Goal: Task Accomplishment & Management: Complete application form

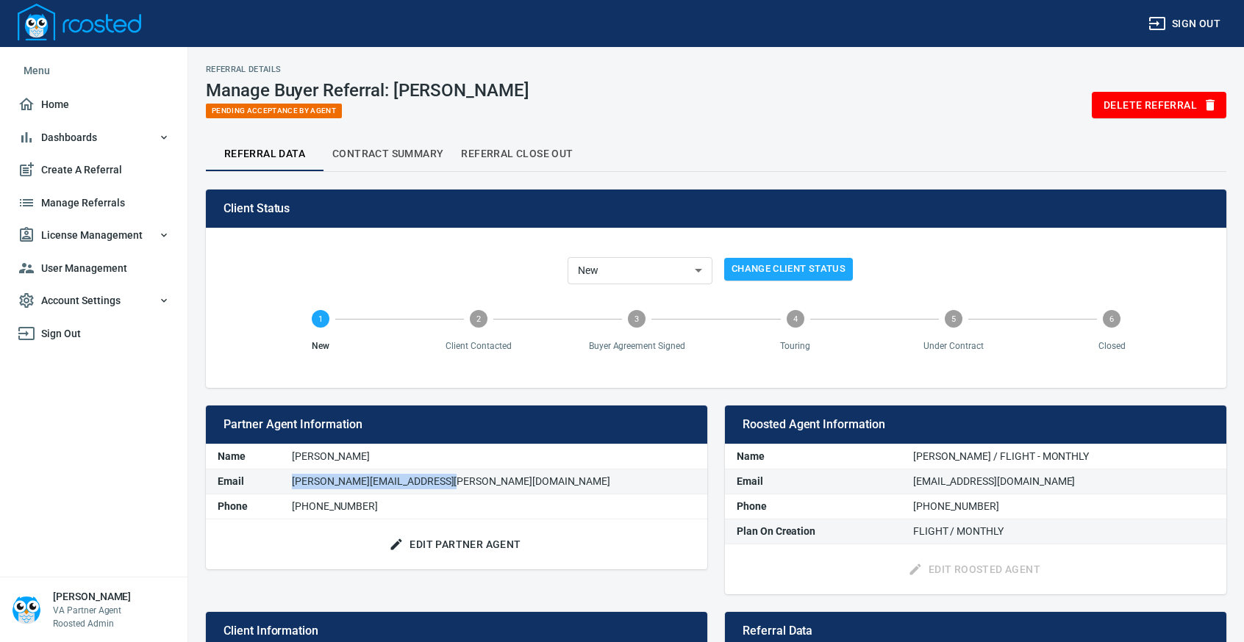
click at [107, 204] on span "Manage Referrals" at bounding box center [94, 203] width 152 height 18
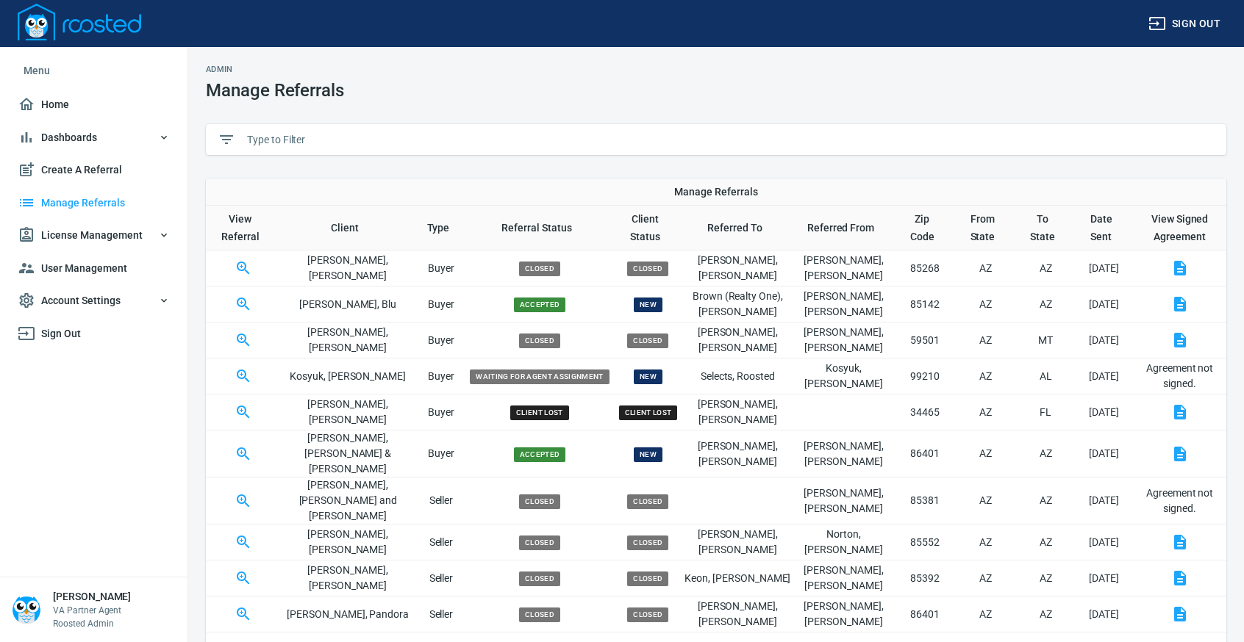
click at [458, 143] on input "text" at bounding box center [730, 140] width 967 height 22
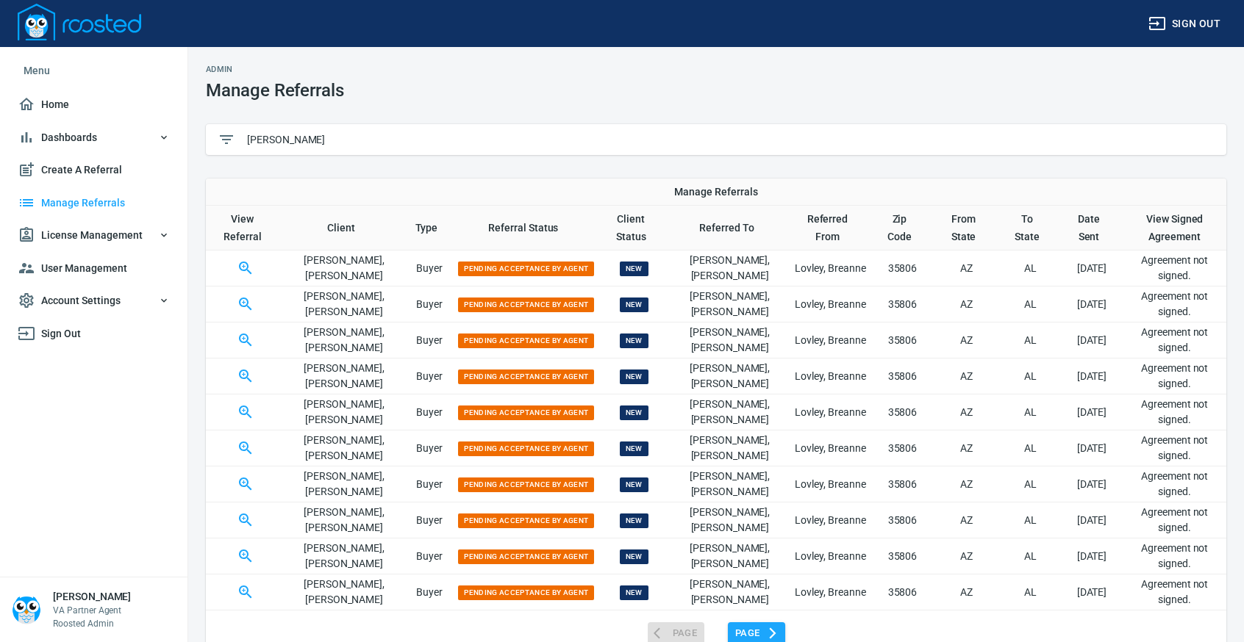
type input "[PERSON_NAME]"
click at [763, 631] on span "Page" at bounding box center [756, 634] width 43 height 17
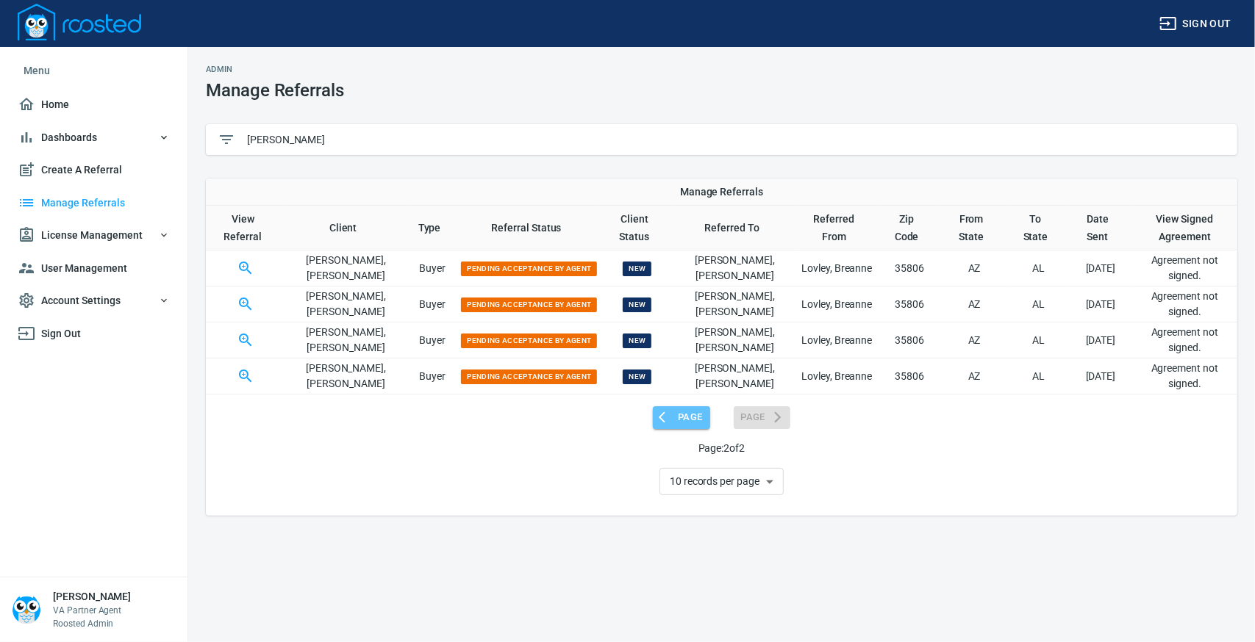
click at [683, 414] on span "Page" at bounding box center [681, 417] width 43 height 17
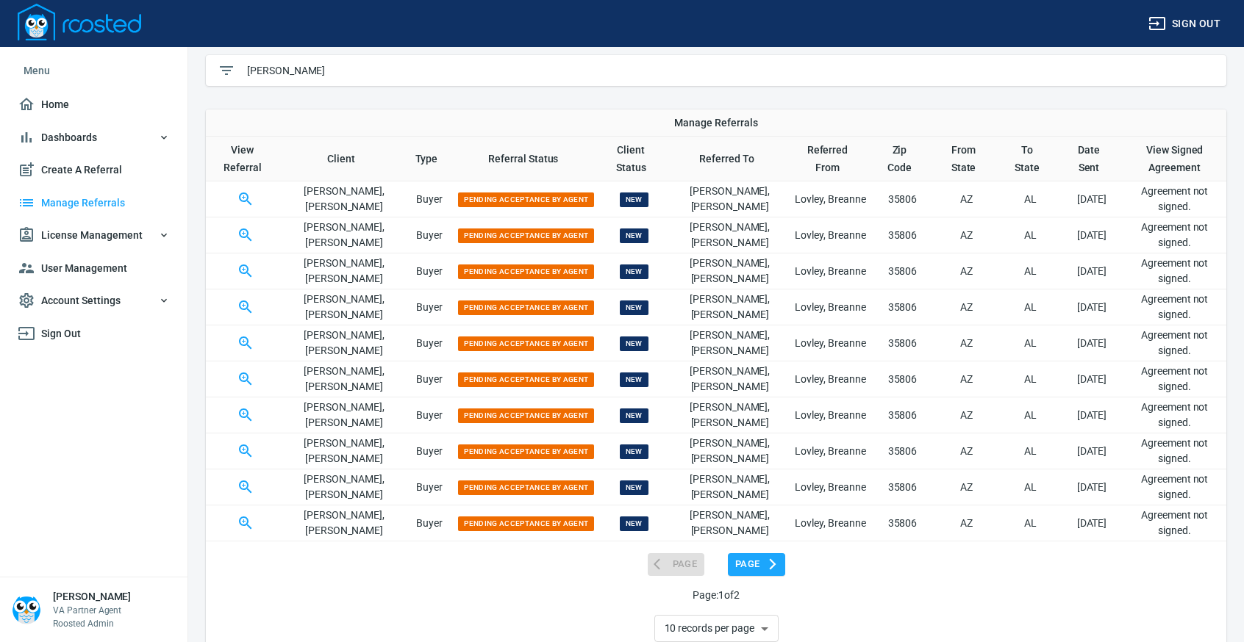
scroll to position [104, 0]
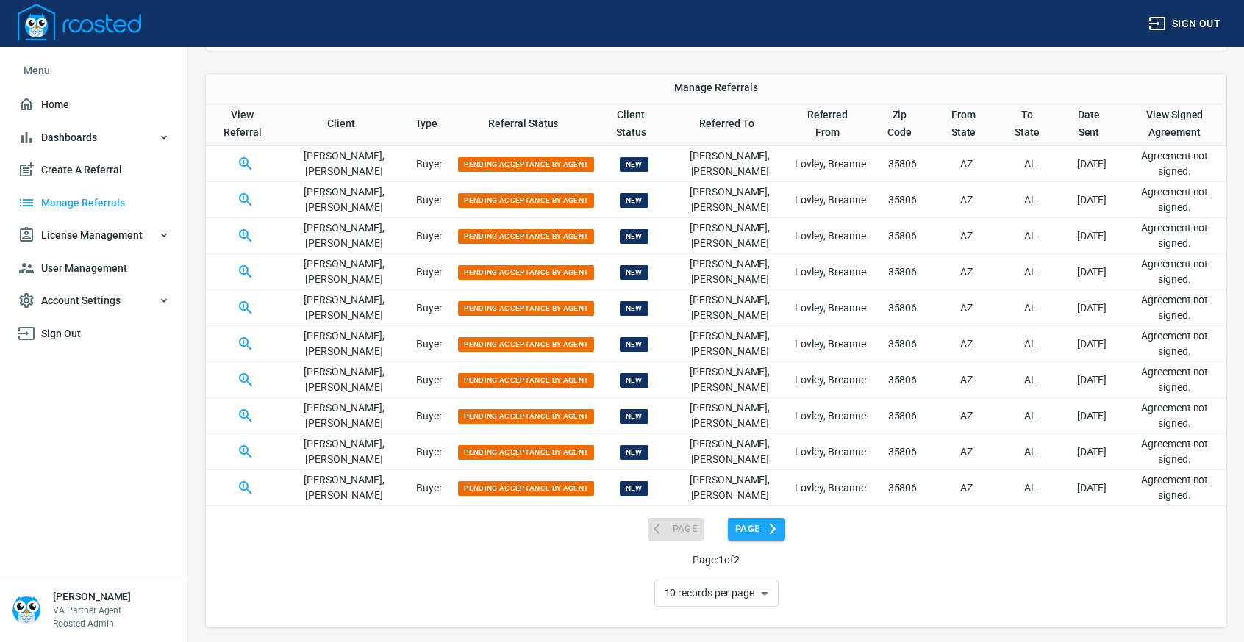
click at [750, 524] on span "Page" at bounding box center [756, 529] width 43 height 17
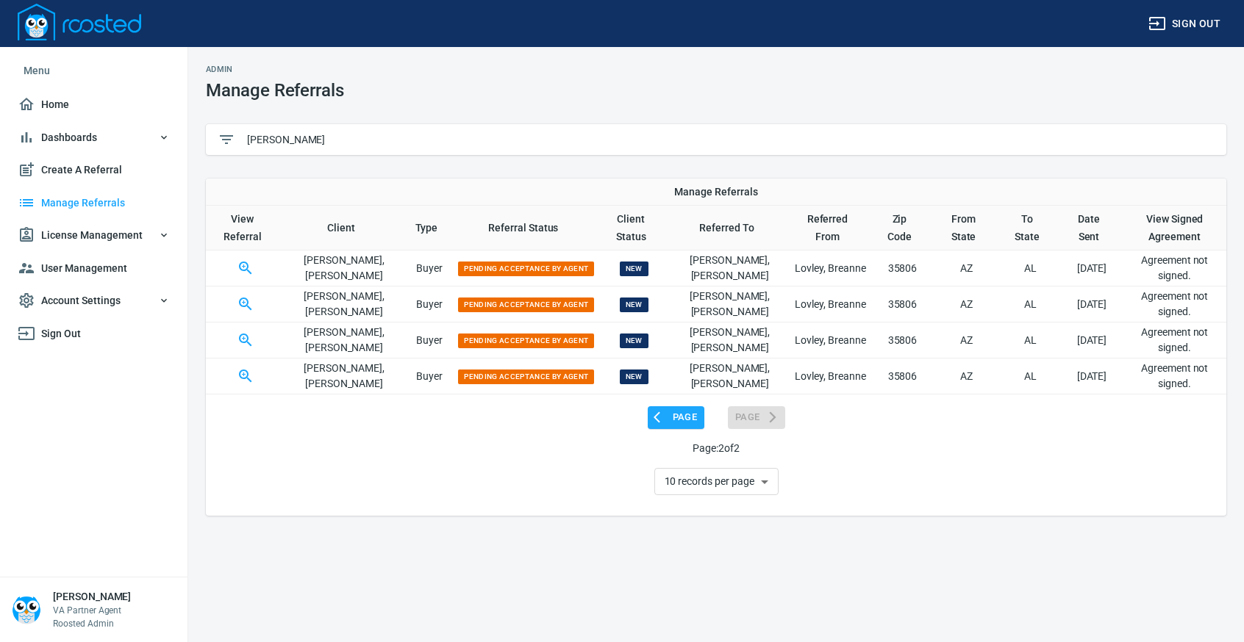
scroll to position [0, 0]
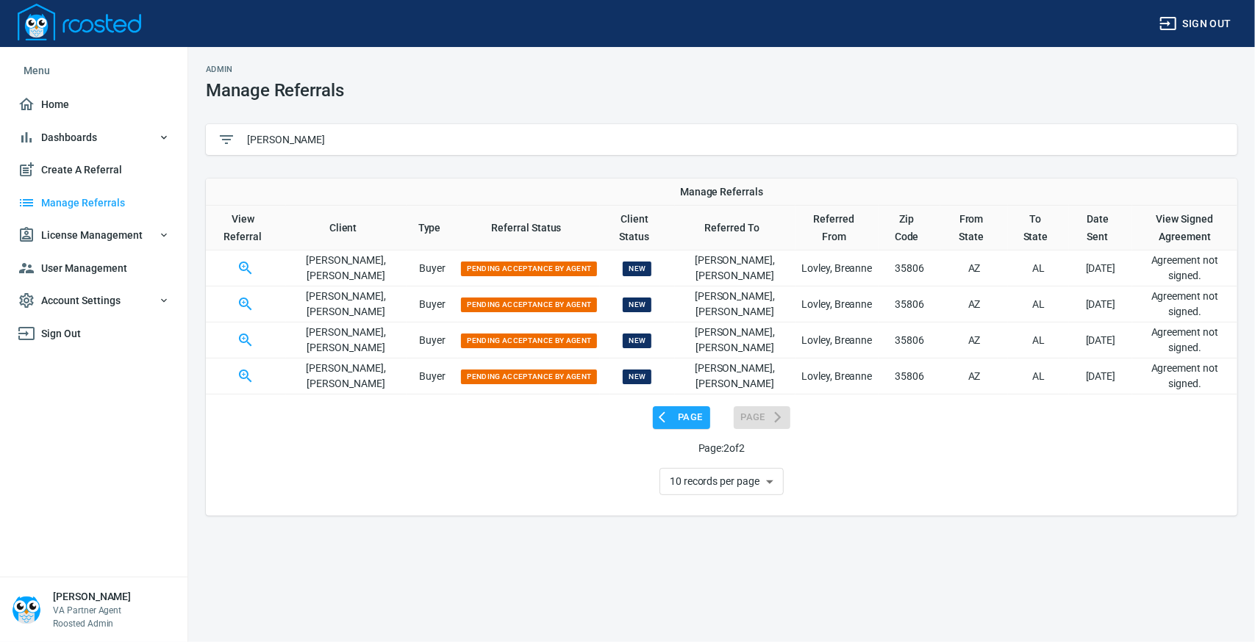
click at [623, 341] on span "New" at bounding box center [637, 341] width 29 height 15
drag, startPoint x: 254, startPoint y: 340, endPoint x: 273, endPoint y: 332, distance: 20.8
click at [254, 339] on icon "button" at bounding box center [246, 341] width 18 height 18
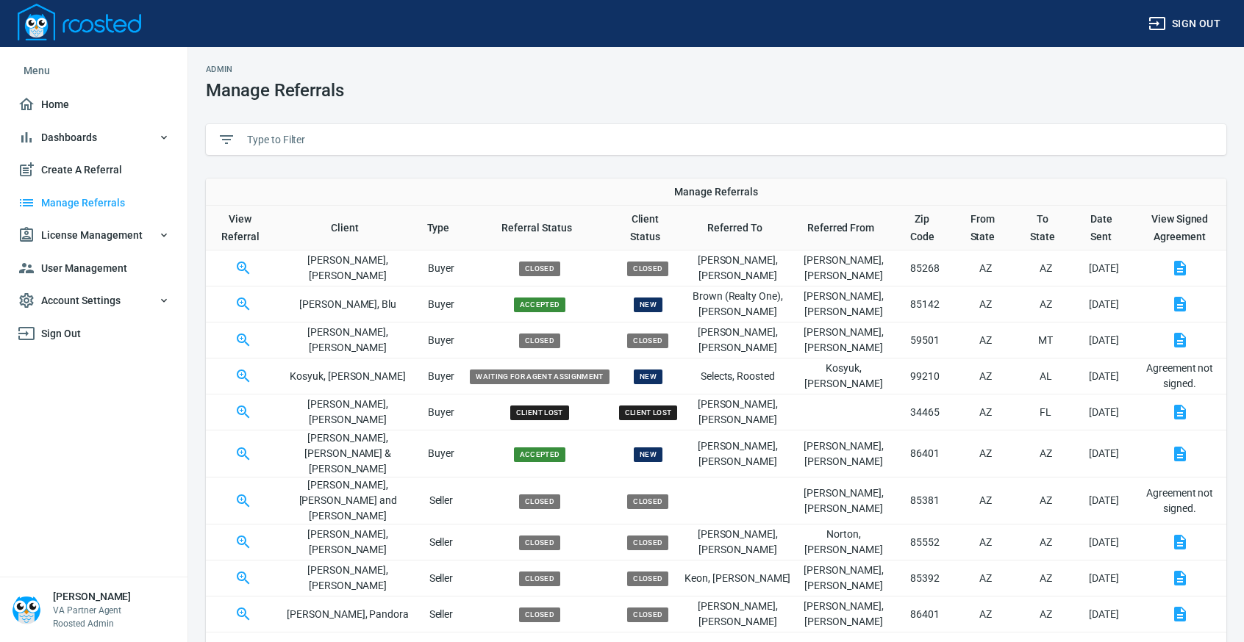
drag, startPoint x: 347, startPoint y: 140, endPoint x: 407, endPoint y: 129, distance: 61.3
click at [348, 137] on input "text" at bounding box center [730, 140] width 967 height 22
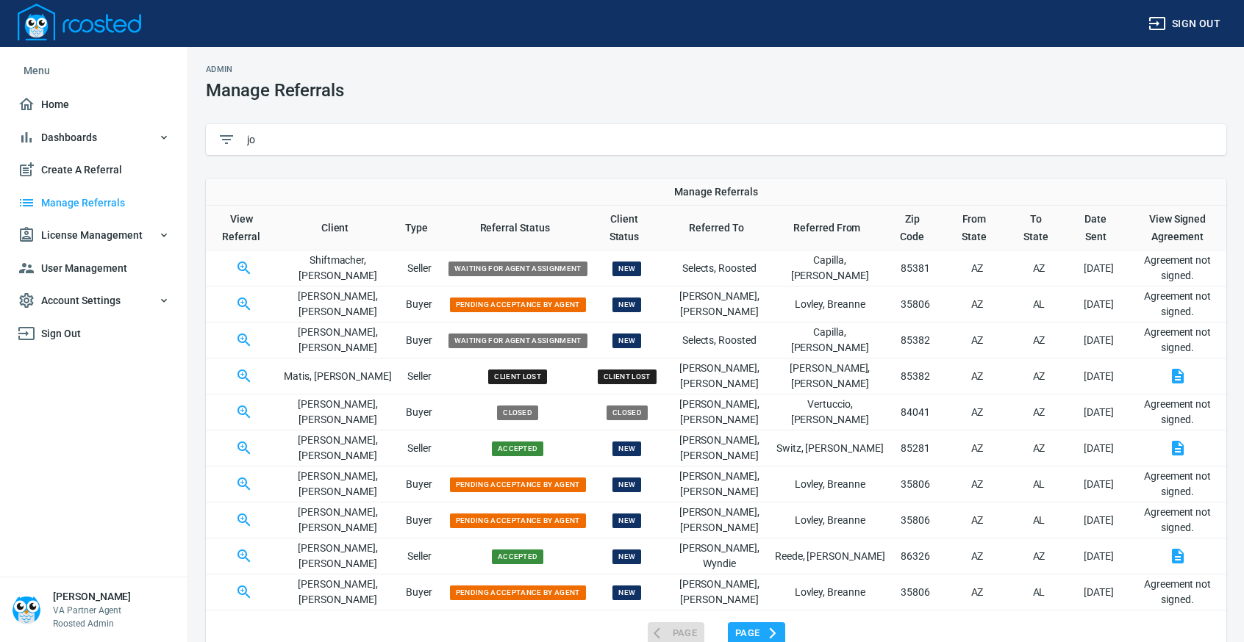
type input "j"
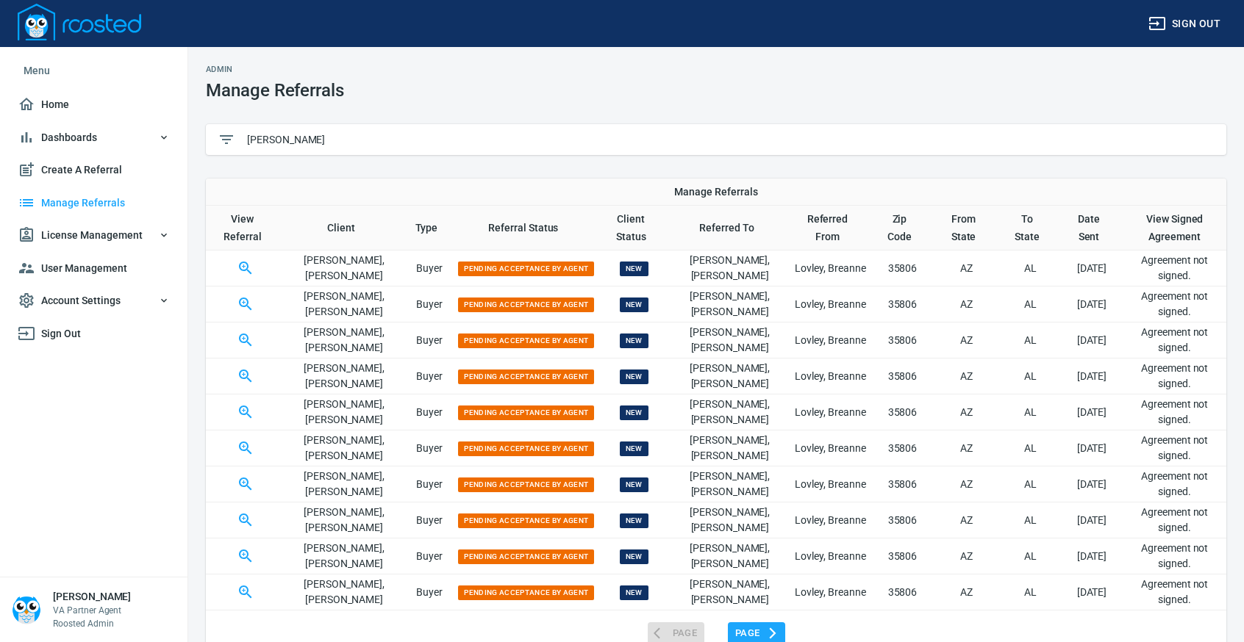
type input "[PERSON_NAME]"
click at [759, 628] on span "Page" at bounding box center [756, 634] width 43 height 17
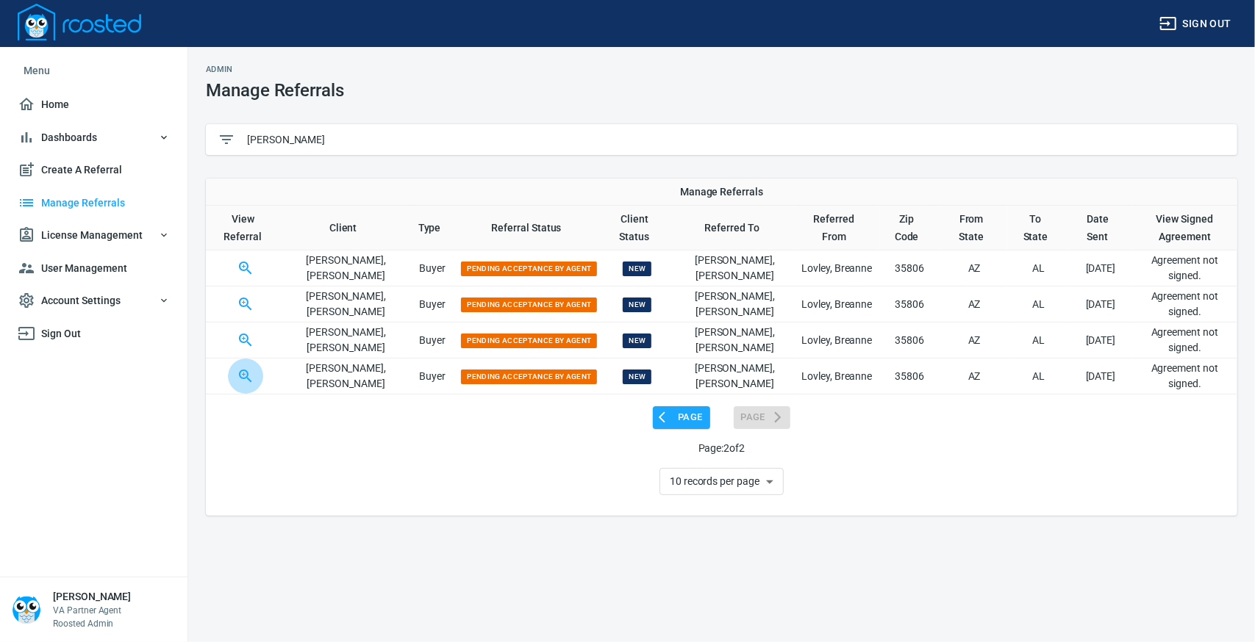
click at [251, 371] on icon "button" at bounding box center [246, 377] width 18 height 18
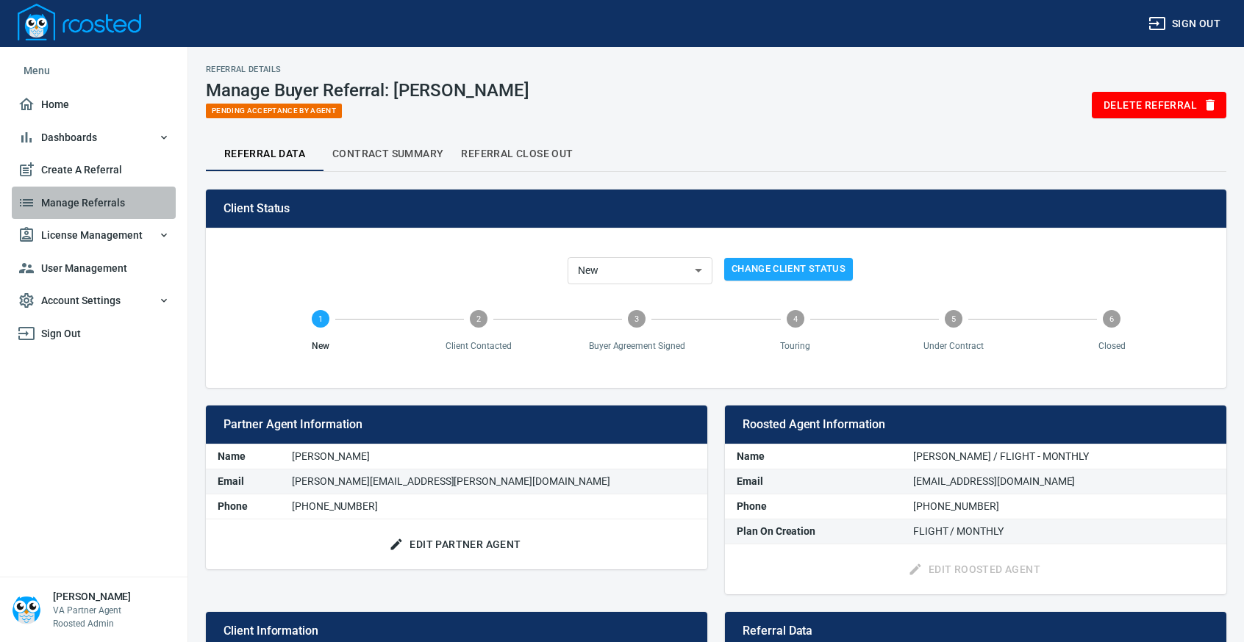
click at [82, 199] on span "Manage Referrals" at bounding box center [94, 203] width 152 height 18
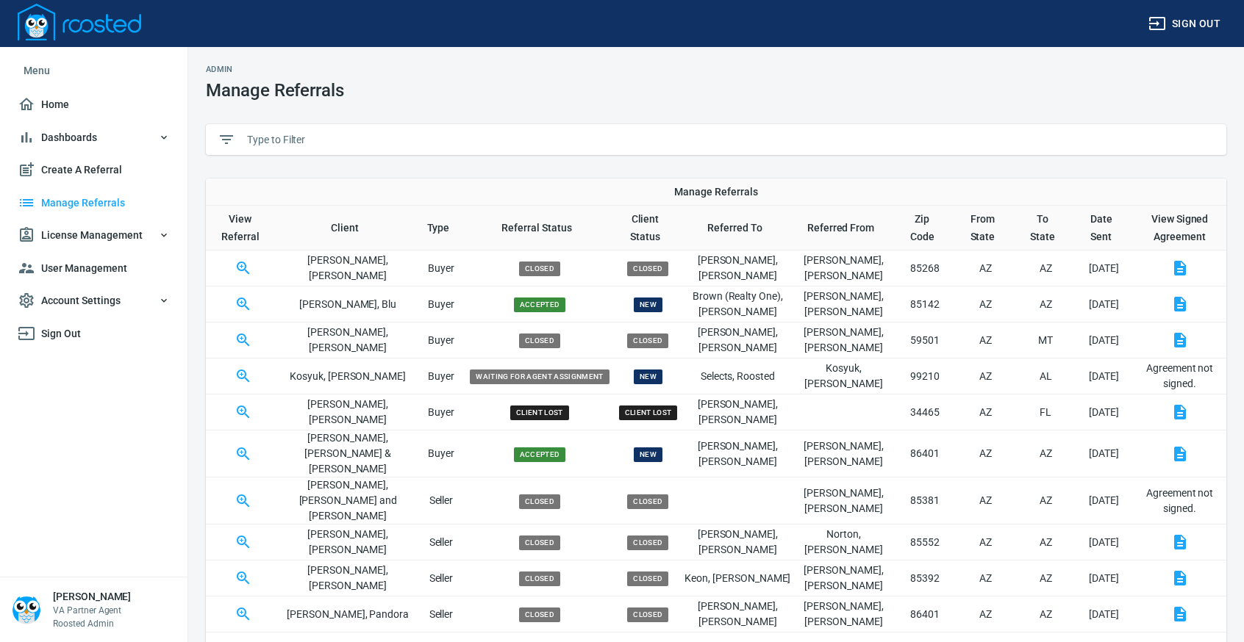
click at [376, 137] on input "text" at bounding box center [730, 140] width 967 height 22
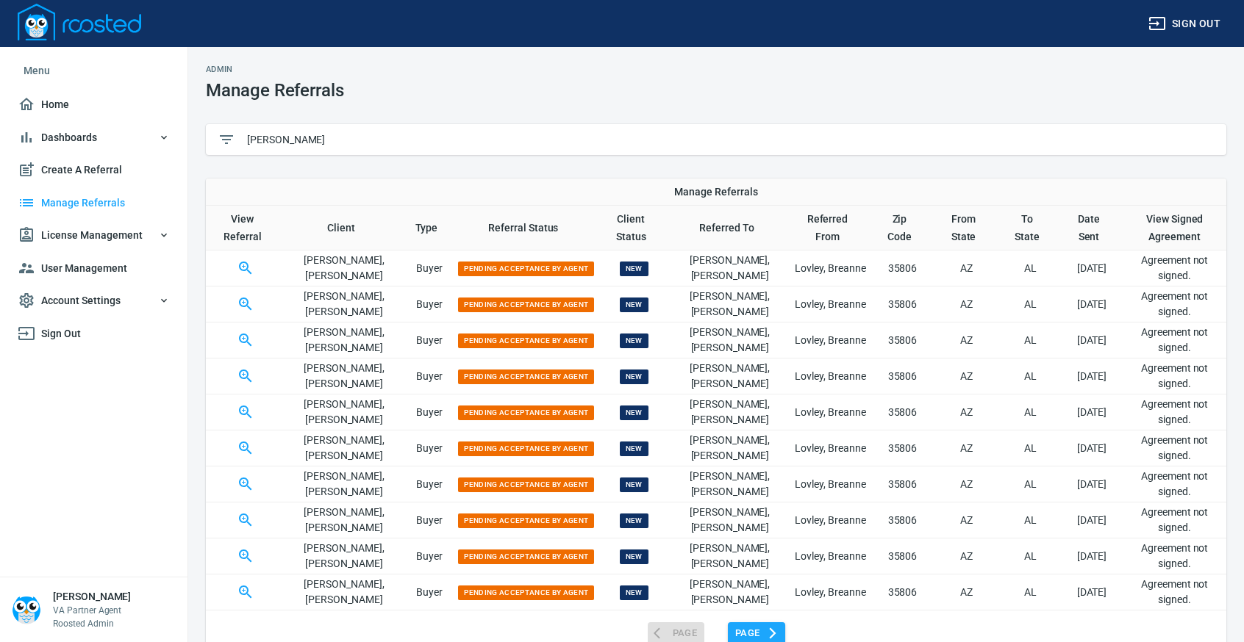
type input "[PERSON_NAME]"
click at [763, 626] on span "Page" at bounding box center [756, 634] width 43 height 17
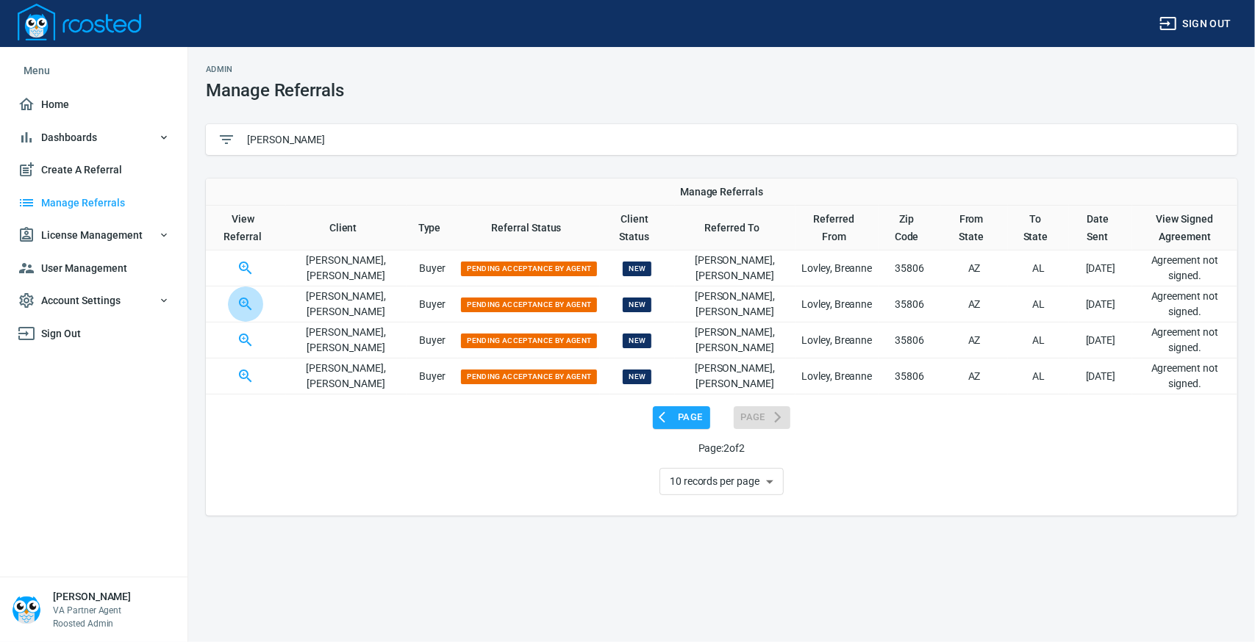
click at [249, 304] on icon "button" at bounding box center [246, 305] width 18 height 18
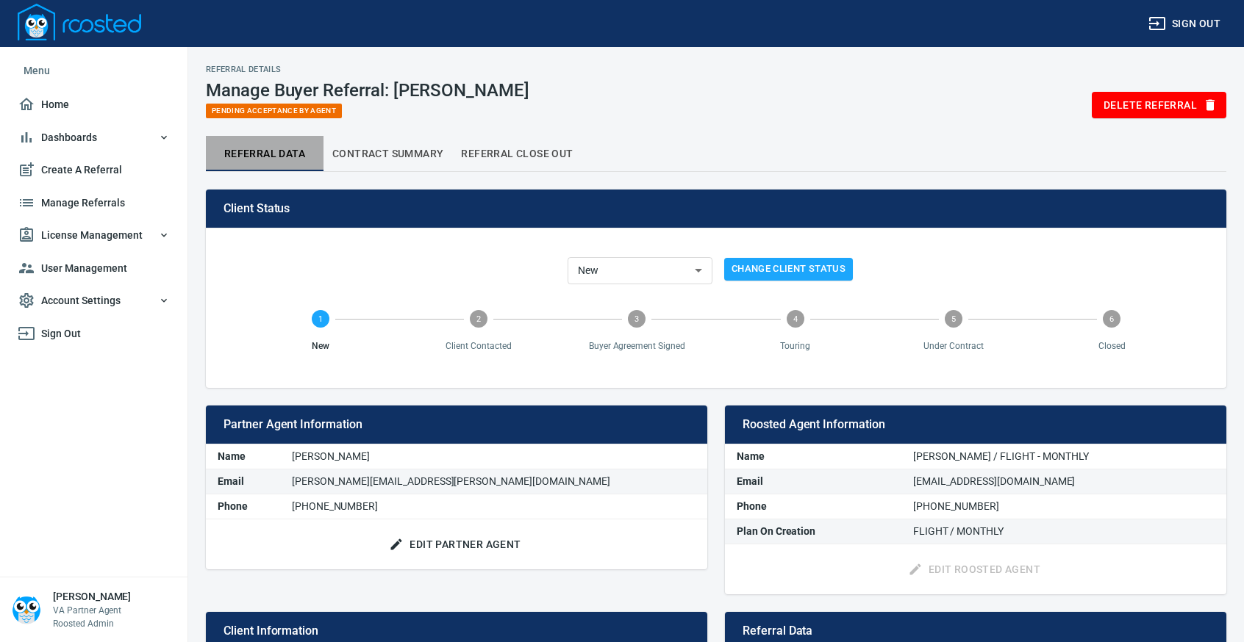
click at [258, 154] on span "Referral Data" at bounding box center [265, 154] width 100 height 18
click at [110, 196] on span "Manage Referrals" at bounding box center [94, 203] width 152 height 18
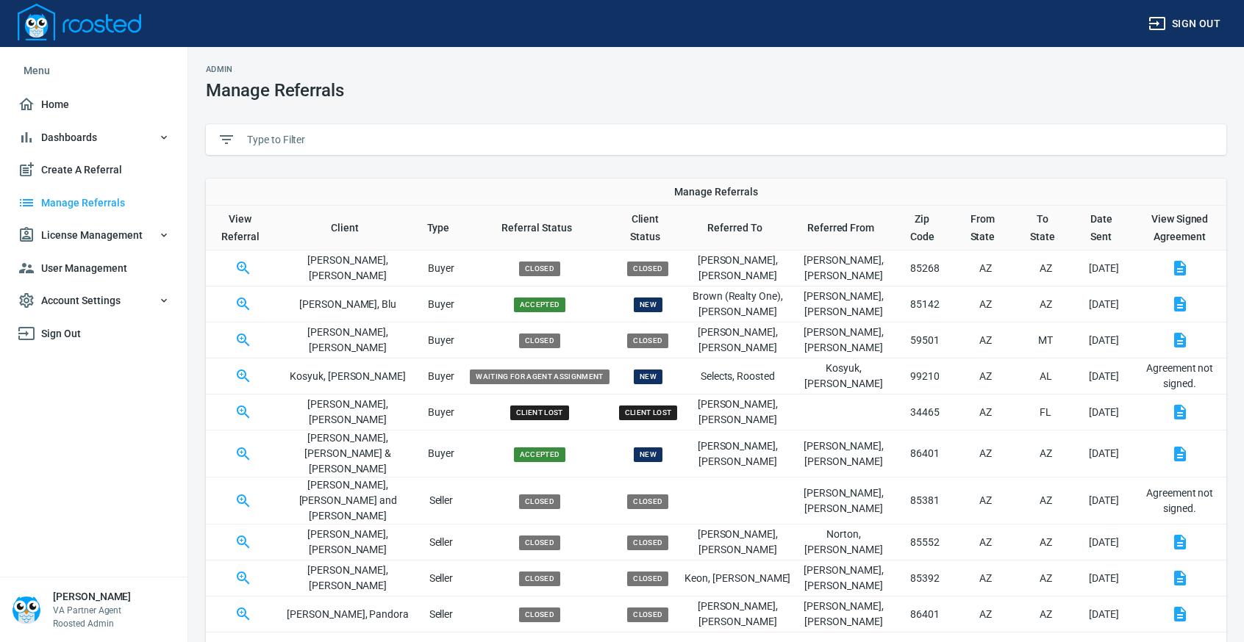
click at [385, 141] on input "text" at bounding box center [730, 140] width 967 height 22
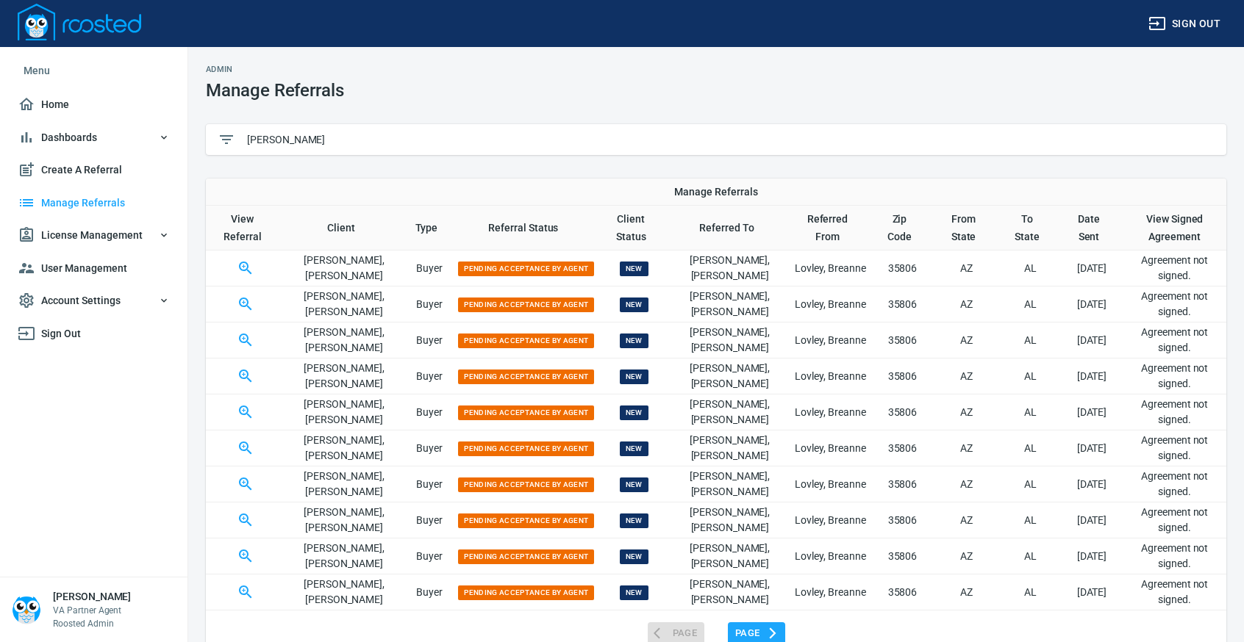
type input "[PERSON_NAME]"
click at [762, 626] on span "Page" at bounding box center [756, 634] width 43 height 17
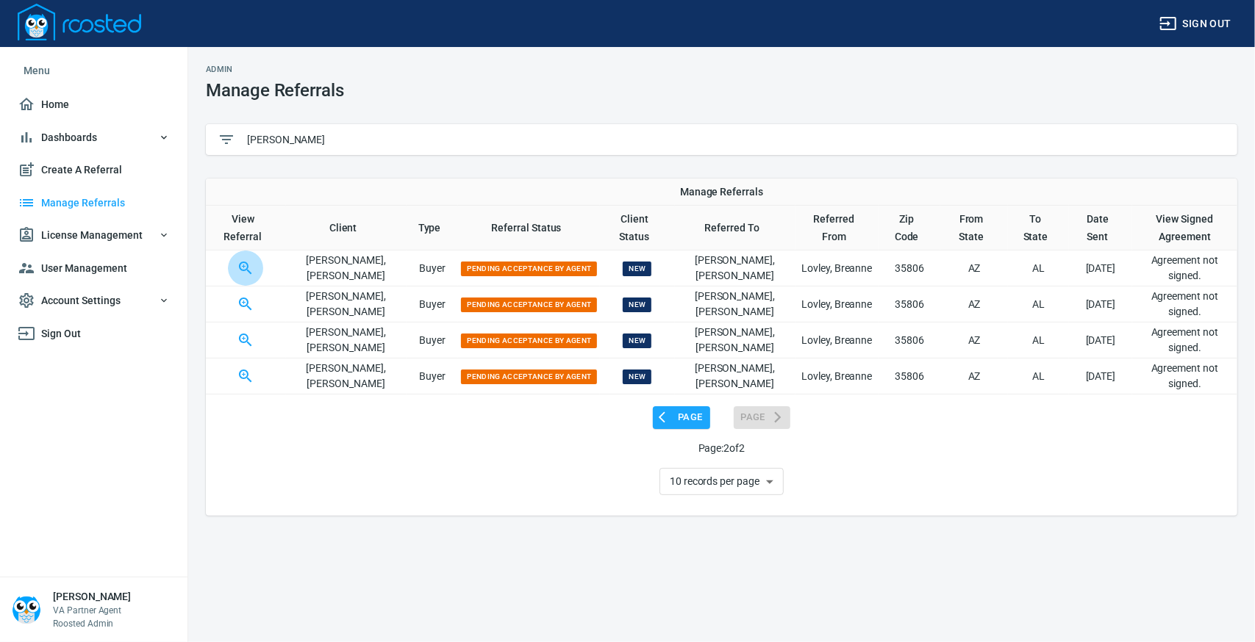
click at [250, 260] on icon "button" at bounding box center [246, 268] width 18 height 18
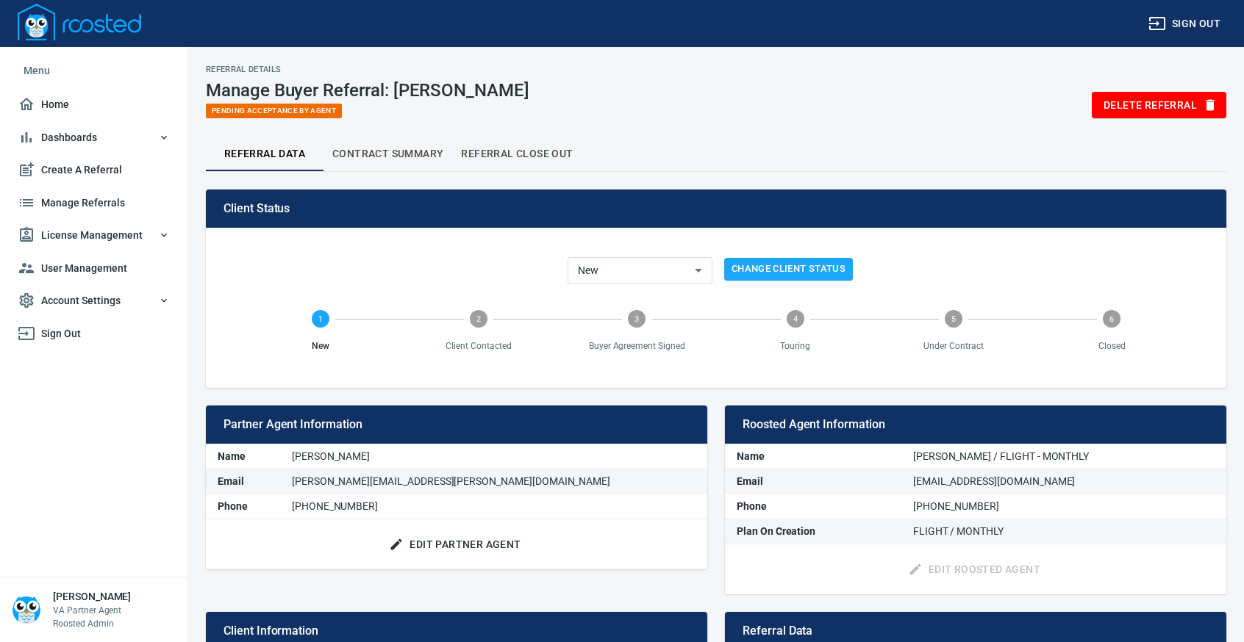
click at [68, 198] on span "Manage Referrals" at bounding box center [94, 203] width 152 height 18
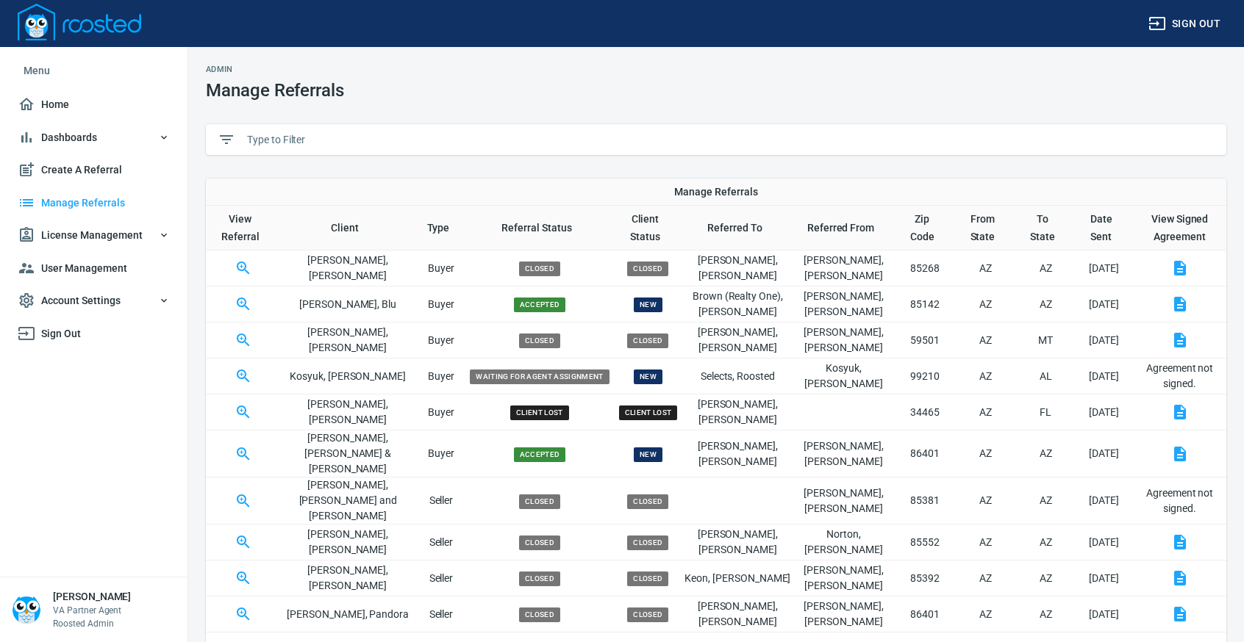
click at [376, 141] on input "text" at bounding box center [730, 140] width 967 height 22
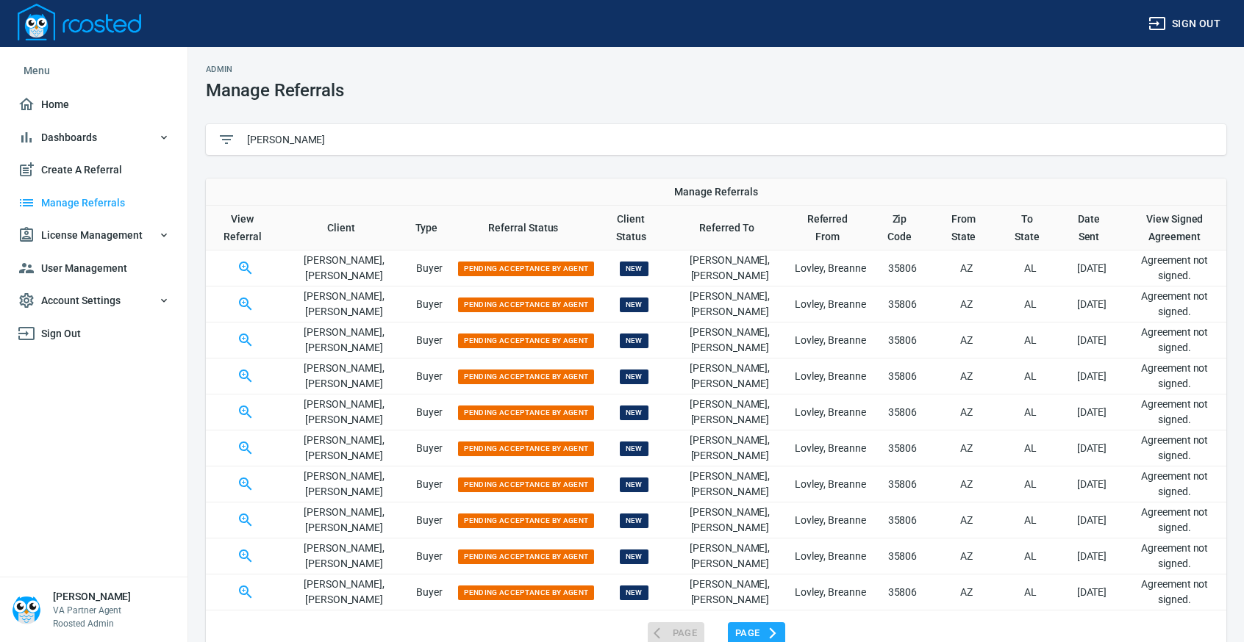
type input "[PERSON_NAME]"
click at [251, 595] on icon "button" at bounding box center [246, 593] width 18 height 18
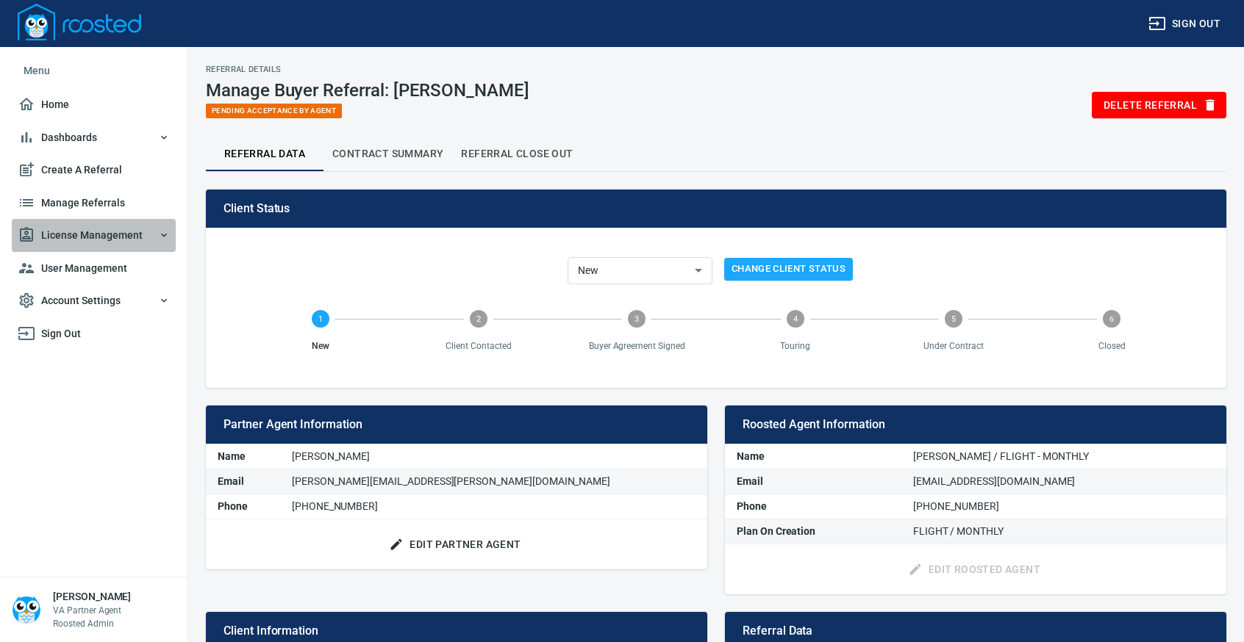
click at [93, 227] on span "License Management" at bounding box center [94, 235] width 152 height 18
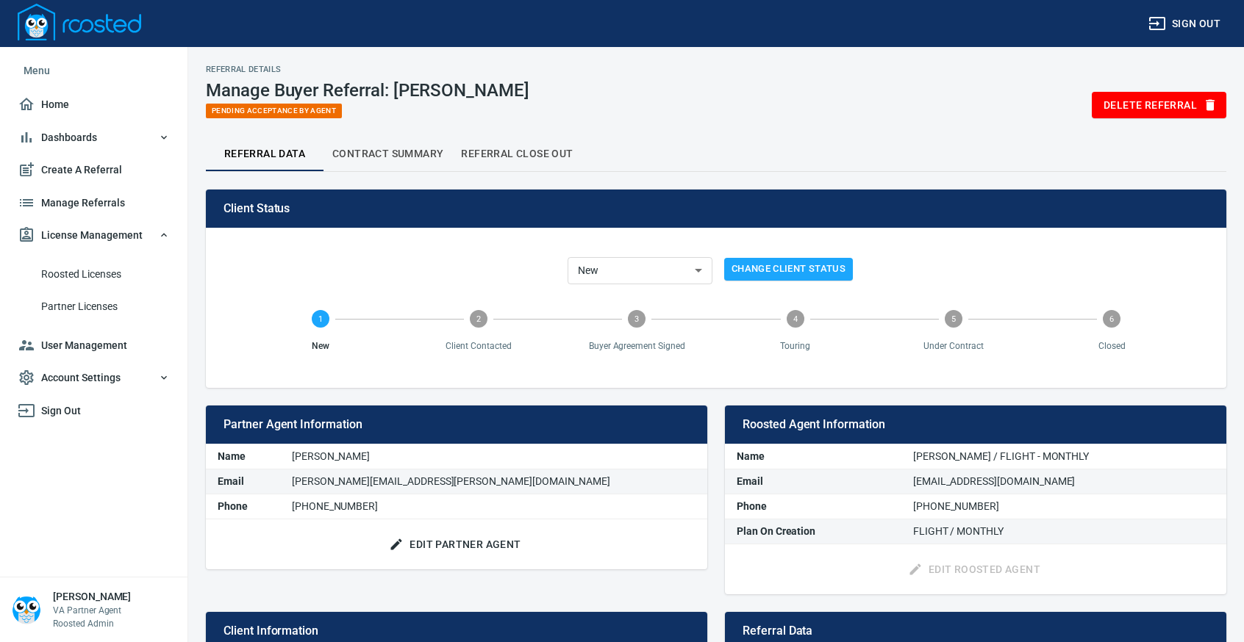
click at [79, 199] on span "Manage Referrals" at bounding box center [94, 203] width 152 height 18
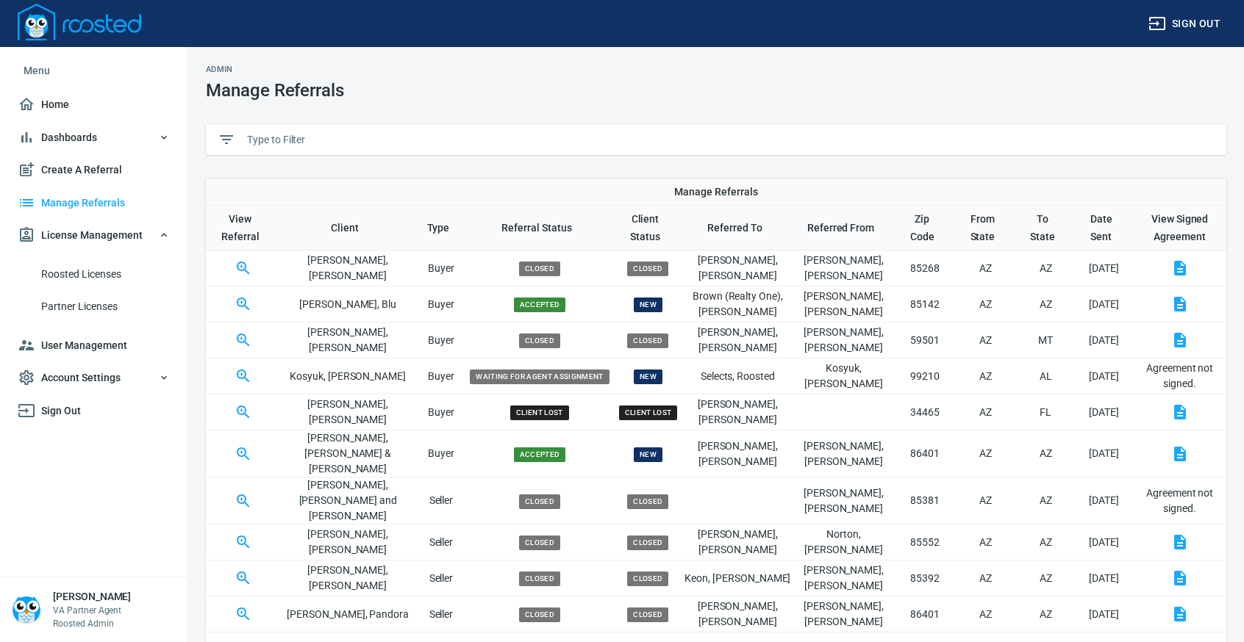
click at [312, 135] on input "text" at bounding box center [730, 140] width 967 height 22
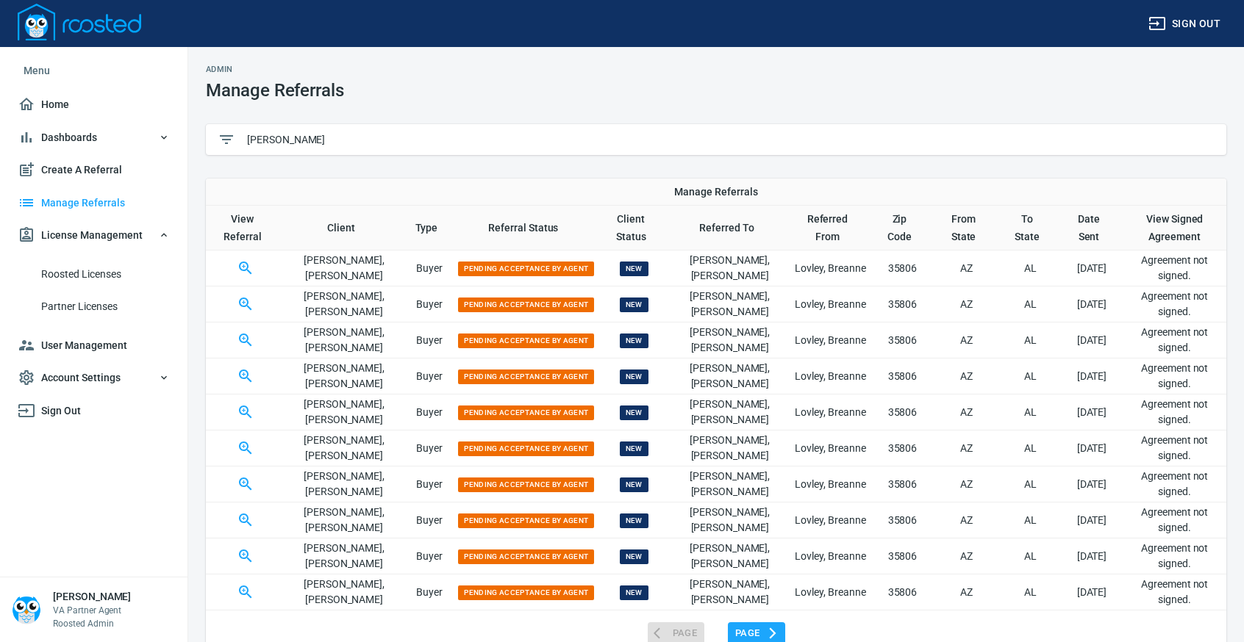
type input "[PERSON_NAME]"
click at [246, 552] on icon "button" at bounding box center [246, 557] width 18 height 18
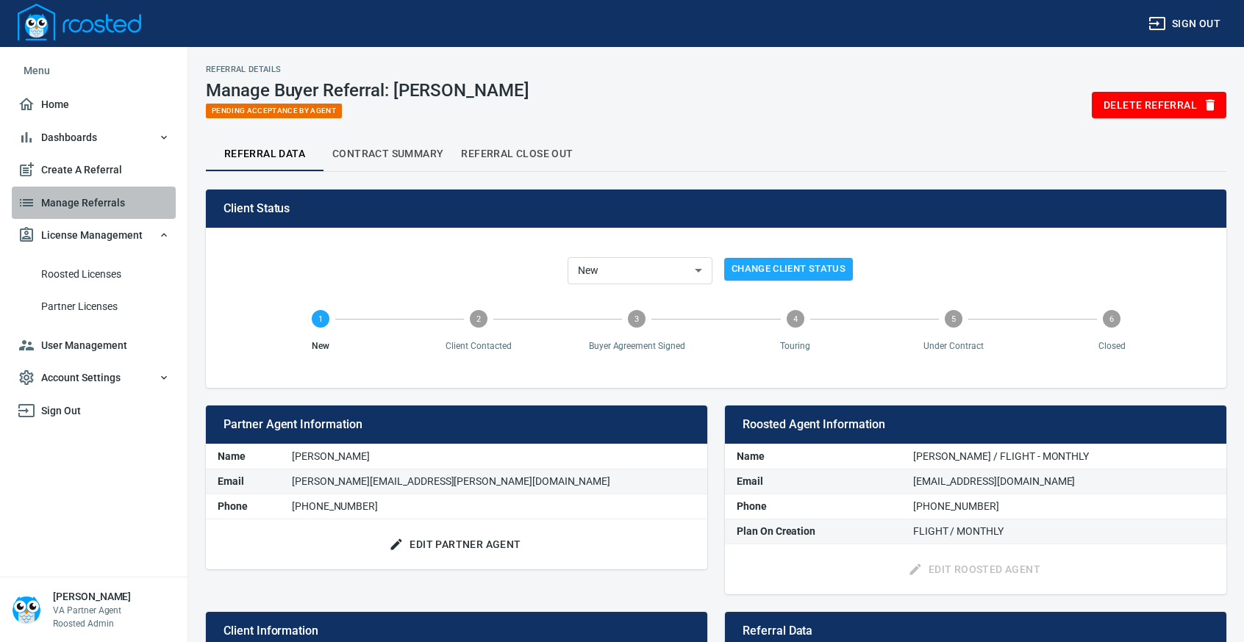
click at [105, 196] on span "Manage Referrals" at bounding box center [94, 203] width 152 height 18
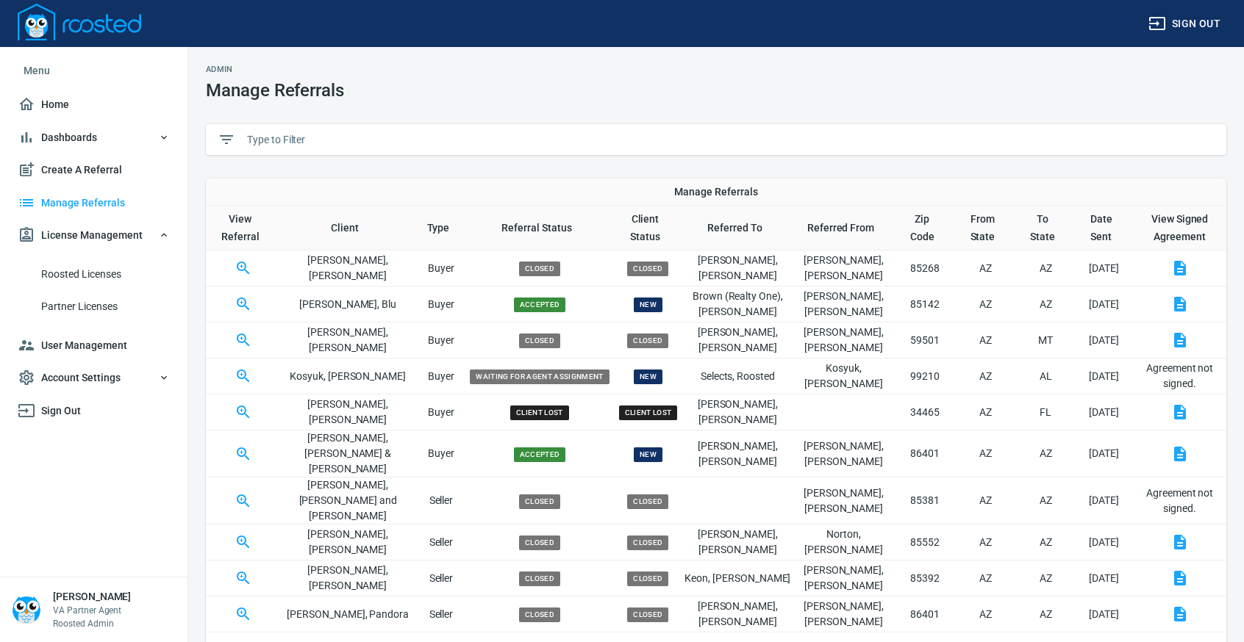
drag, startPoint x: 318, startPoint y: 139, endPoint x: 358, endPoint y: 160, distance: 44.7
click at [319, 140] on input "text" at bounding box center [730, 140] width 967 height 22
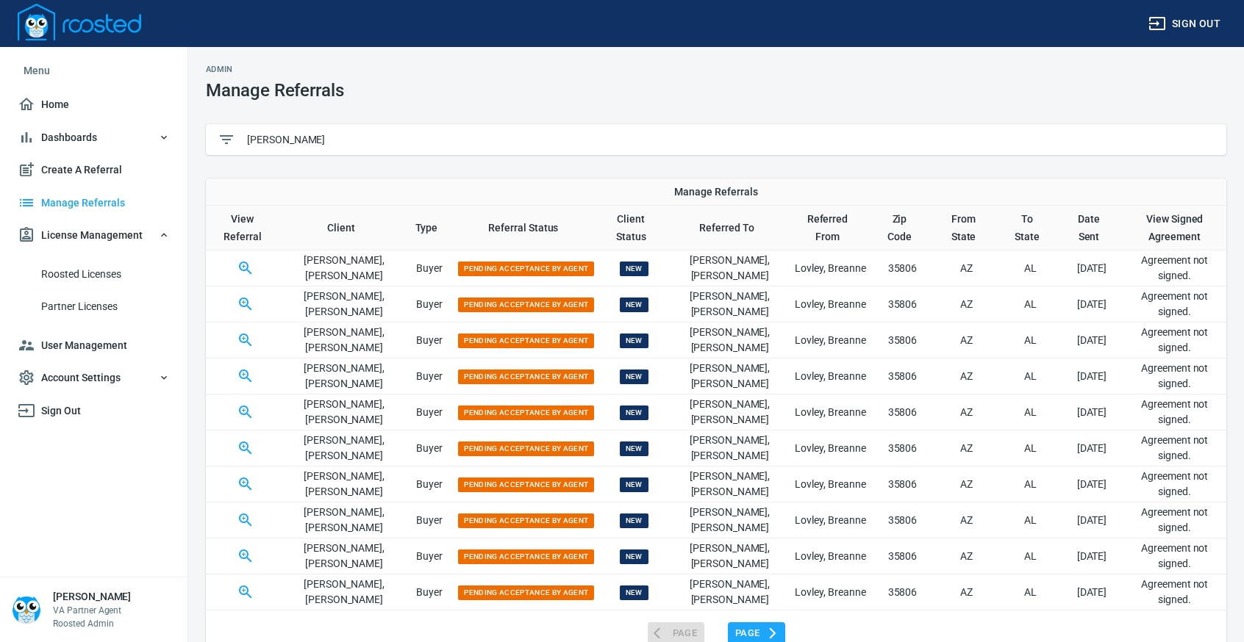
type input "[PERSON_NAME]"
click at [249, 506] on button "button" at bounding box center [245, 520] width 35 height 35
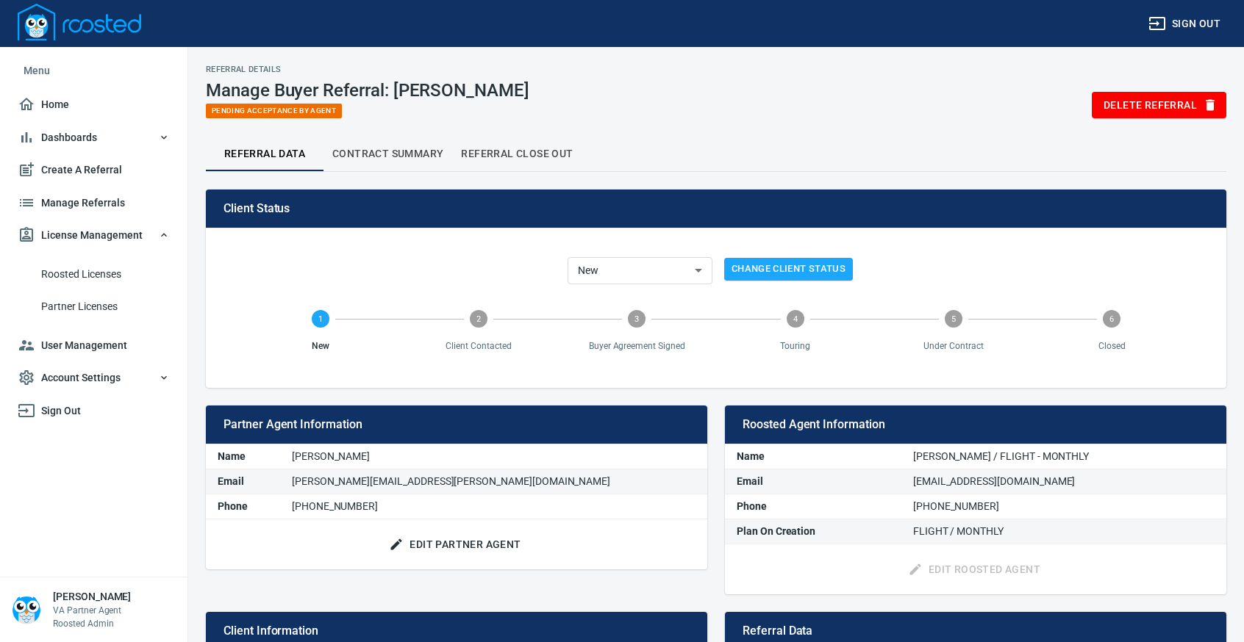
click at [112, 226] on button "License Management" at bounding box center [94, 235] width 164 height 33
drag, startPoint x: 137, startPoint y: 220, endPoint x: 135, endPoint y: 212, distance: 7.9
click at [135, 215] on ul "Menu Home Dashboards Roosted Data Create A Referral Manage Referrals License Ma…" at bounding box center [94, 201] width 164 height 309
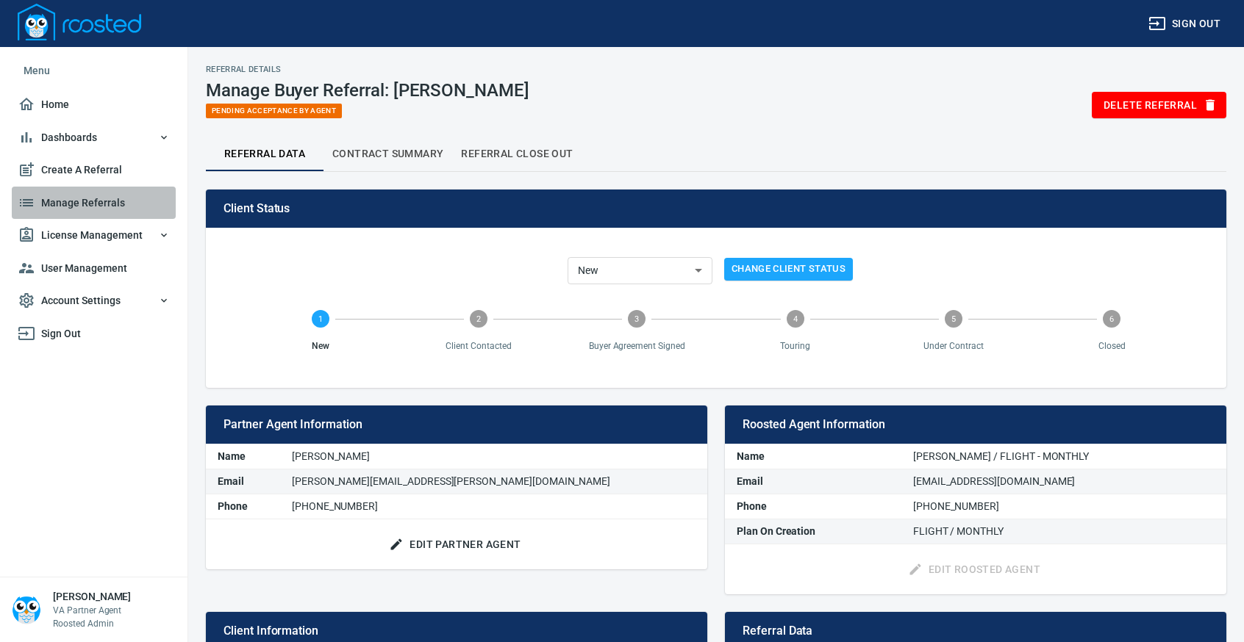
click at [87, 202] on span "Manage Referrals" at bounding box center [94, 203] width 152 height 18
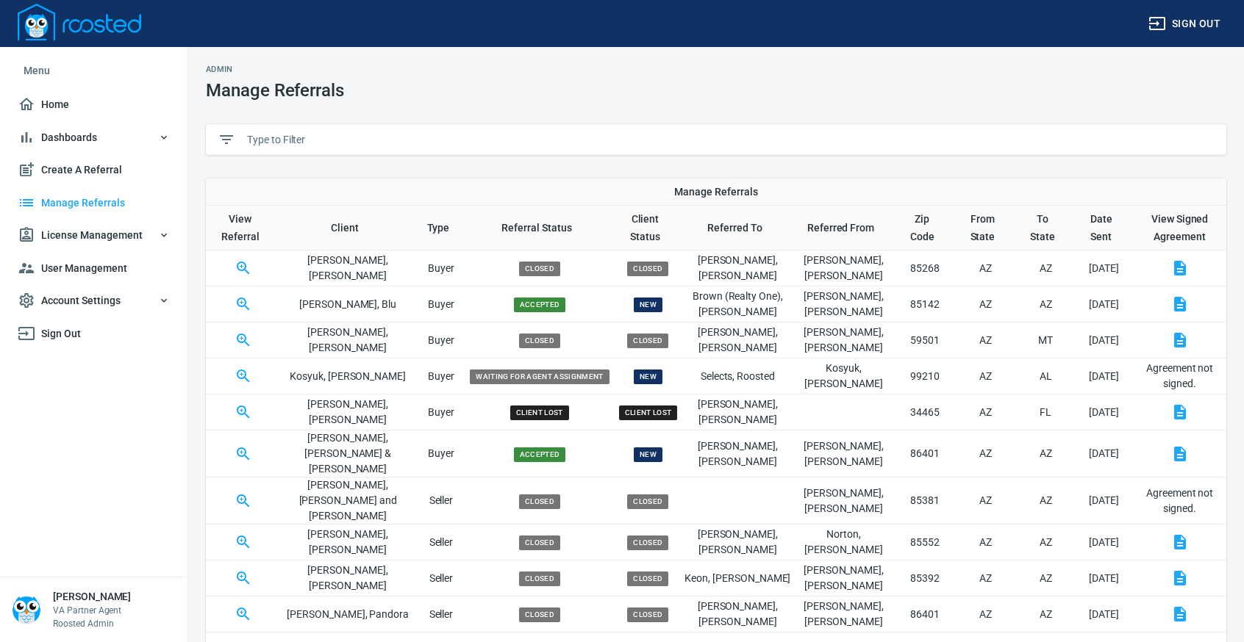
click at [303, 140] on input "text" at bounding box center [730, 140] width 967 height 22
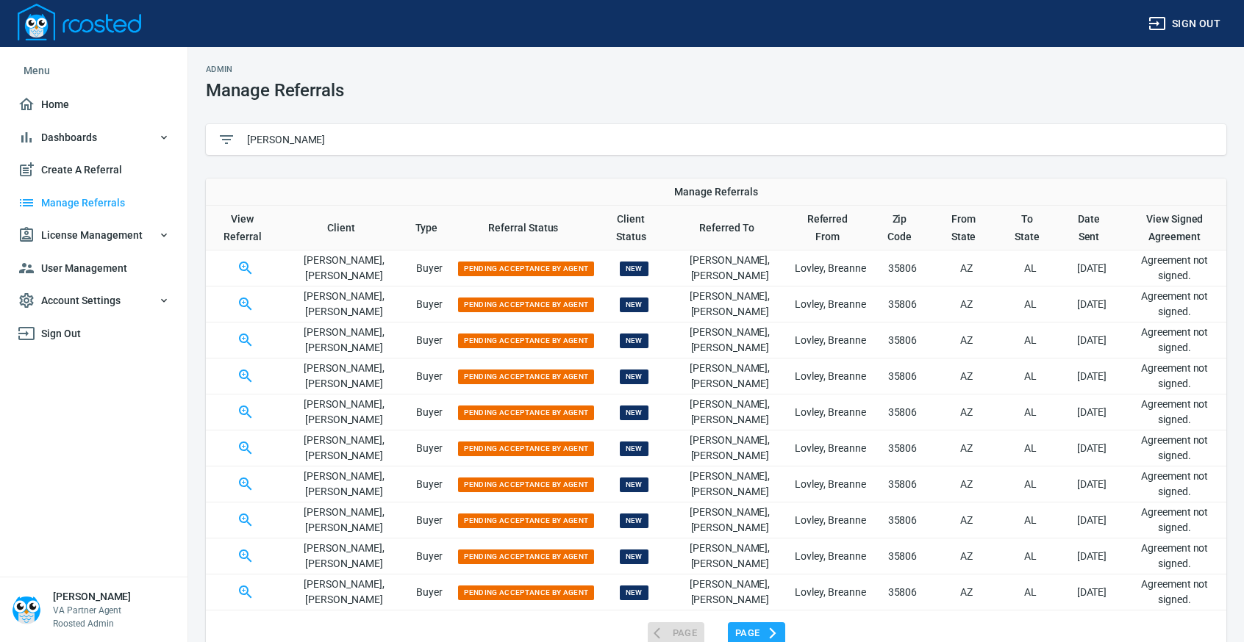
type input "[PERSON_NAME]"
click at [250, 481] on icon "button" at bounding box center [246, 485] width 18 height 18
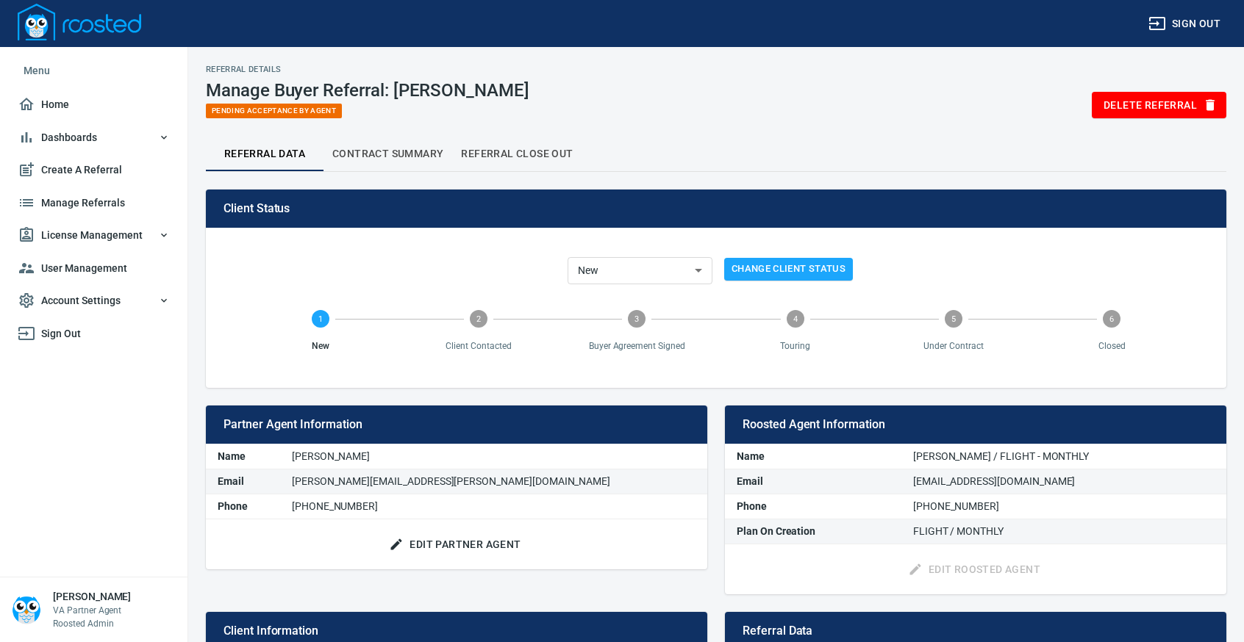
click at [94, 198] on span "Manage Referrals" at bounding box center [94, 203] width 152 height 18
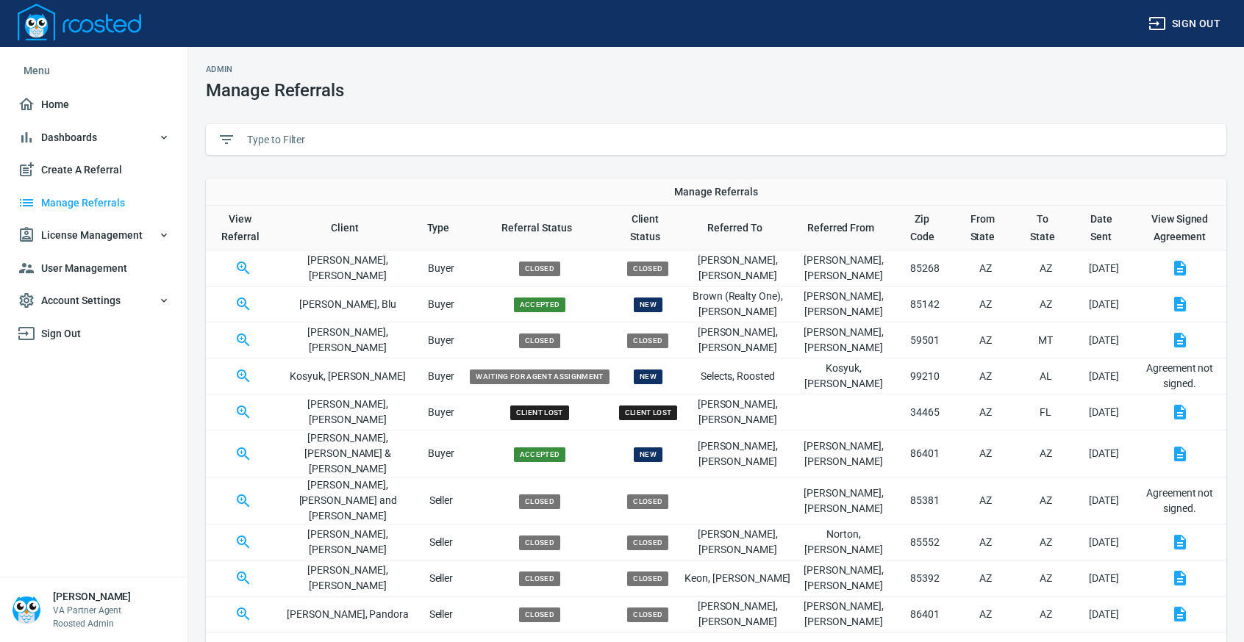
click at [272, 138] on input "text" at bounding box center [730, 140] width 967 height 22
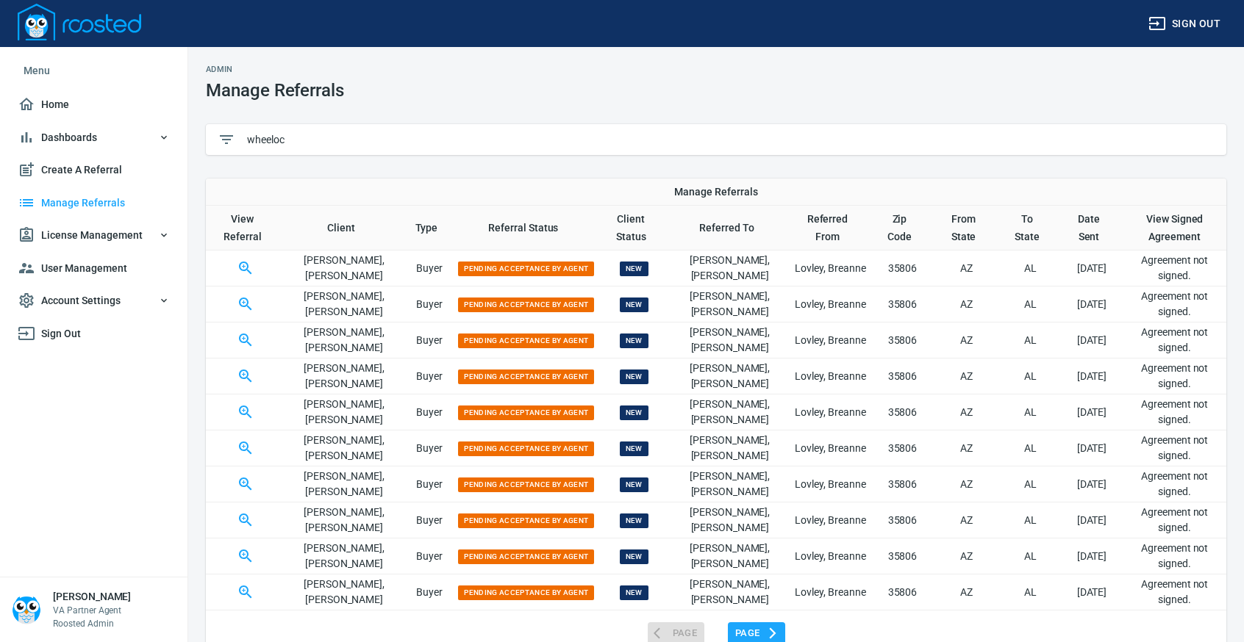
type input "wheeloc"
click at [253, 443] on icon "button" at bounding box center [246, 449] width 18 height 18
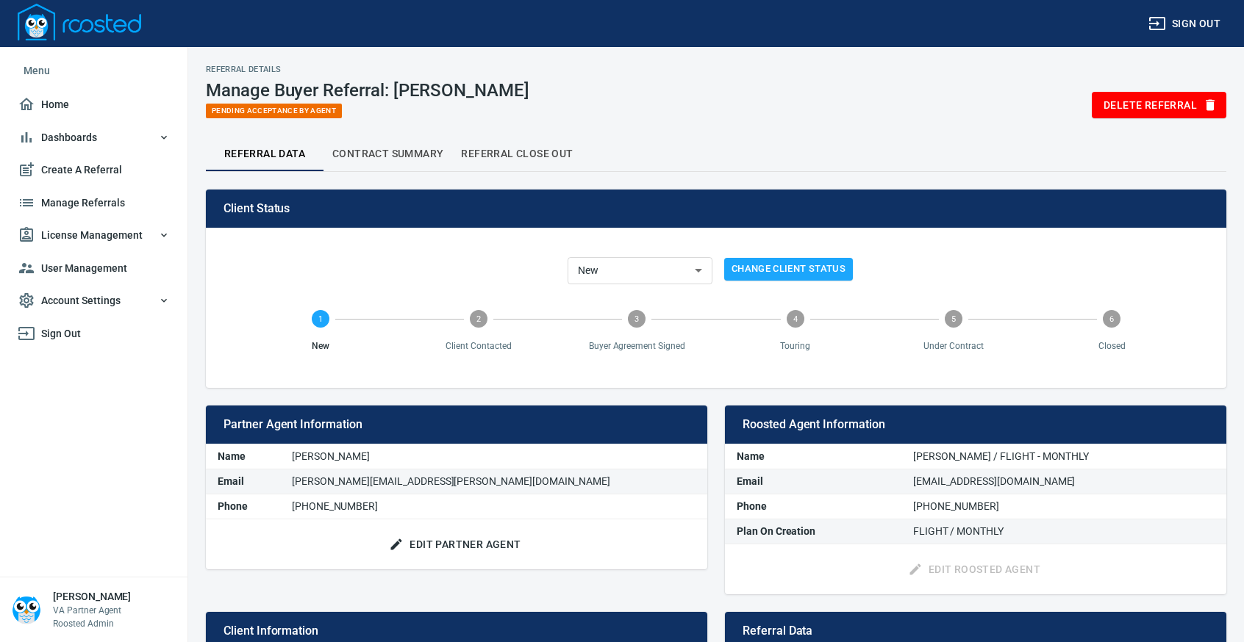
click at [95, 197] on span "Manage Referrals" at bounding box center [94, 203] width 152 height 18
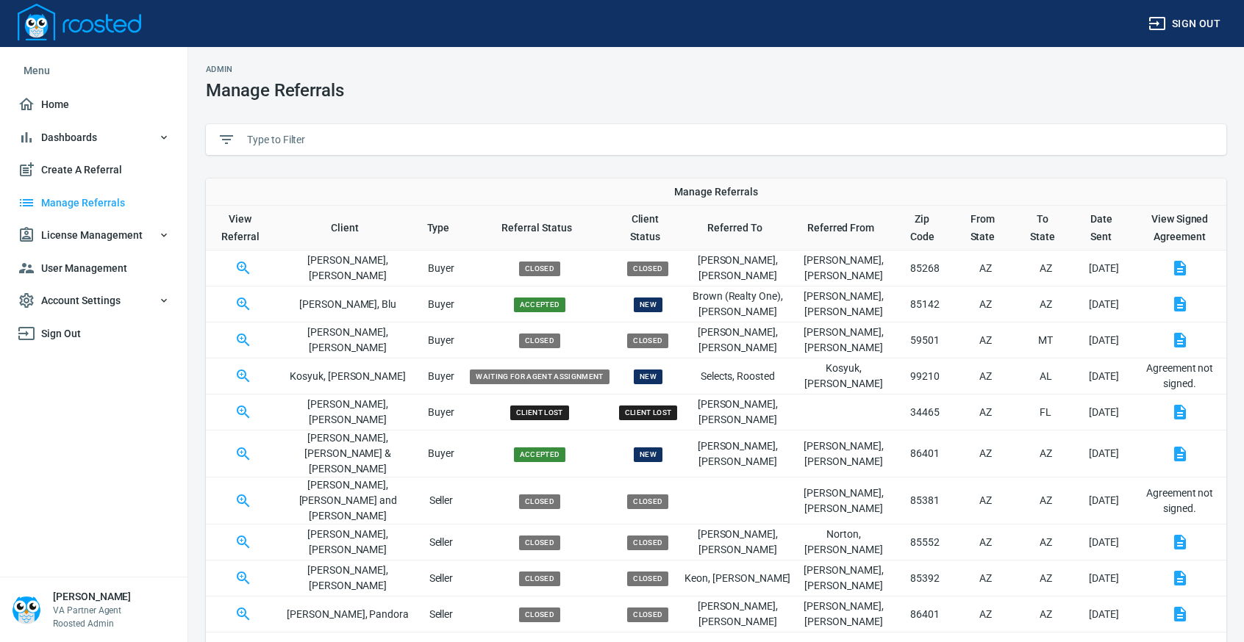
click at [322, 128] on div at bounding box center [716, 139] width 1020 height 31
click at [322, 137] on input "text" at bounding box center [730, 140] width 967 height 22
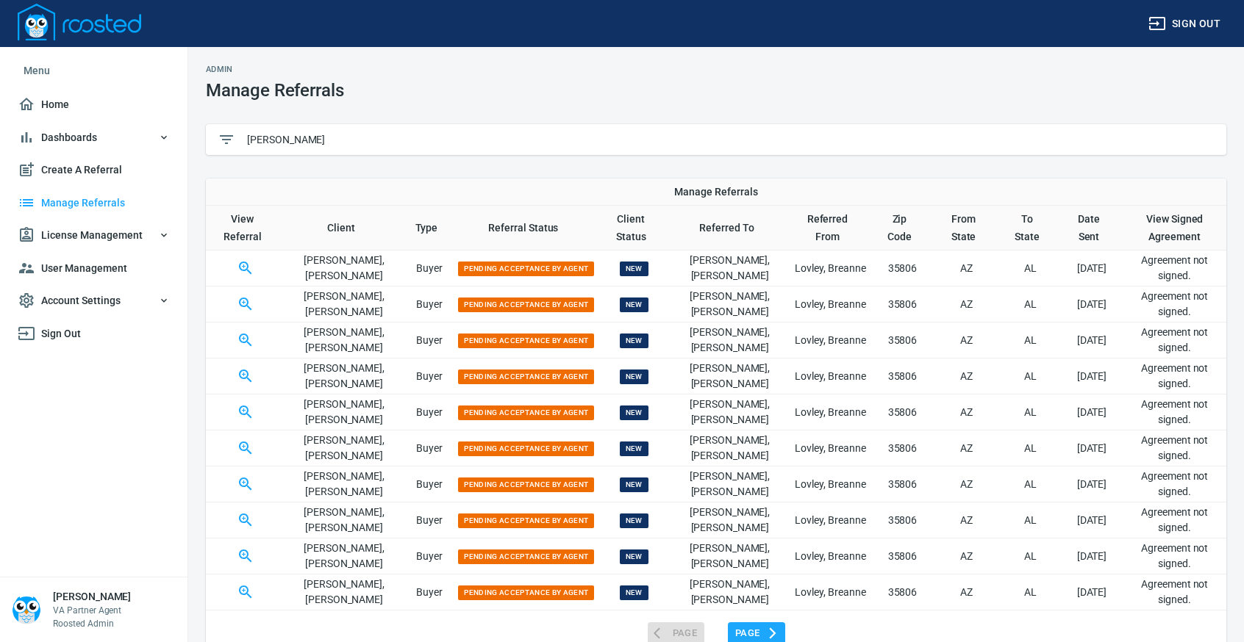
type input "[PERSON_NAME]"
click at [246, 408] on icon "button" at bounding box center [246, 413] width 18 height 18
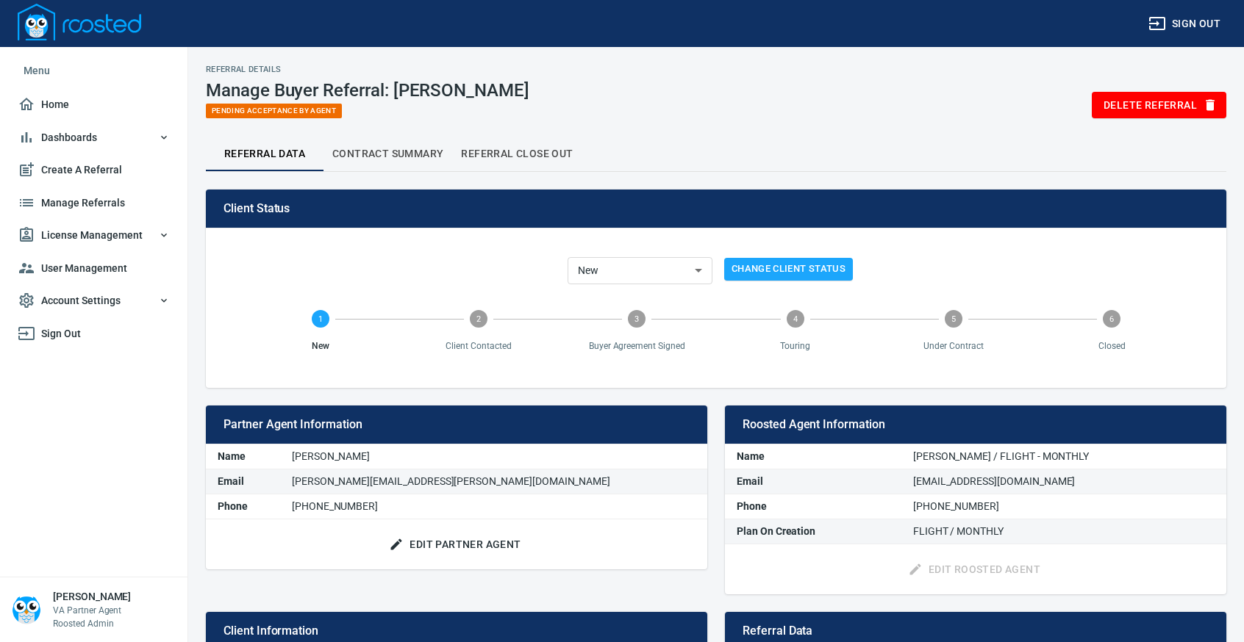
click at [87, 201] on span "Manage Referrals" at bounding box center [94, 203] width 152 height 18
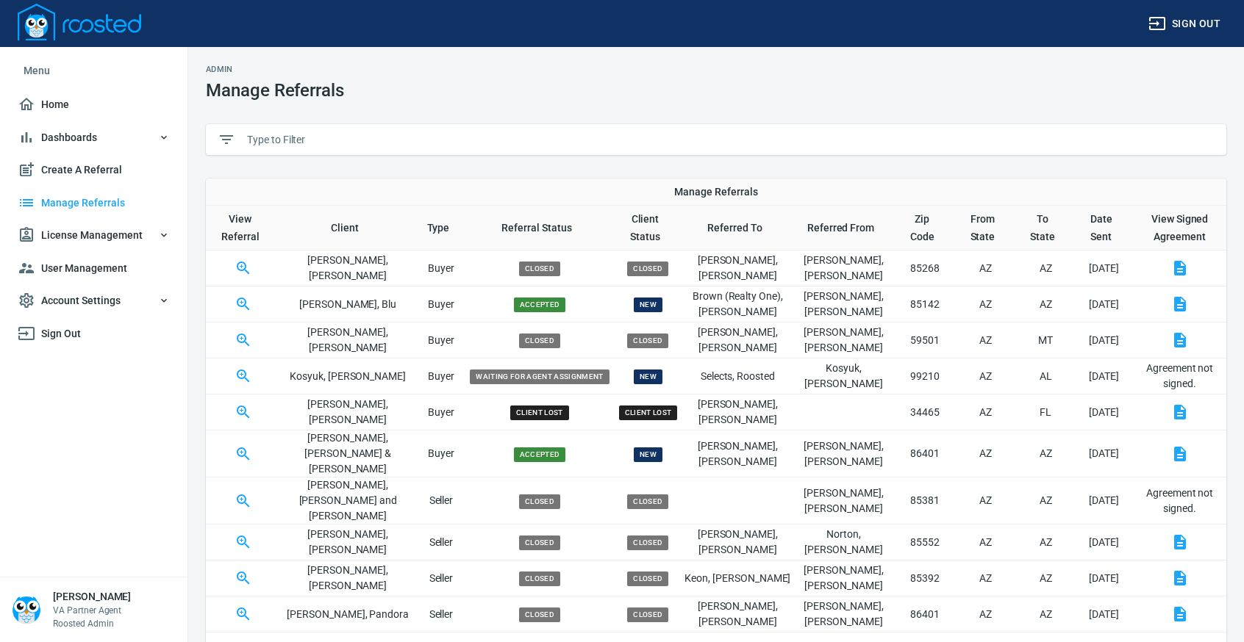
click at [369, 140] on input "text" at bounding box center [730, 140] width 967 height 22
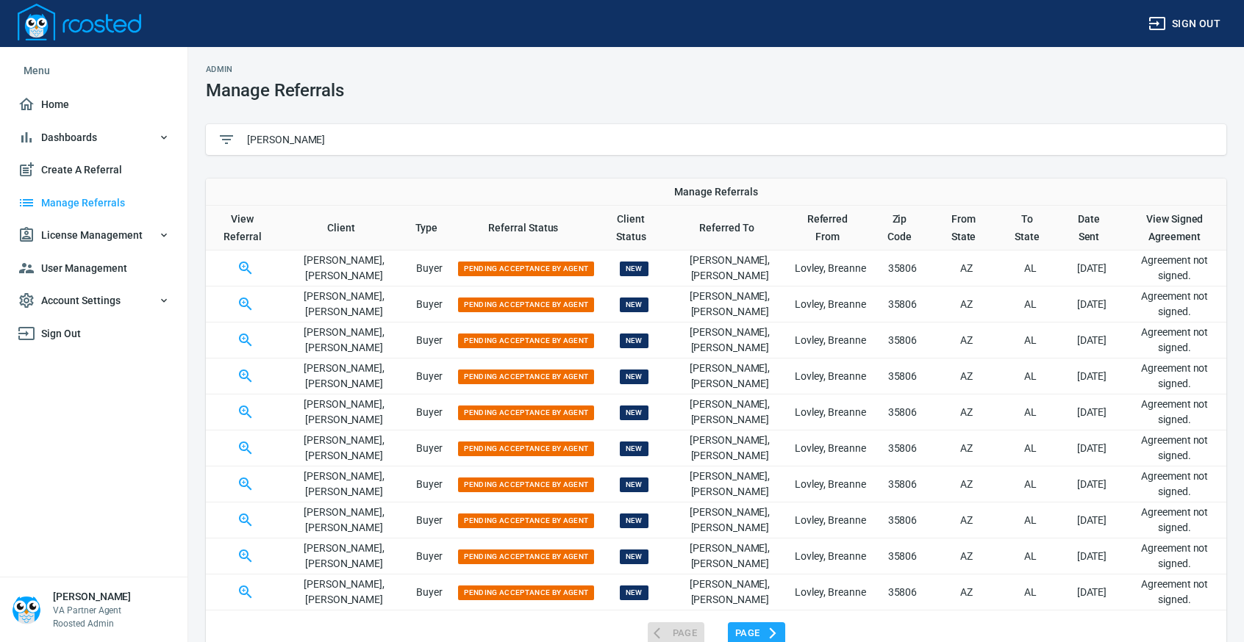
type input "[PERSON_NAME]"
click at [250, 370] on icon "button" at bounding box center [245, 376] width 12 height 12
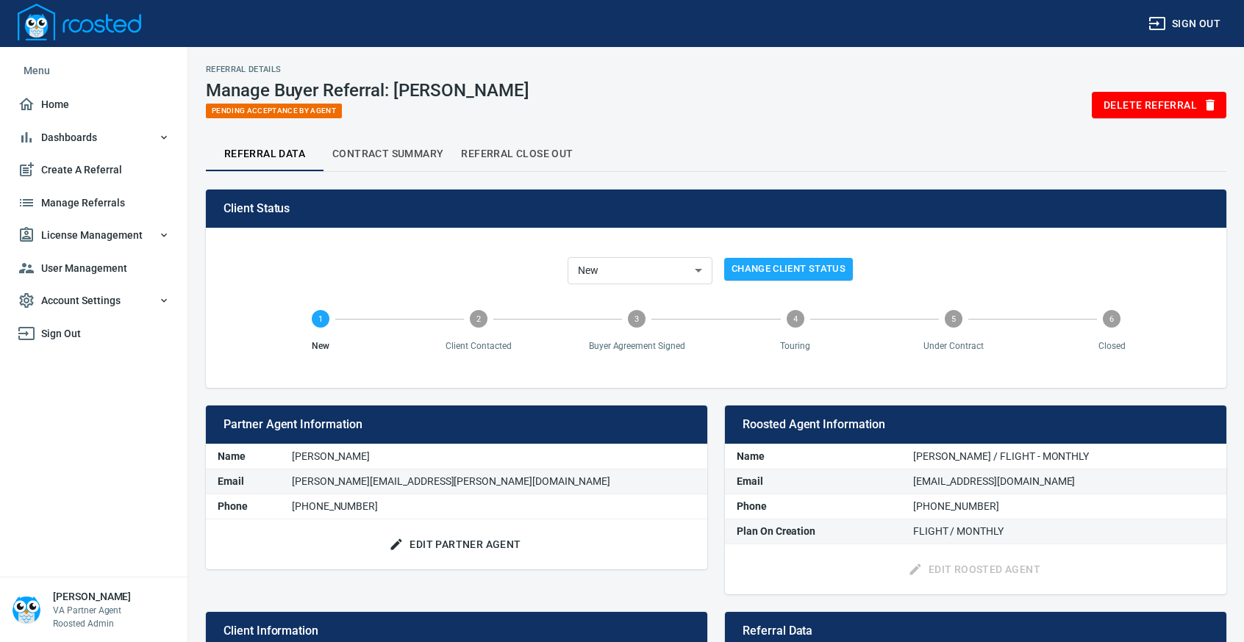
click at [97, 194] on span "Manage Referrals" at bounding box center [94, 203] width 152 height 18
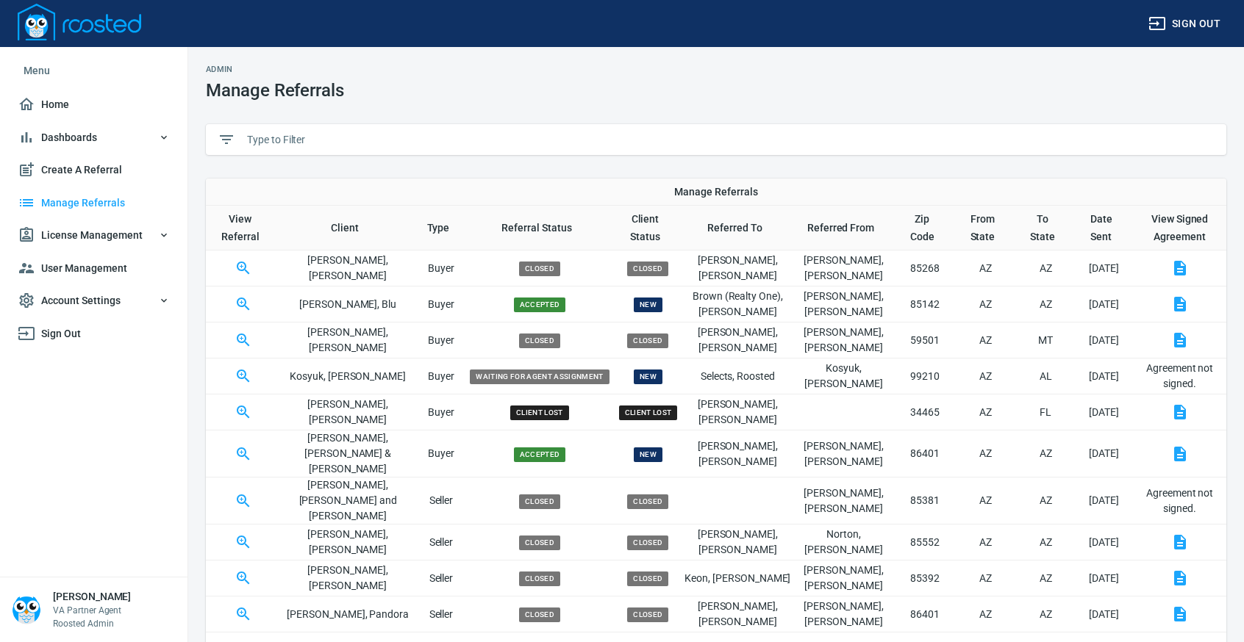
click at [303, 138] on input "text" at bounding box center [730, 140] width 967 height 22
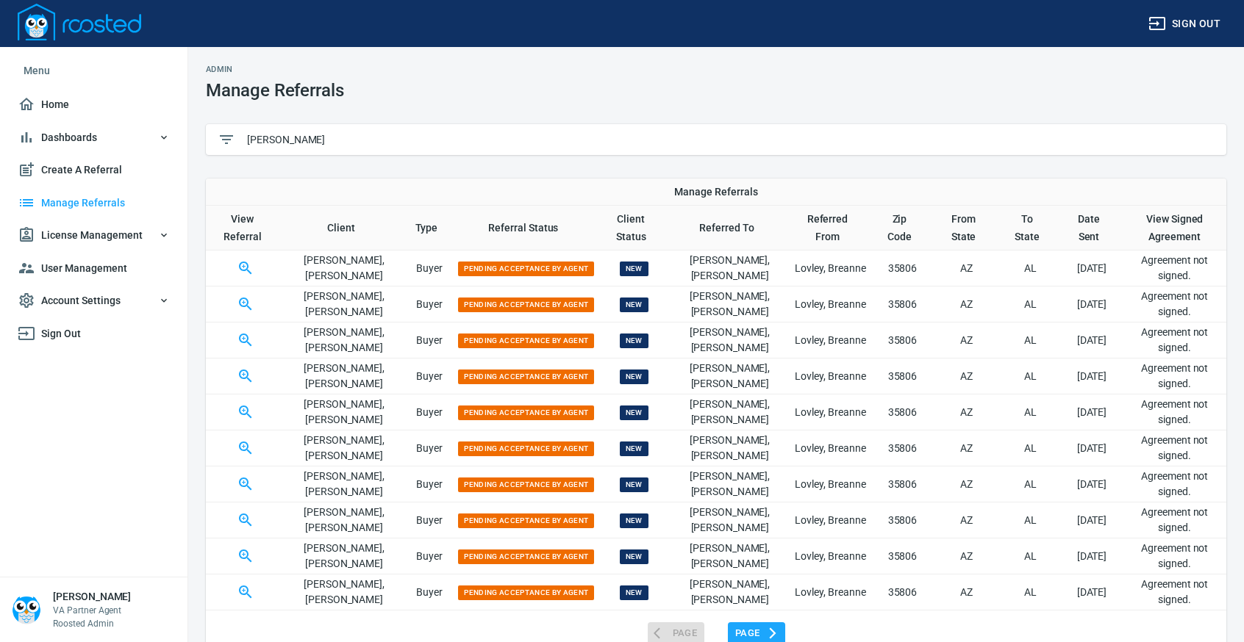
type input "[PERSON_NAME]"
click at [251, 339] on icon "button" at bounding box center [246, 341] width 18 height 18
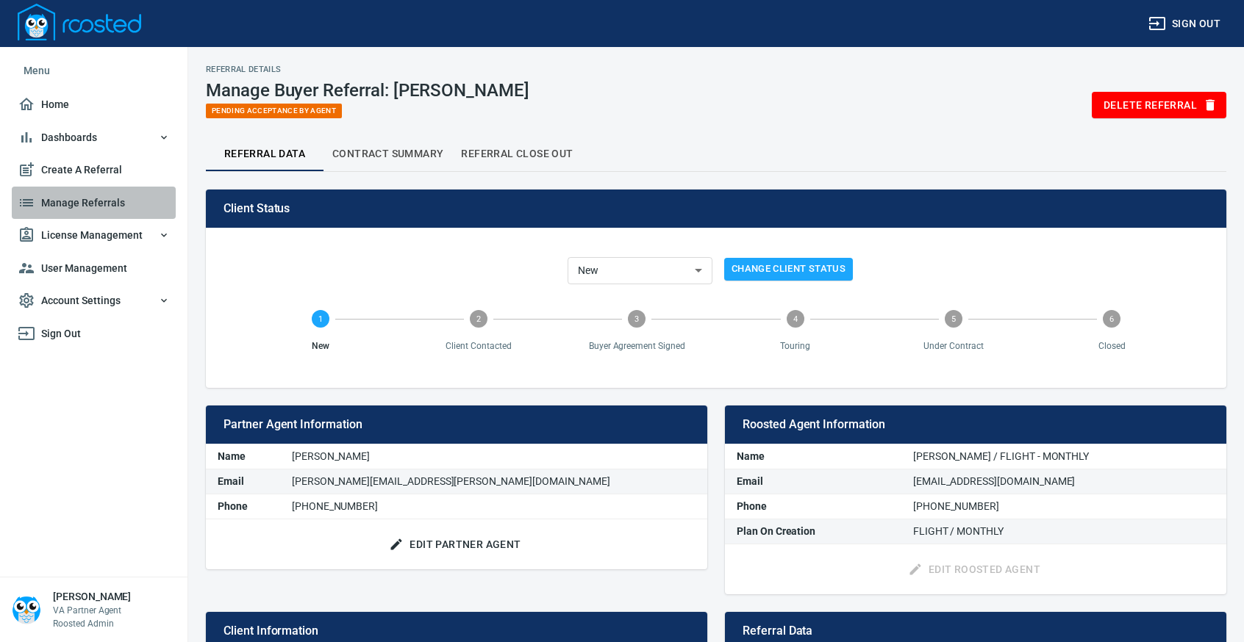
click at [78, 197] on span "Manage Referrals" at bounding box center [94, 203] width 152 height 18
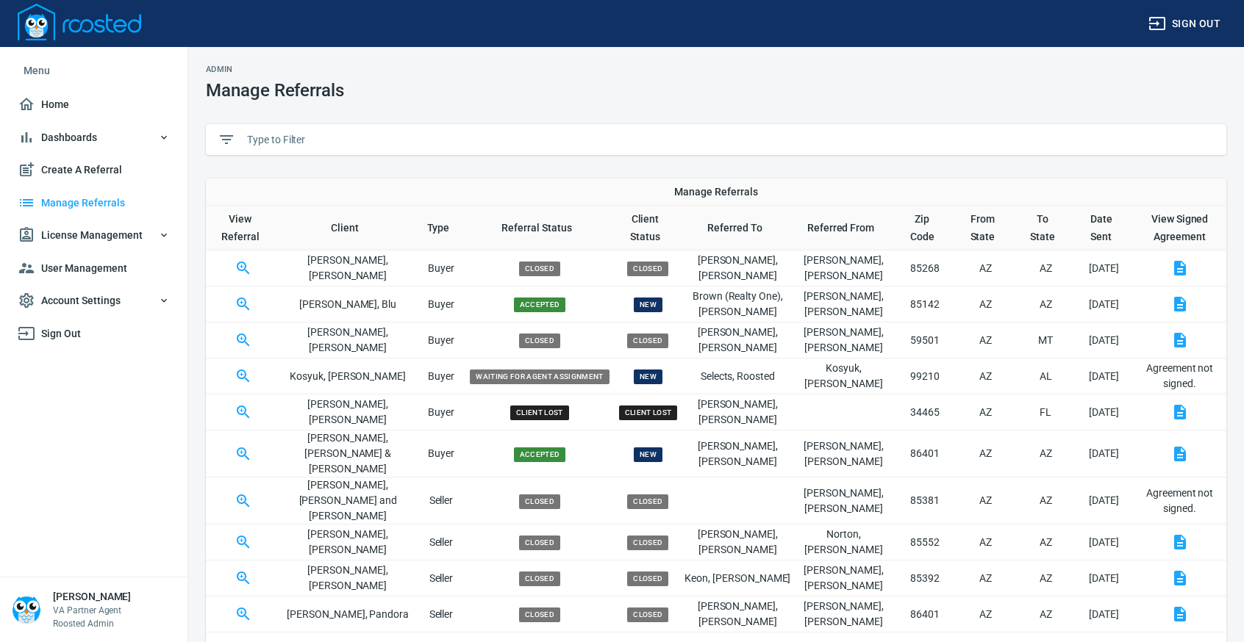
click at [319, 140] on input "text" at bounding box center [730, 140] width 967 height 22
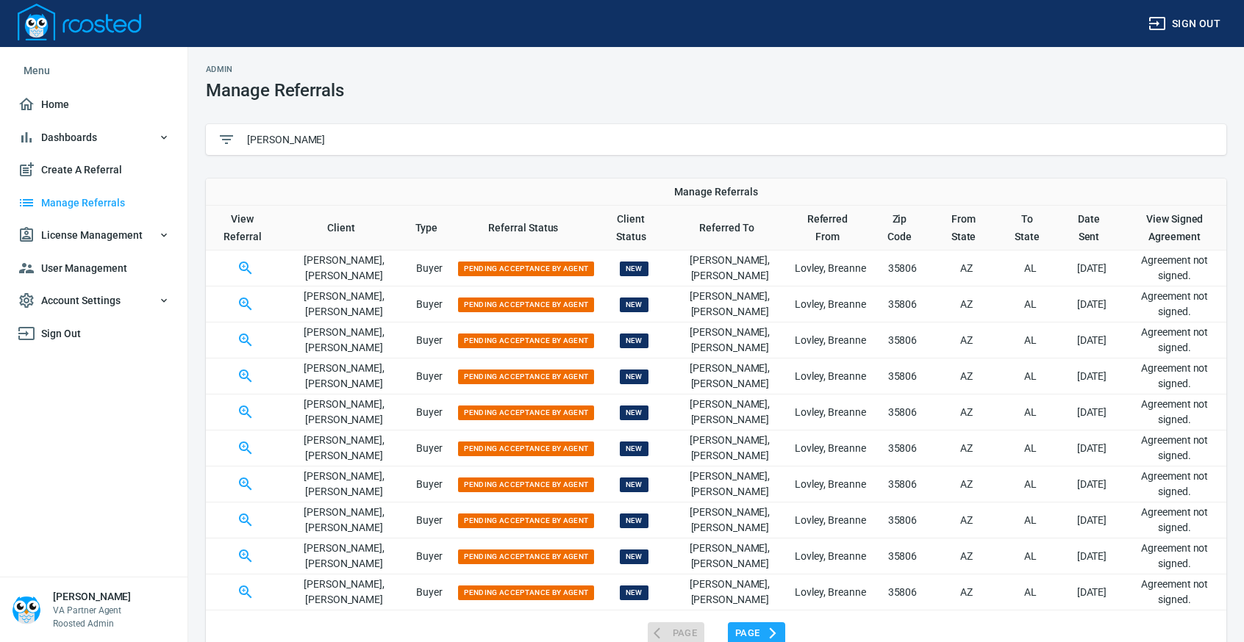
type input "[PERSON_NAME]"
click at [248, 296] on icon "button" at bounding box center [246, 305] width 18 height 18
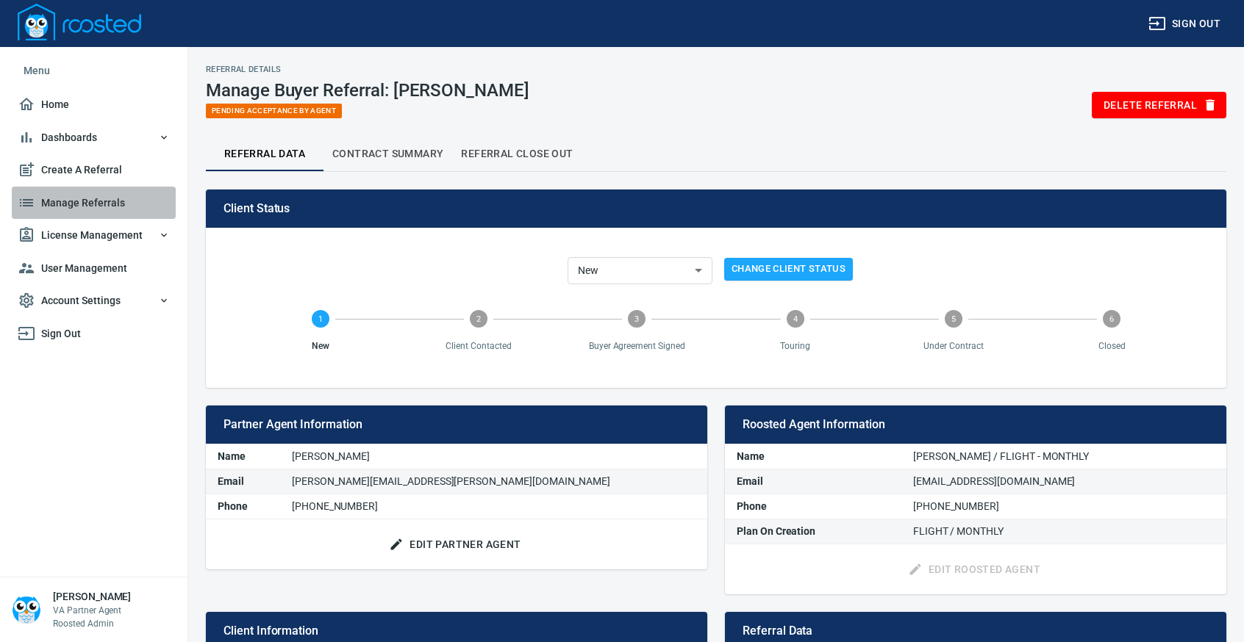
click at [90, 201] on span "Manage Referrals" at bounding box center [94, 203] width 152 height 18
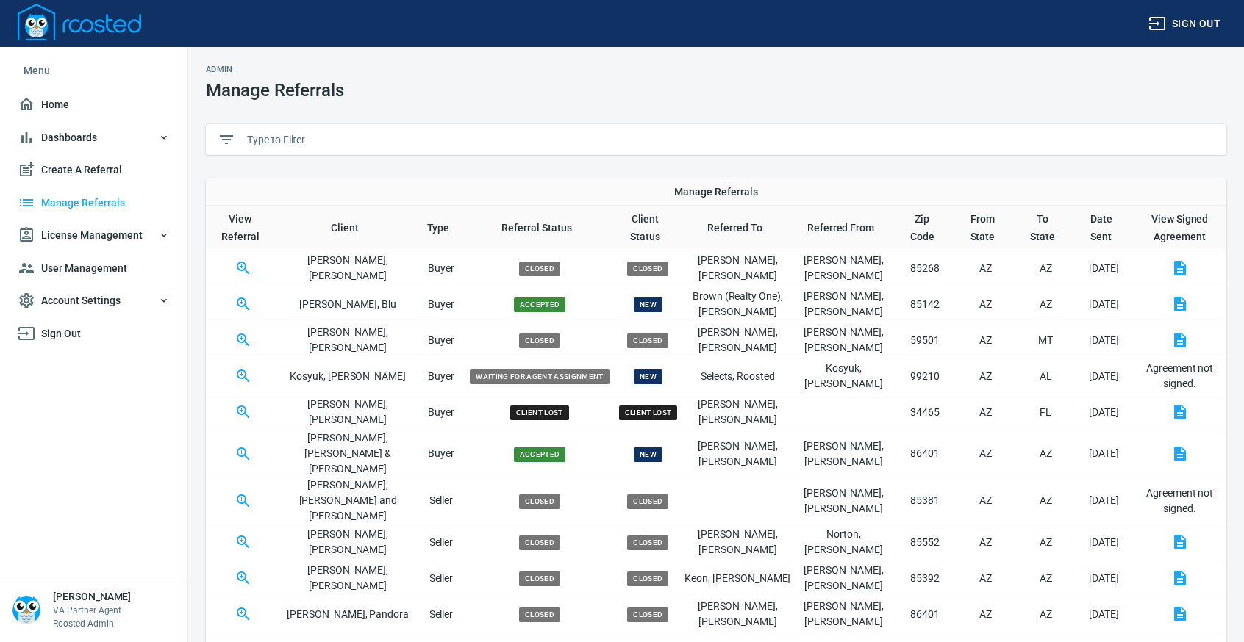
click at [333, 141] on input "text" at bounding box center [730, 140] width 967 height 22
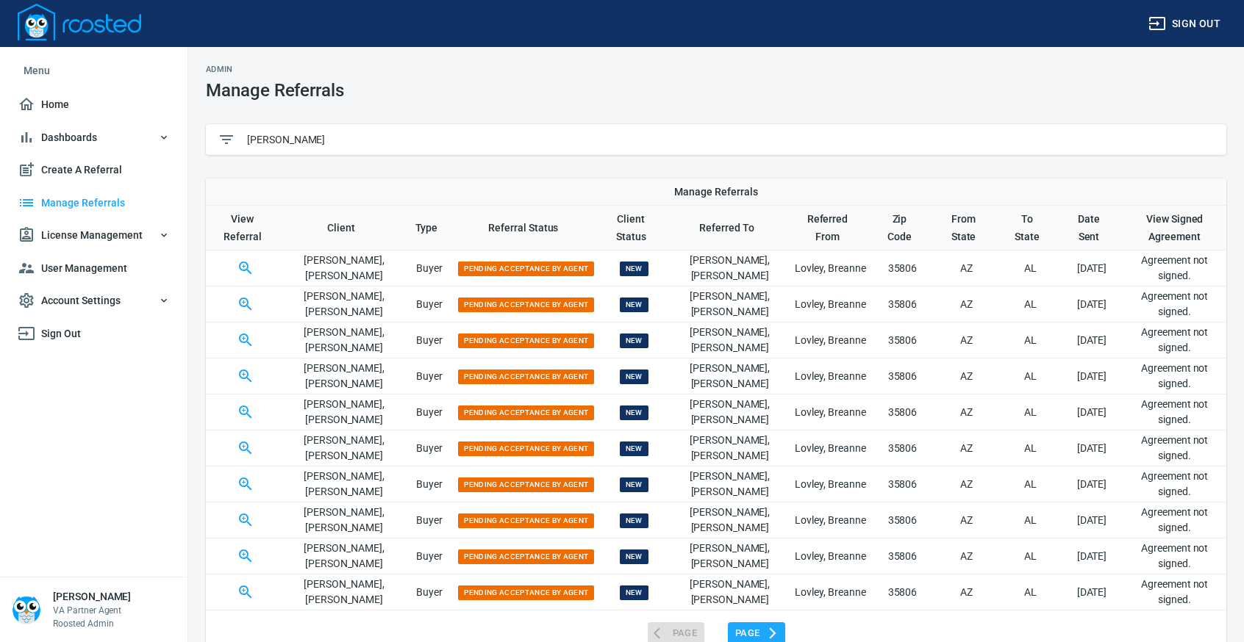
type input "[PERSON_NAME]"
click at [256, 256] on button "button" at bounding box center [245, 268] width 35 height 35
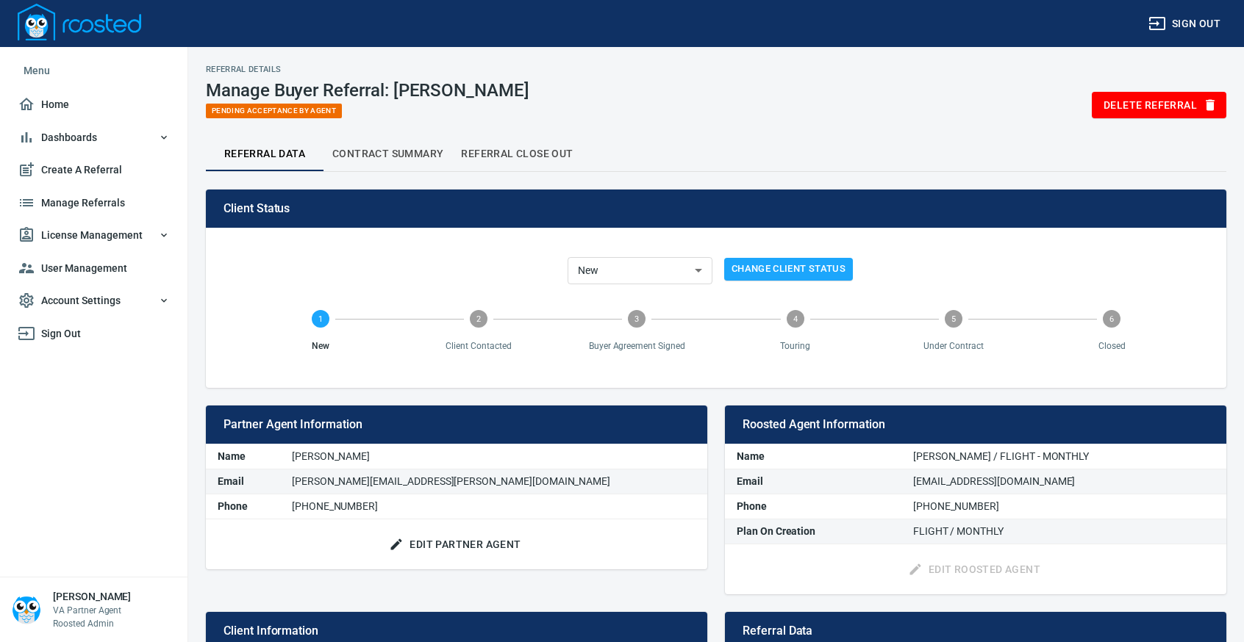
click at [110, 237] on span "License Management" at bounding box center [94, 235] width 152 height 18
click at [103, 199] on span "Manage Referrals" at bounding box center [94, 203] width 152 height 18
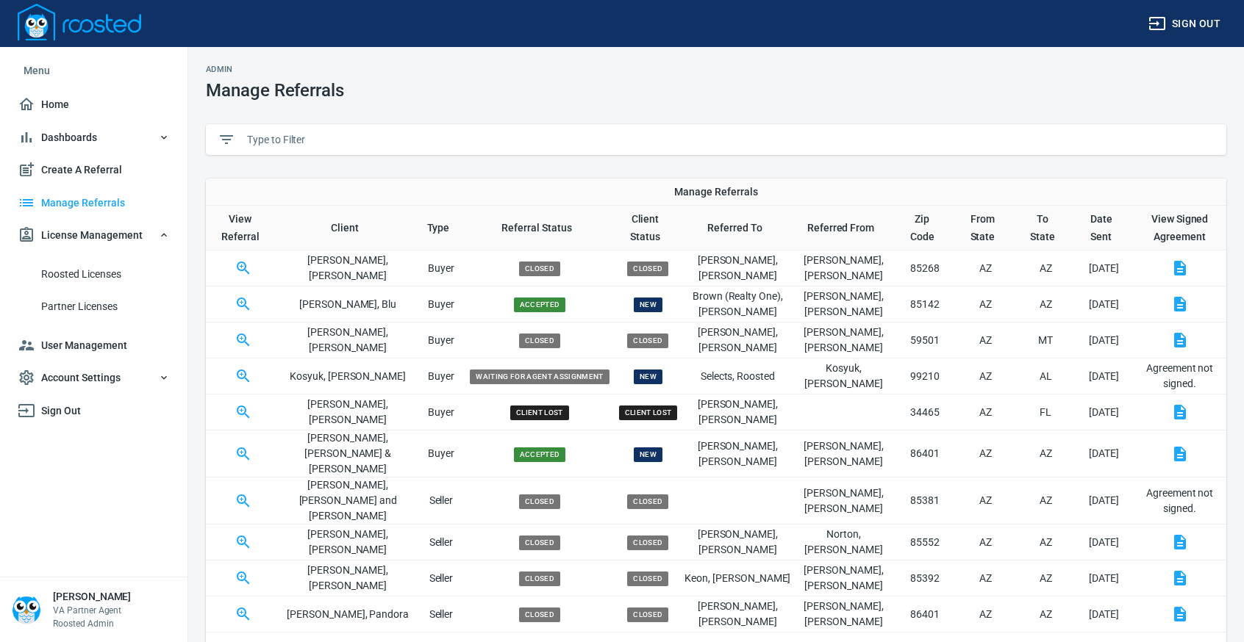
click at [101, 199] on span "Manage Referrals" at bounding box center [94, 203] width 152 height 18
click at [321, 139] on input "text" at bounding box center [730, 140] width 967 height 22
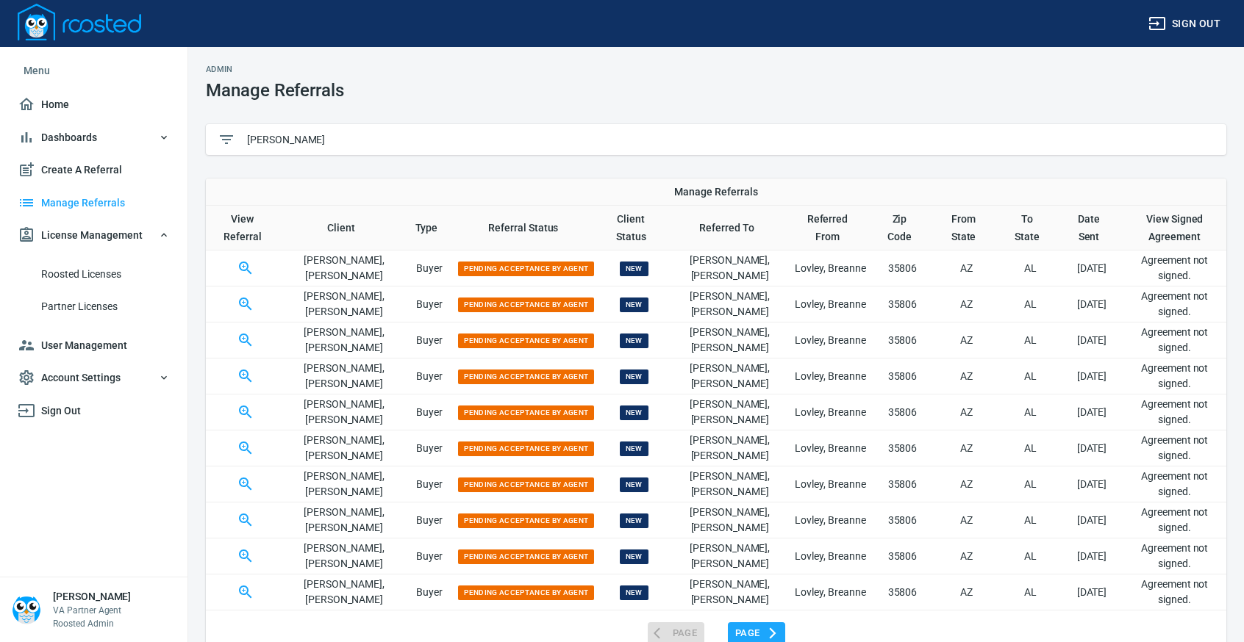
type input "[PERSON_NAME]"
click at [241, 263] on button "button" at bounding box center [245, 268] width 35 height 35
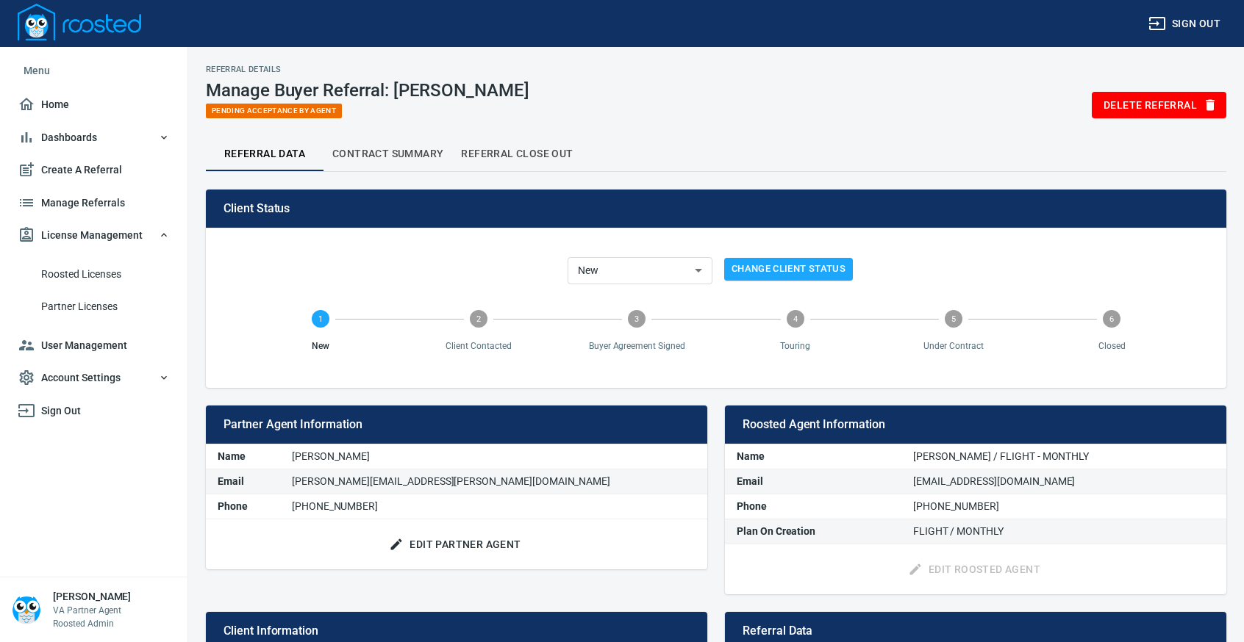
click at [375, 151] on span "Contract Summary" at bounding box center [387, 154] width 111 height 18
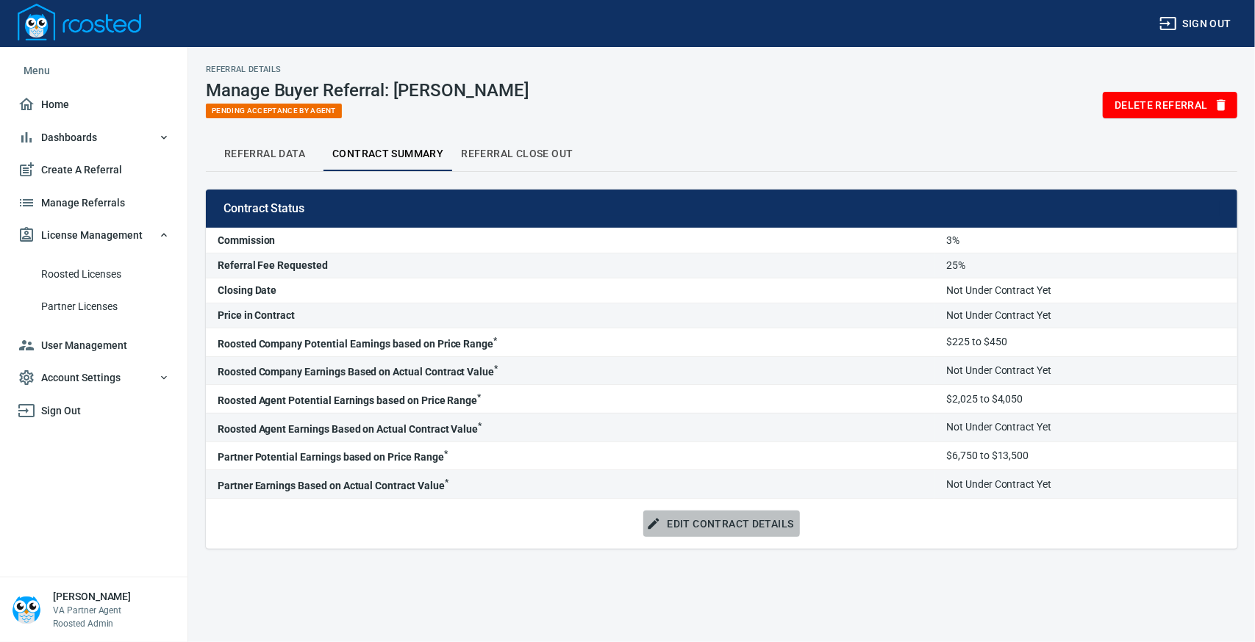
click at [701, 520] on span "Edit Contract Details" at bounding box center [721, 524] width 144 height 18
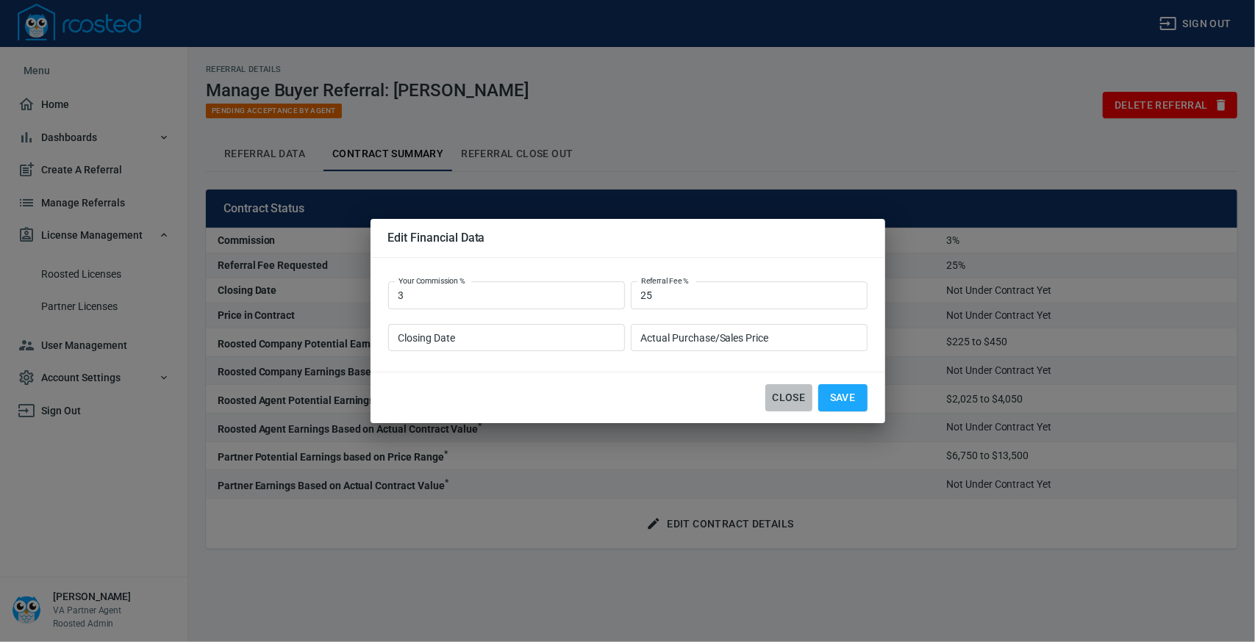
click at [788, 395] on span "Close" at bounding box center [788, 398] width 35 height 18
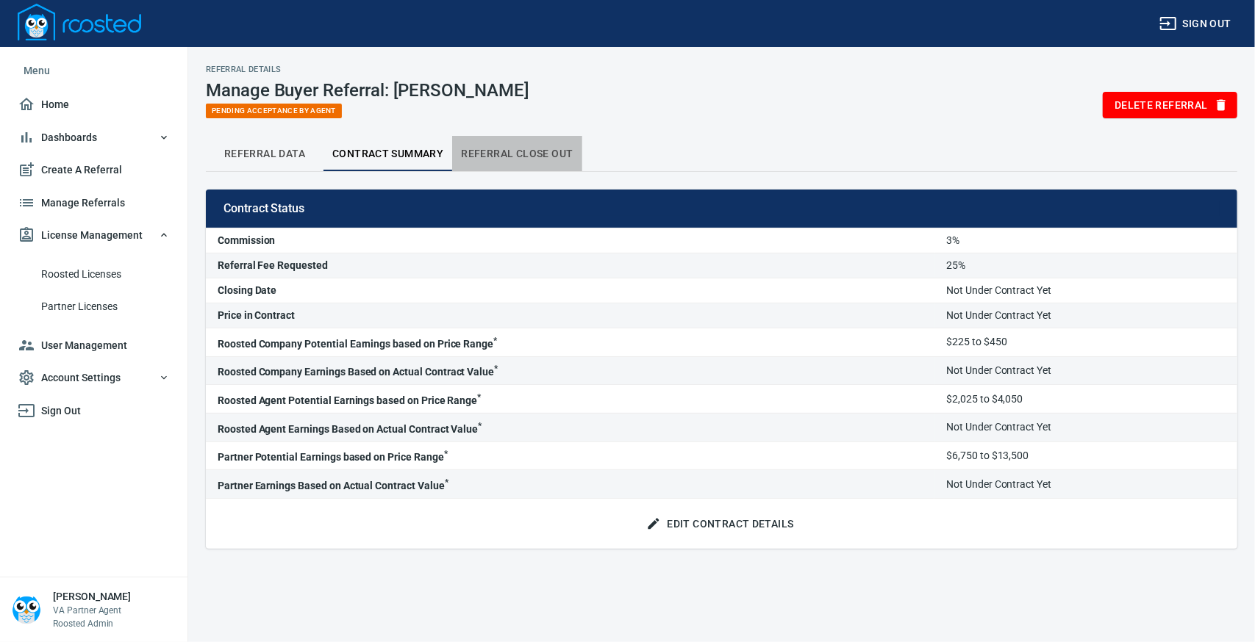
click at [510, 140] on button "Referral Close Out" at bounding box center [516, 153] width 129 height 35
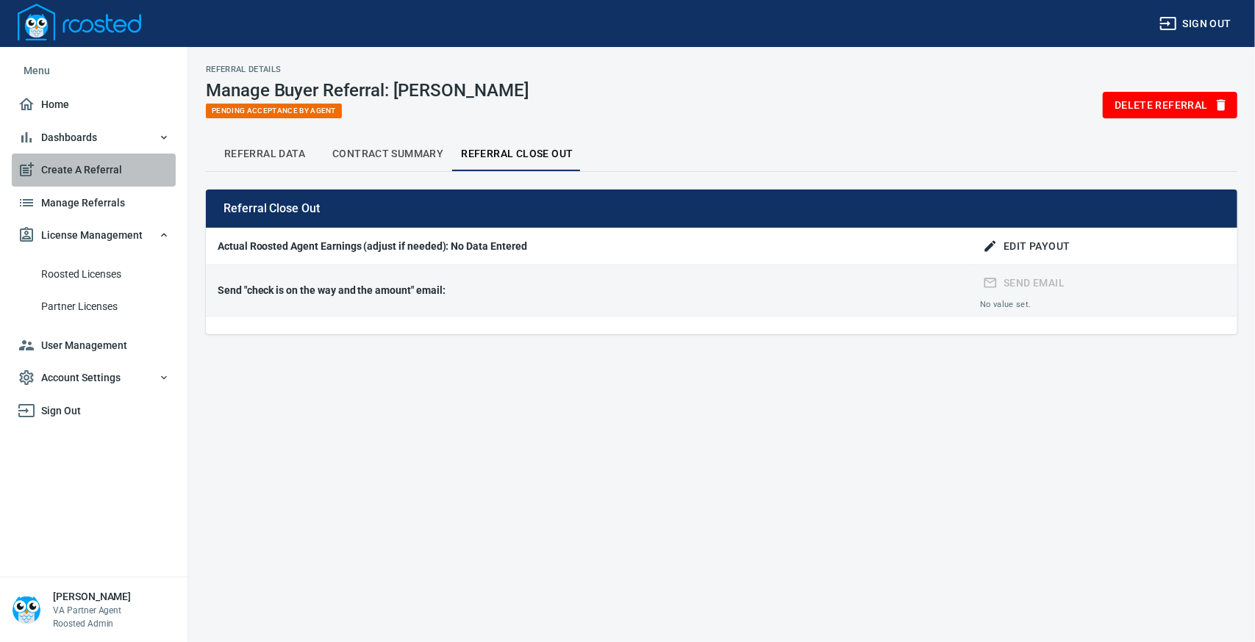
click at [56, 162] on span "Create A Referral" at bounding box center [94, 170] width 152 height 18
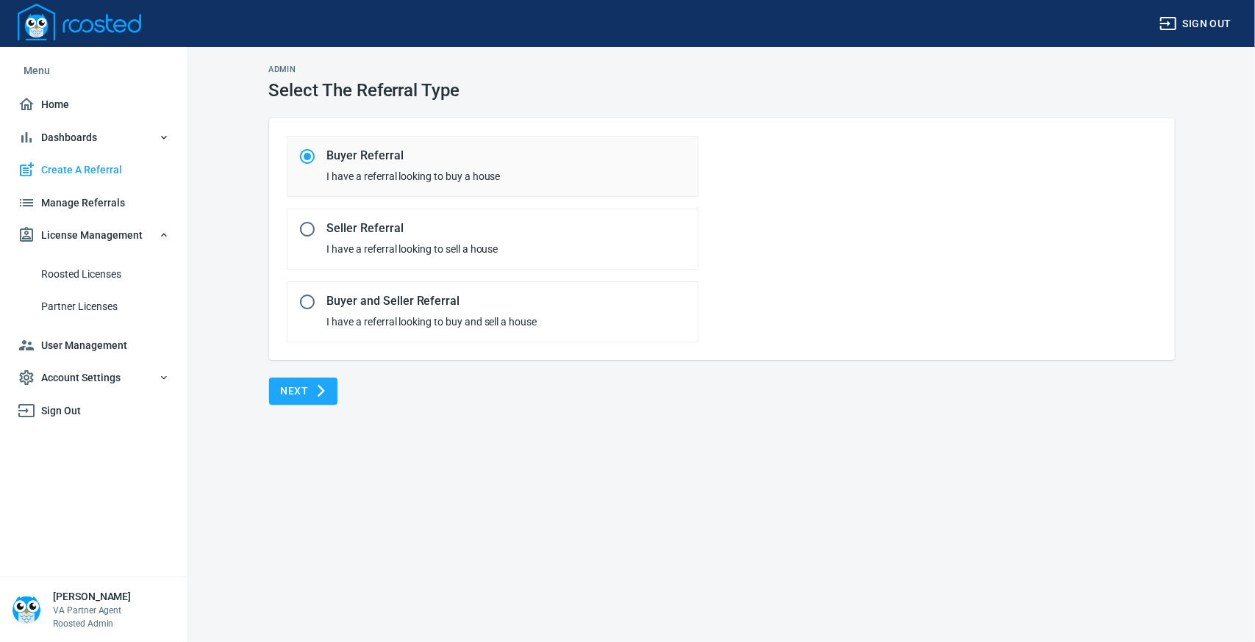
click at [71, 199] on span "Manage Referrals" at bounding box center [94, 203] width 152 height 18
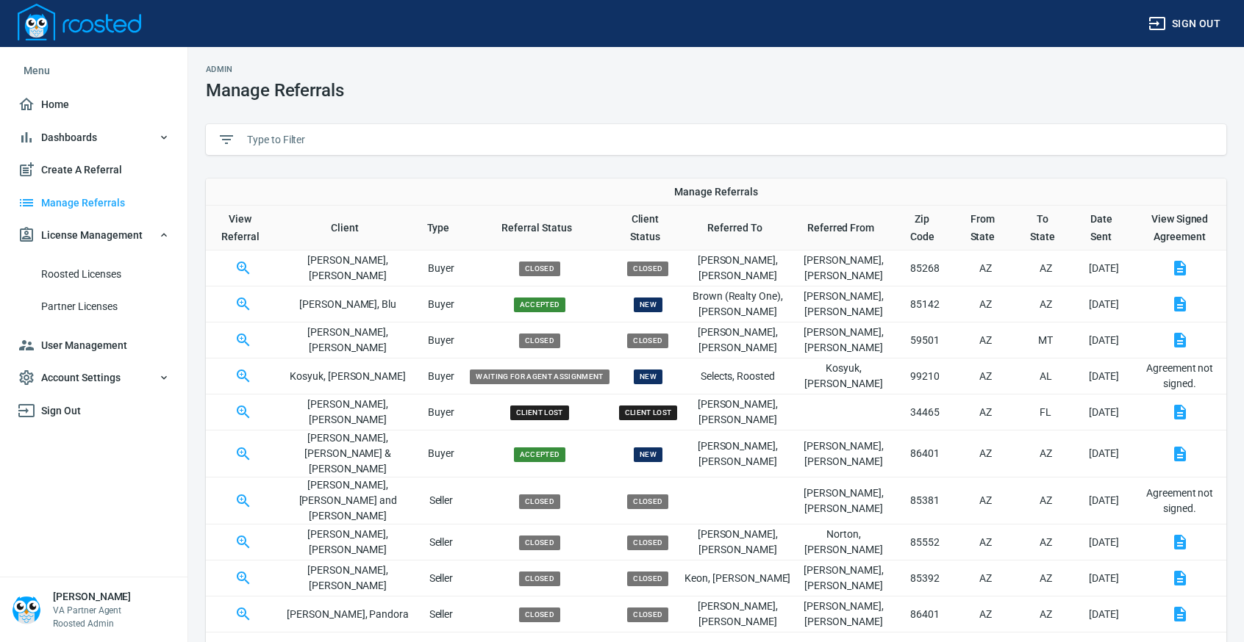
click at [388, 143] on input "text" at bounding box center [730, 140] width 967 height 22
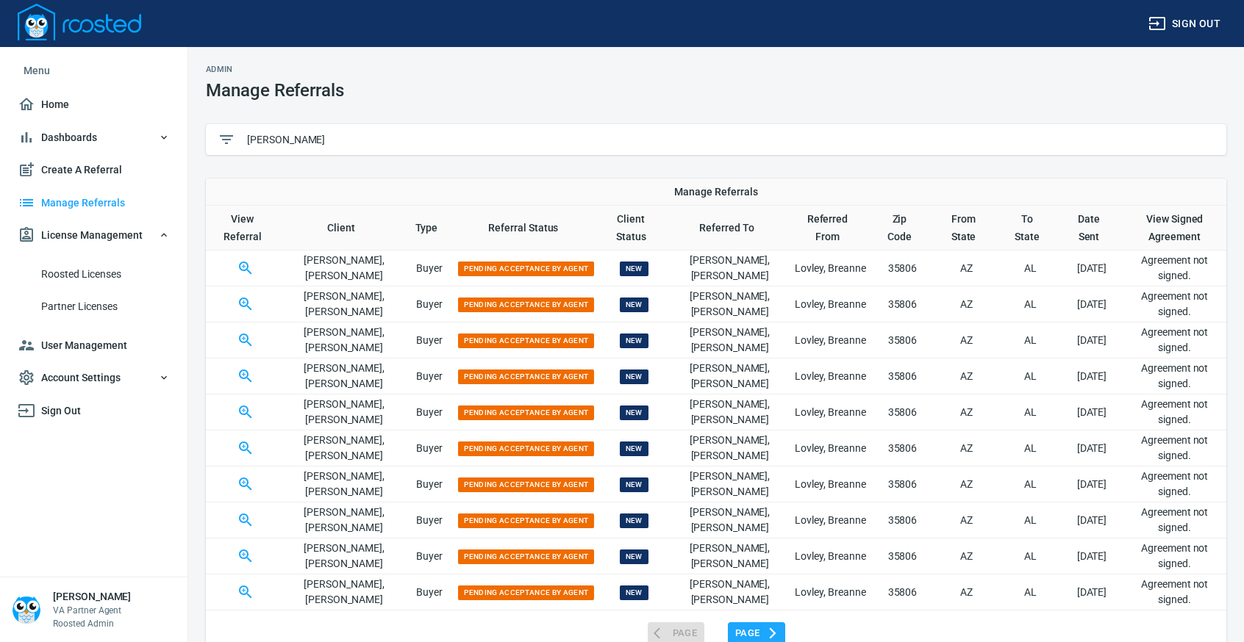
type input "[PERSON_NAME]"
click at [254, 267] on icon "button" at bounding box center [246, 268] width 18 height 18
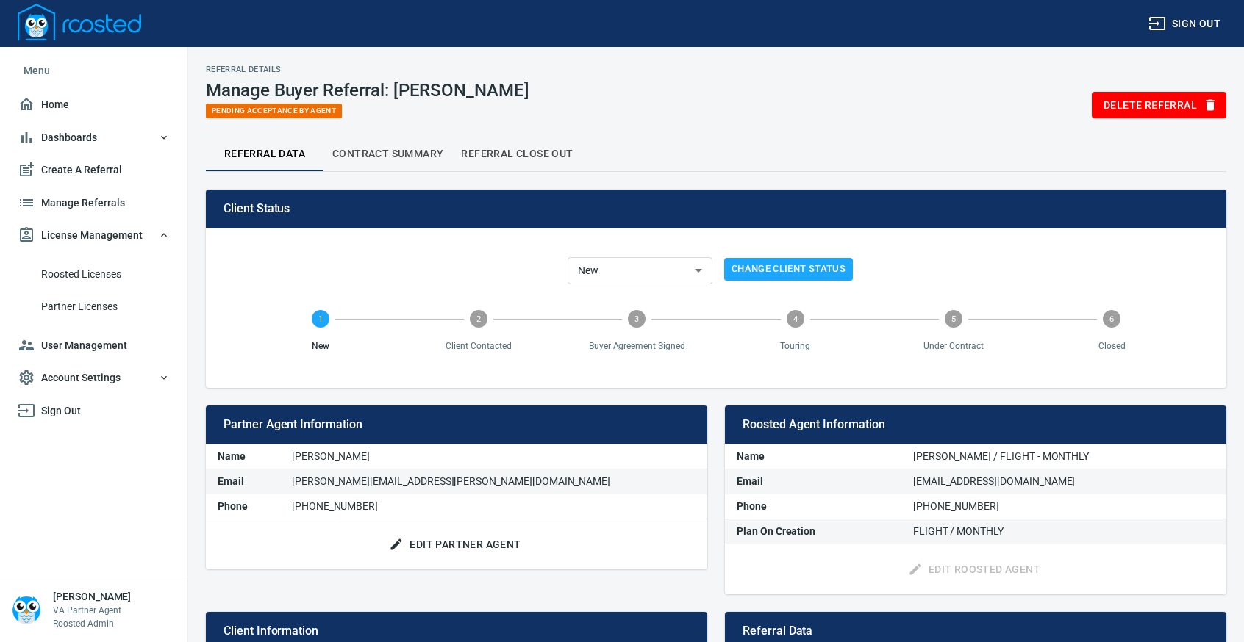
click at [96, 194] on span "Manage Referrals" at bounding box center [94, 203] width 152 height 18
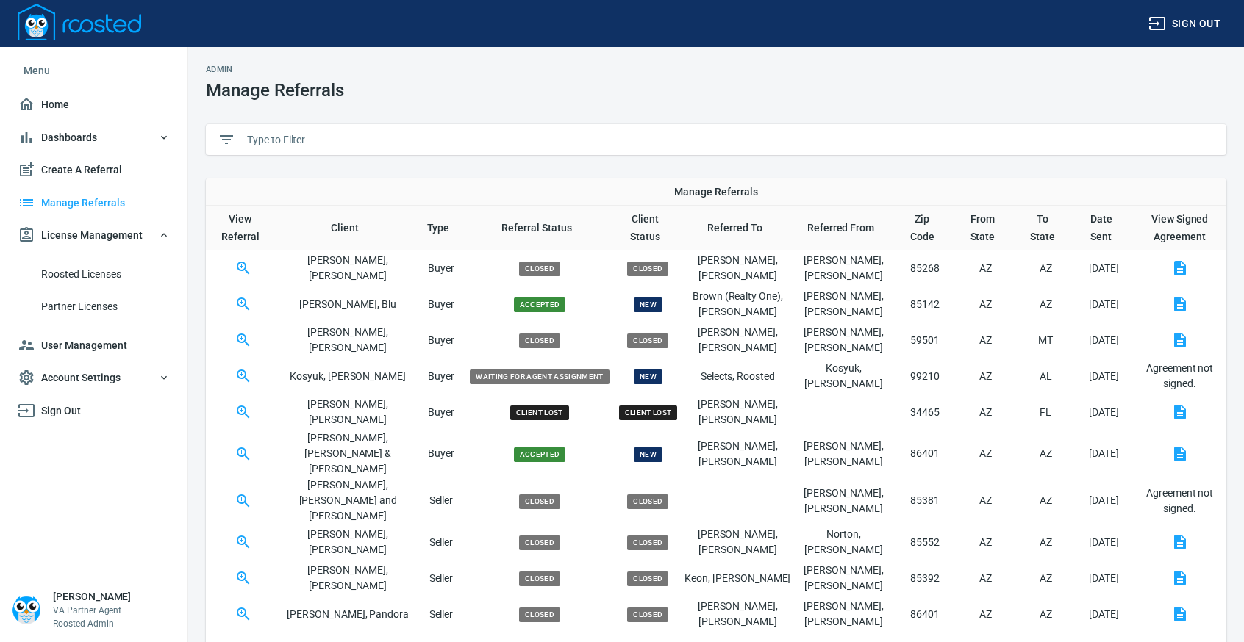
click at [373, 138] on input "text" at bounding box center [730, 140] width 967 height 22
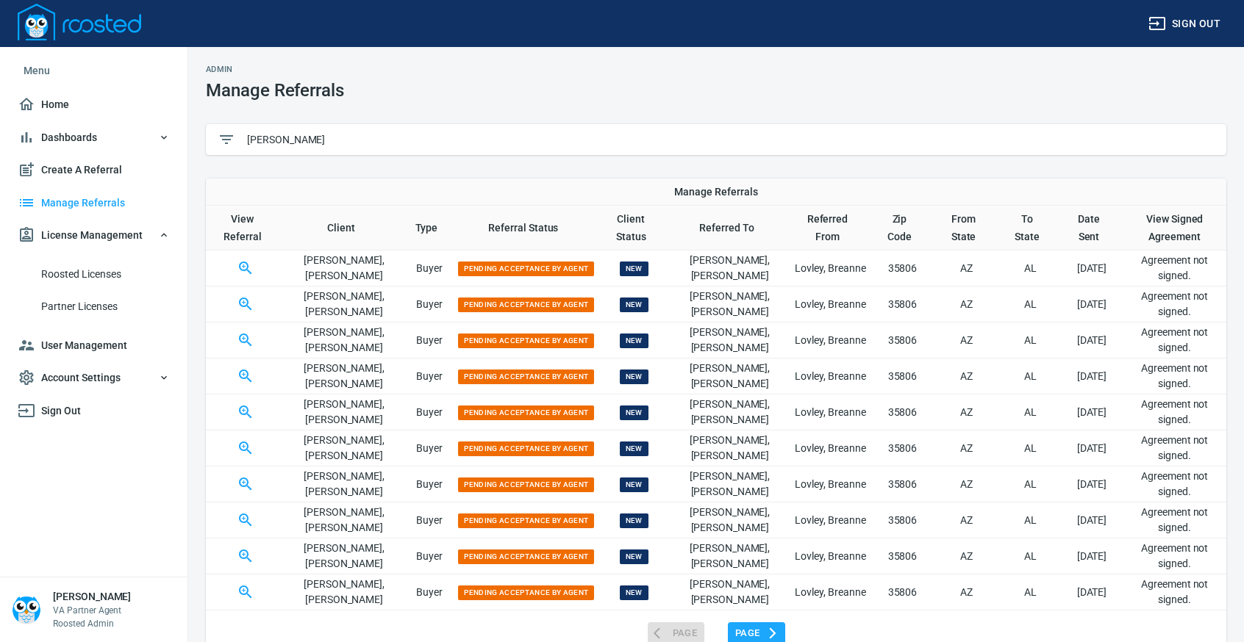
type input "[PERSON_NAME]"
click at [85, 167] on span "Create A Referral" at bounding box center [94, 170] width 152 height 18
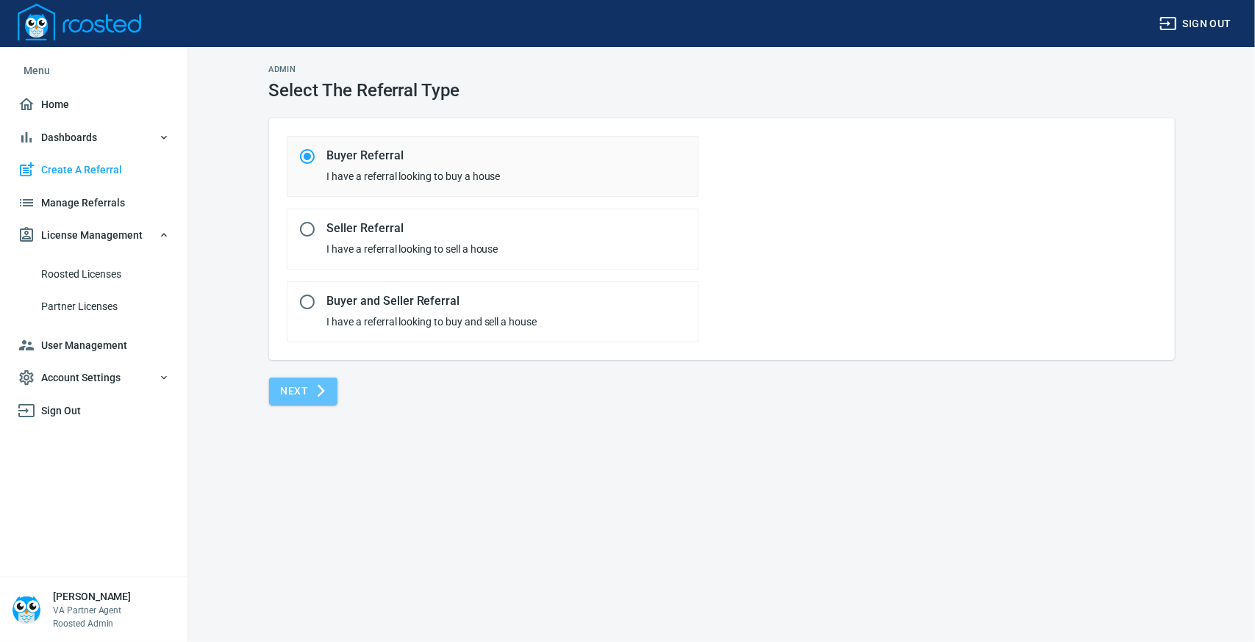
drag, startPoint x: 301, startPoint y: 377, endPoint x: 304, endPoint y: 370, distance: 7.6
click at [301, 378] on button "Next" at bounding box center [303, 391] width 69 height 27
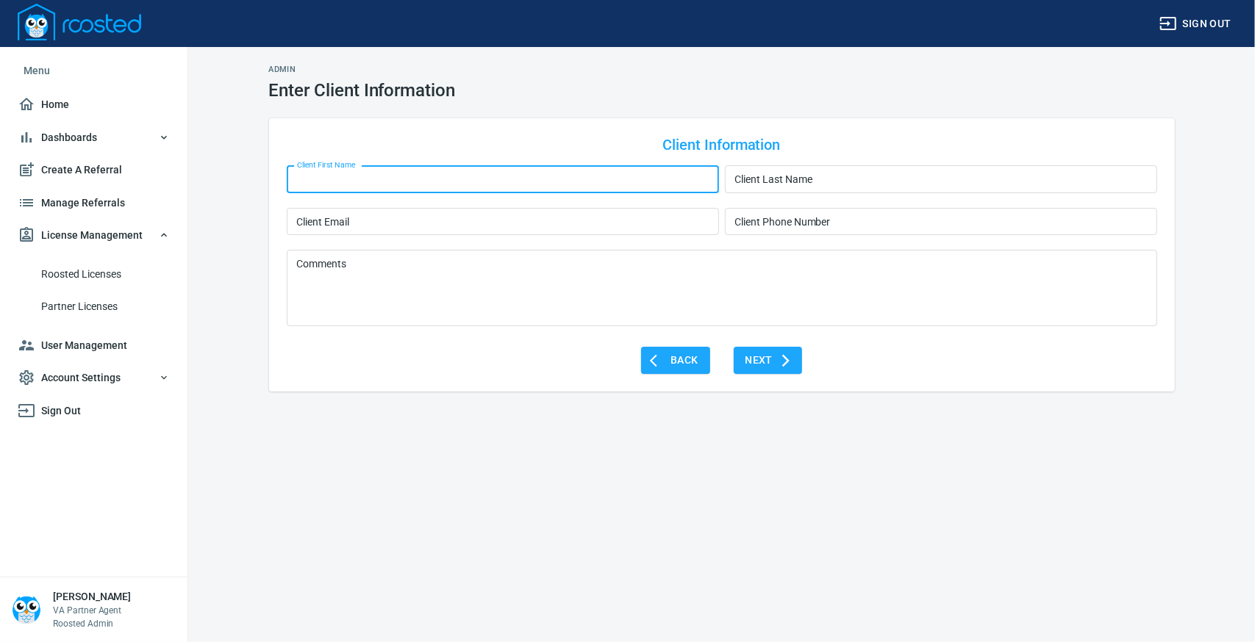
click at [478, 176] on input "Client First Name" at bounding box center [503, 179] width 432 height 28
type input "[PERSON_NAME]"
click at [773, 178] on input "Client Last Name" at bounding box center [941, 179] width 432 height 28
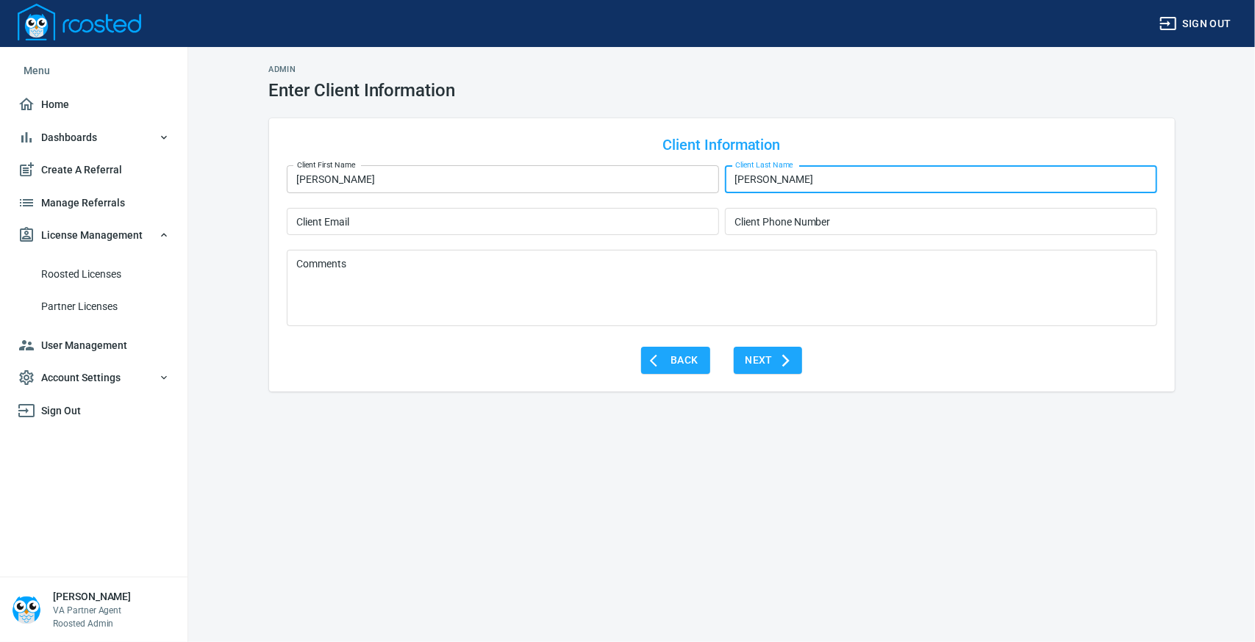
type input "[PERSON_NAME]"
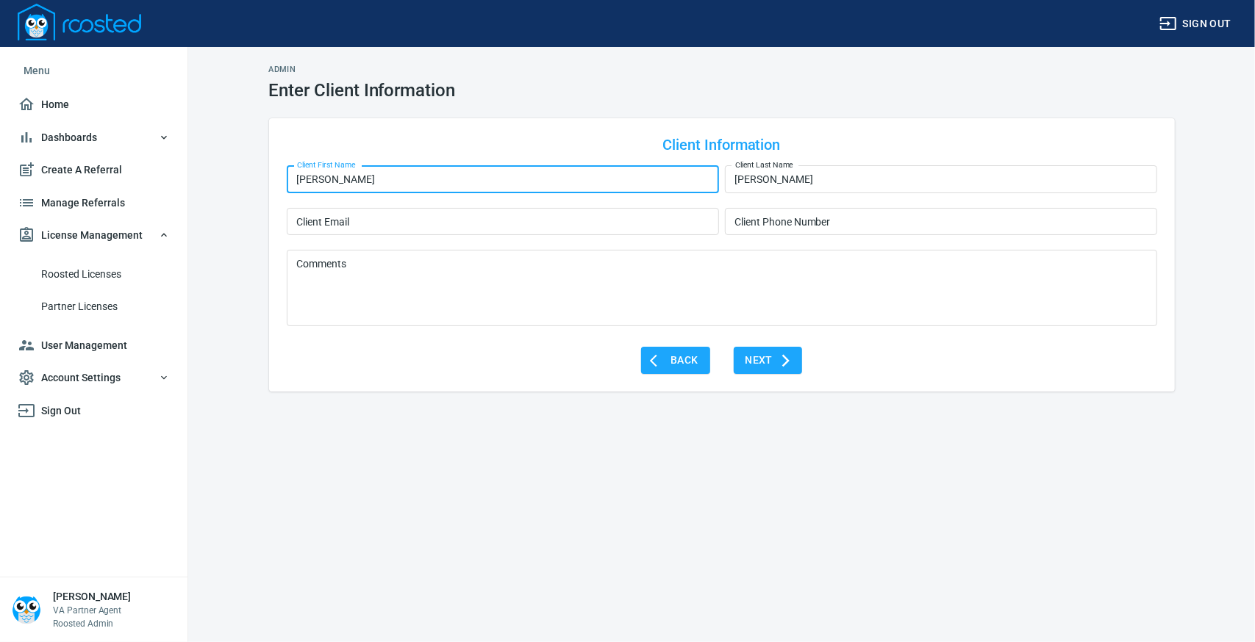
drag, startPoint x: 324, startPoint y: 177, endPoint x: 451, endPoint y: 180, distance: 126.5
click at [451, 180] on input "[PERSON_NAME]" at bounding box center [503, 179] width 432 height 28
type input "[PERSON_NAME]"
click at [415, 220] on input "Client Email" at bounding box center [503, 222] width 432 height 28
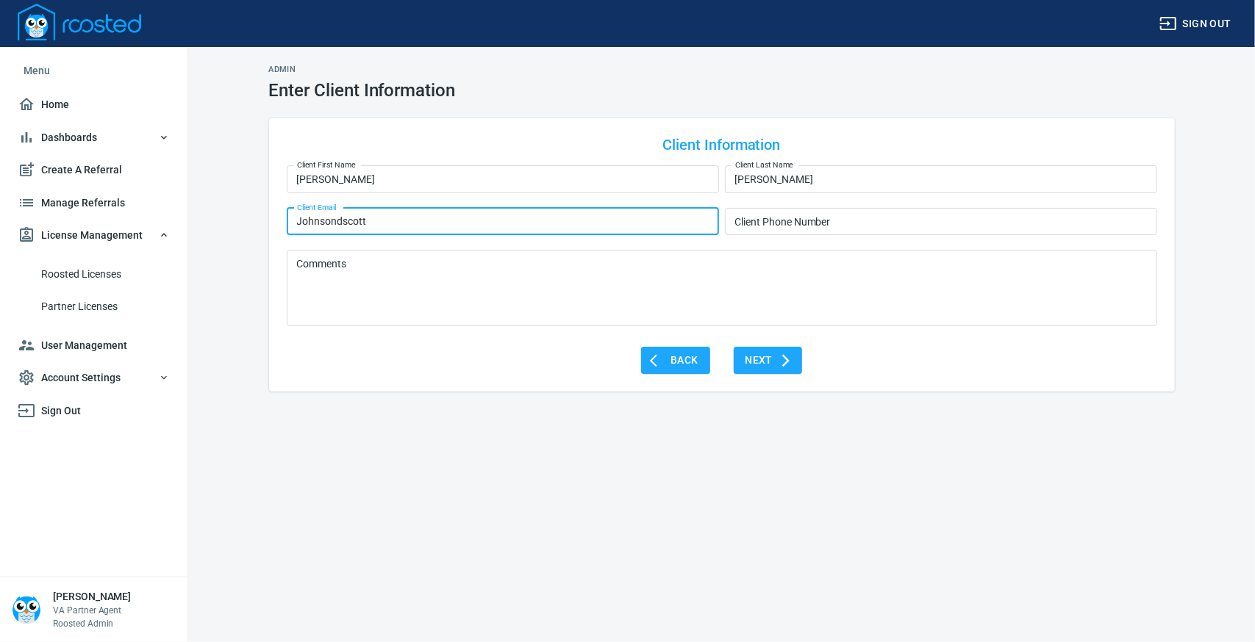
click at [333, 222] on input "Johnsondscott" at bounding box center [503, 222] width 432 height 28
click at [398, 221] on input "[PERSON_NAME].dscott" at bounding box center [503, 222] width 432 height 28
type input "[PERSON_NAME][EMAIL_ADDRESS][DOMAIN_NAME]"
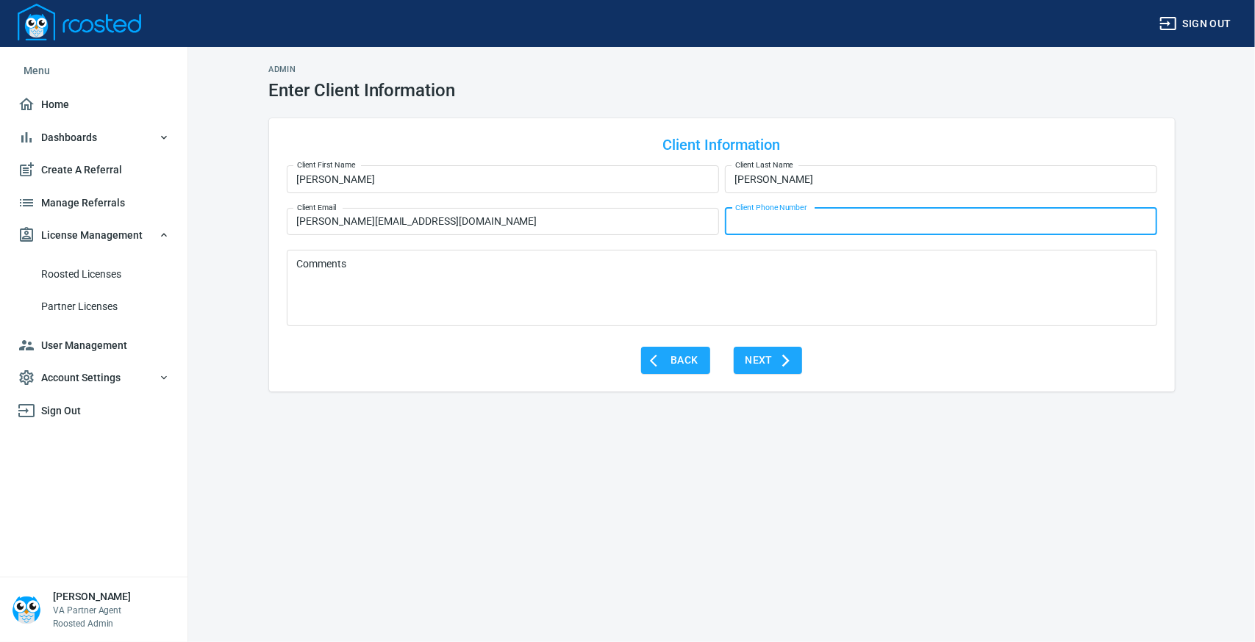
click at [794, 224] on input "Client Phone Number" at bounding box center [941, 222] width 432 height 28
type input "[PHONE_NUMBER]"
click at [771, 361] on span "Next" at bounding box center [768, 360] width 46 height 18
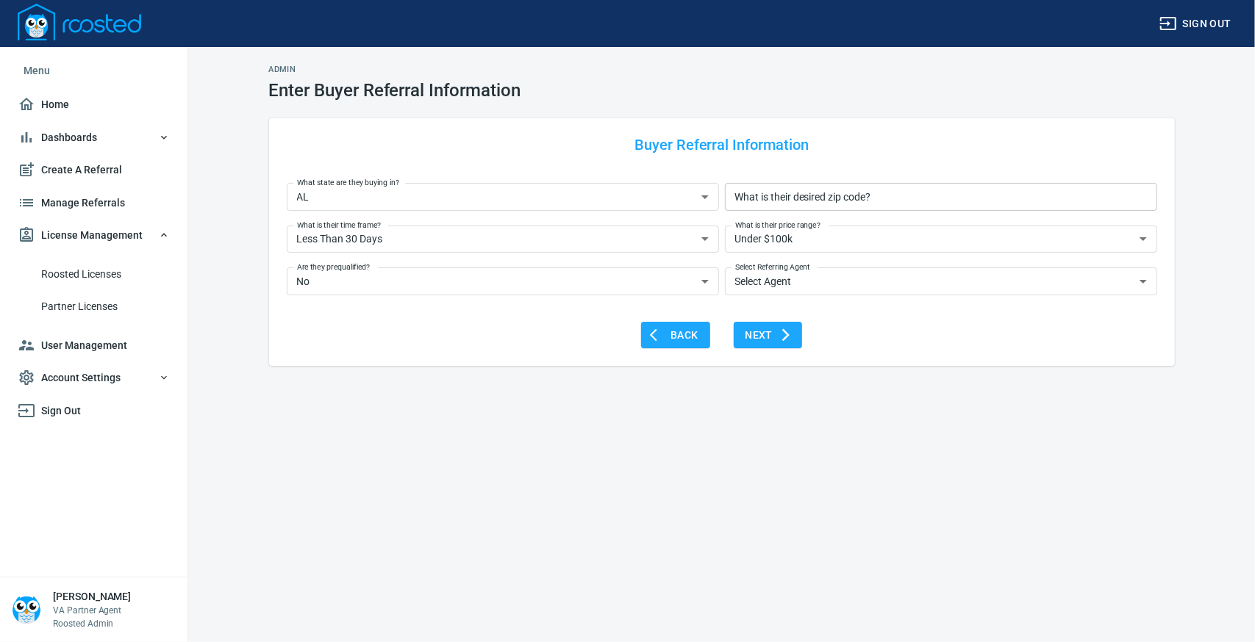
click at [869, 196] on input "What is their desired zip code?" at bounding box center [941, 197] width 432 height 28
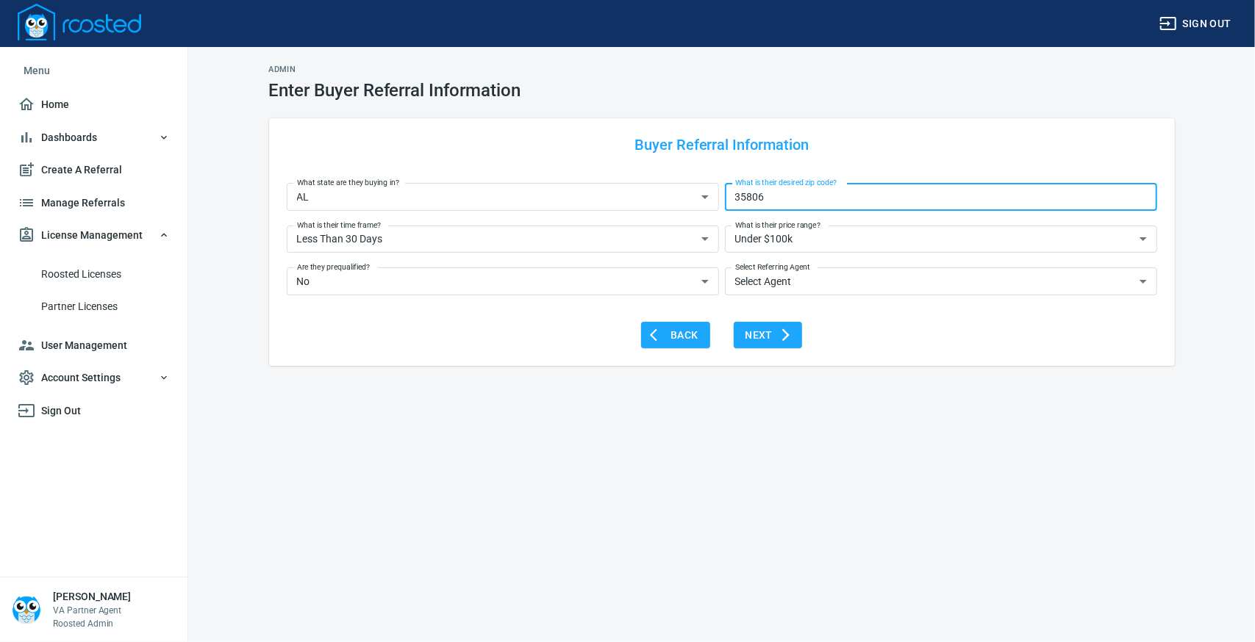
type input "35806"
click at [913, 232] on select "Under $100k $100k - $300k $300k - $600k $600k - $1MM $1MM - $3MM $3MM - $5MM+" at bounding box center [941, 240] width 432 height 28
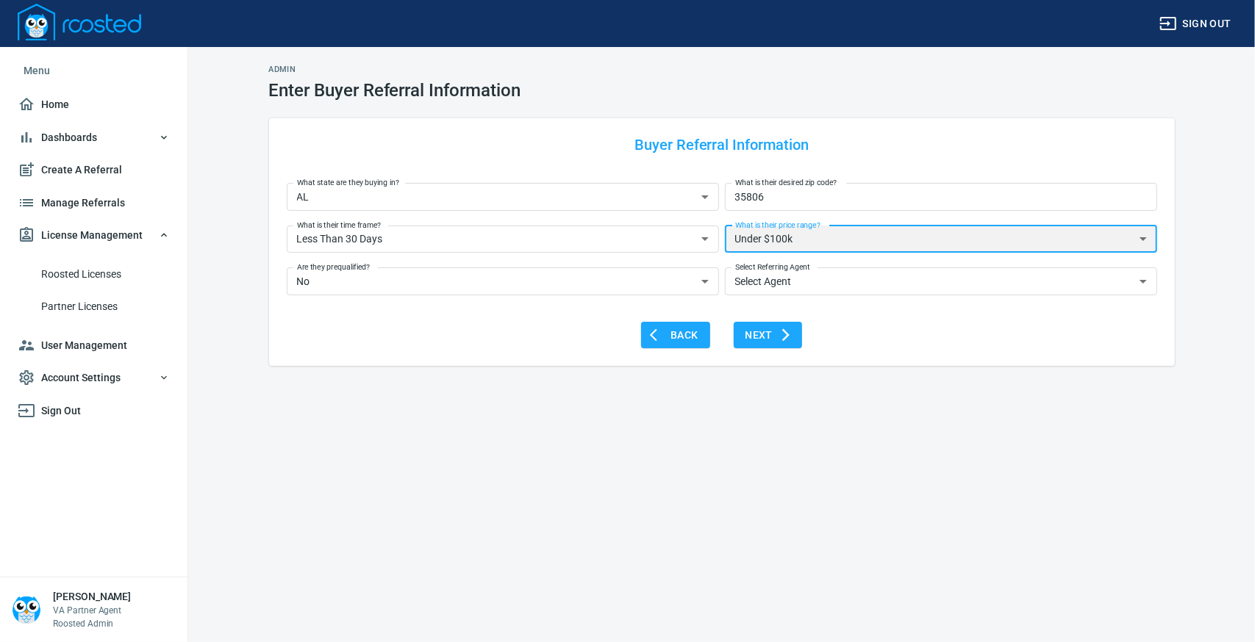
select select "$300k - $600k"
click at [725, 226] on select "Under $100k $100k - $300k $300k - $600k $600k - $1MM $1MM - $3MM $3MM - $5MM+" at bounding box center [941, 240] width 432 height 28
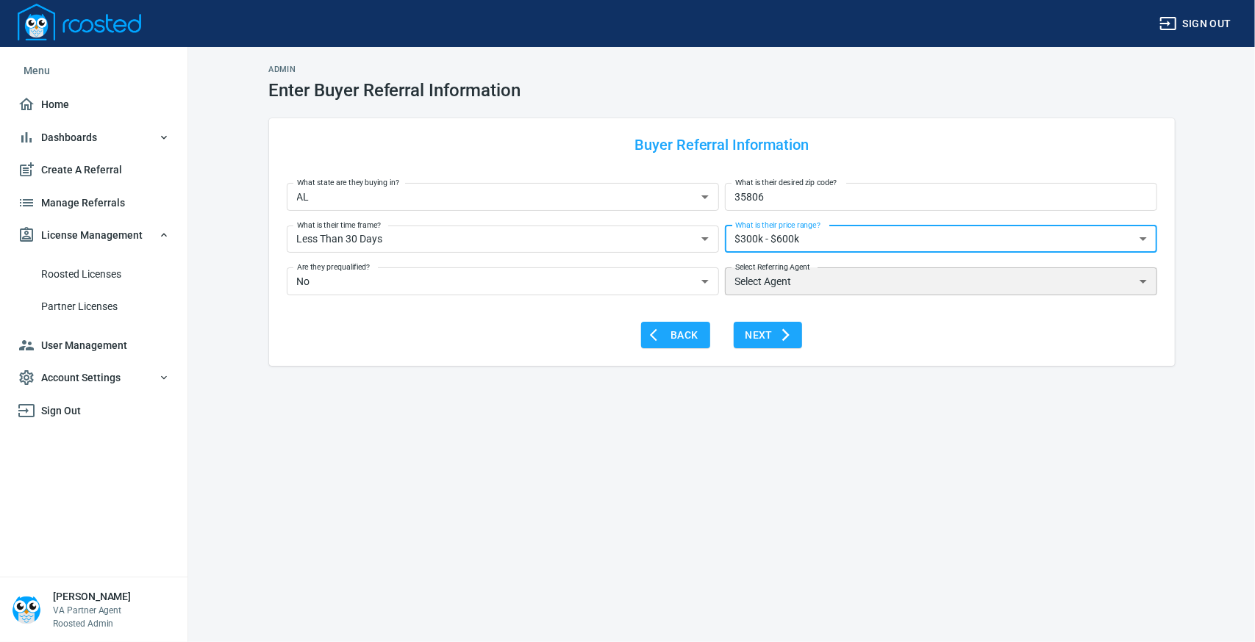
click at [857, 281] on select "Select Agent [PERSON_NAME], [PERSON_NAME], [PERSON_NAME], [PERSON_NAME], [PERSO…" at bounding box center [941, 282] width 432 height 28
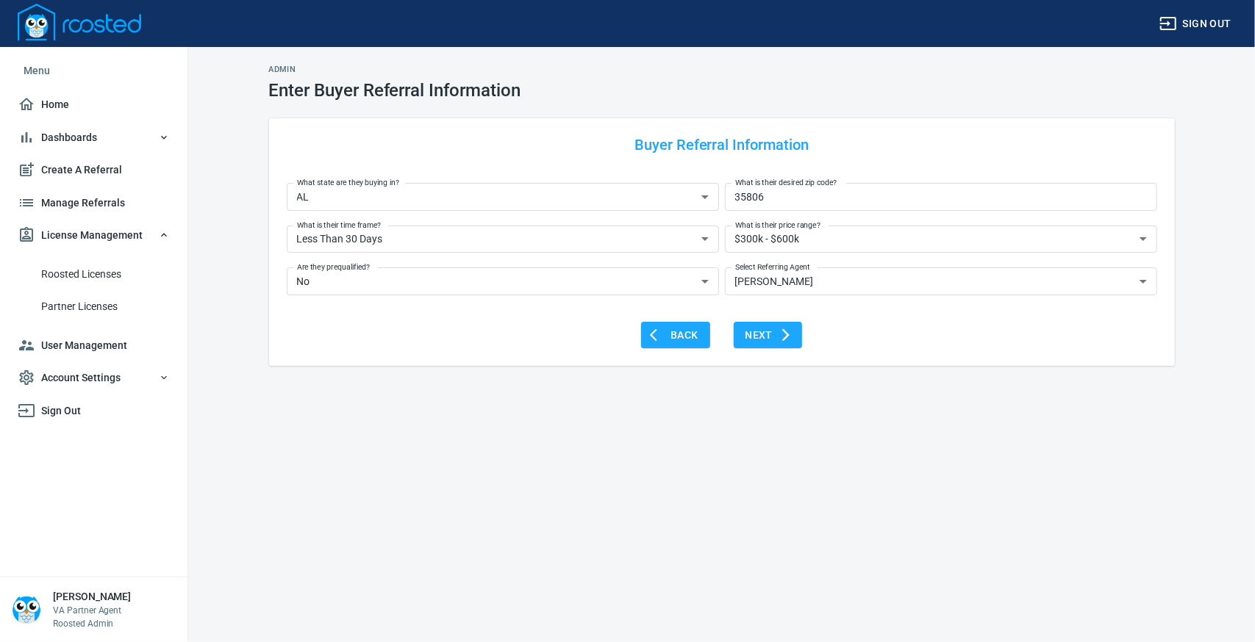
click at [533, 471] on div "Admin Enter Buyer Referral Information Buyer Referral Information What state ar…" at bounding box center [627, 321] width 1255 height 642
click at [1159, 279] on div "Select Referring Agent Select Agent [PERSON_NAME], [PERSON_NAME], [PERSON_NAME]…" at bounding box center [941, 280] width 438 height 43
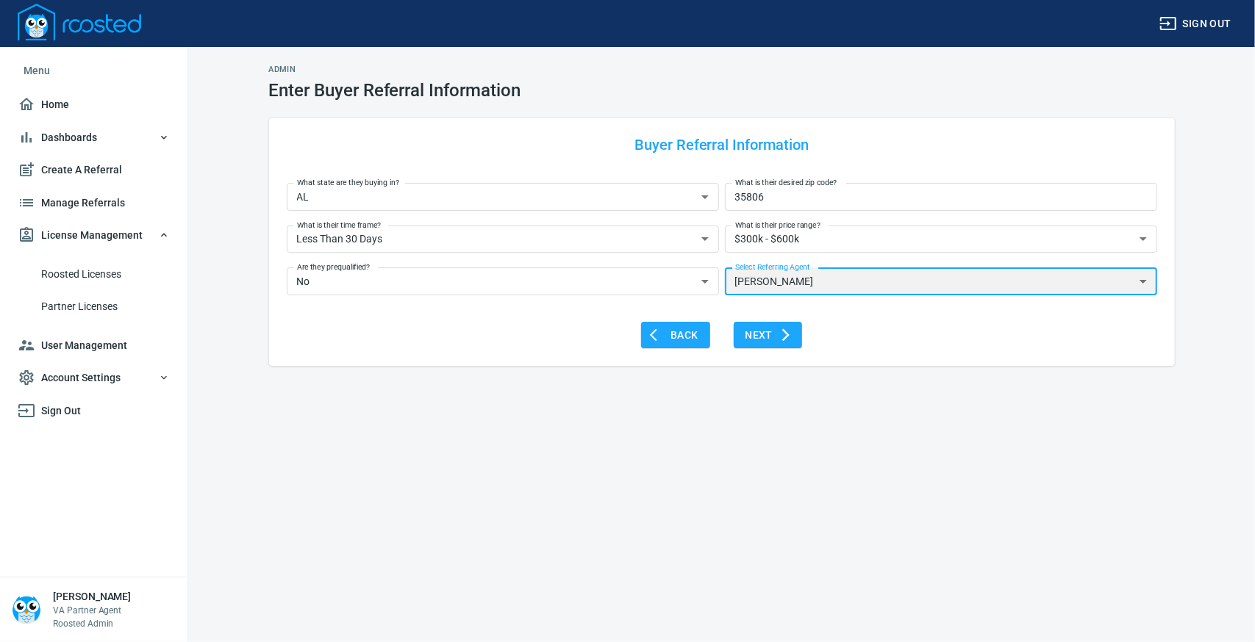
click at [1145, 280] on select "Select Agent [PERSON_NAME], [PERSON_NAME], [PERSON_NAME], [PERSON_NAME], [PERSO…" at bounding box center [941, 282] width 432 height 28
select select "Select Agent"
click at [725, 268] on select "Select Agent [PERSON_NAME], [PERSON_NAME], [PERSON_NAME], [PERSON_NAME], [PERSO…" at bounding box center [941, 282] width 432 height 28
click at [443, 280] on select "No Yes" at bounding box center [503, 282] width 432 height 28
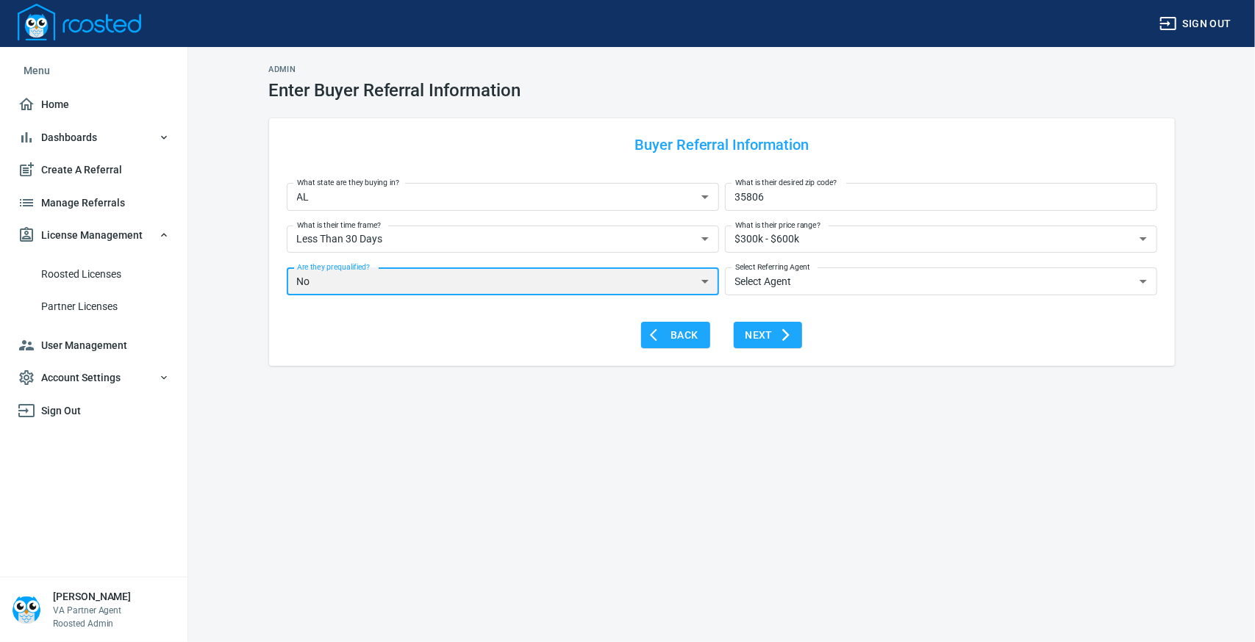
click at [617, 287] on select "No Yes" at bounding box center [503, 282] width 432 height 28
select select "Yes"
click at [287, 268] on select "No Yes" at bounding box center [503, 282] width 432 height 28
drag, startPoint x: 782, startPoint y: 339, endPoint x: 814, endPoint y: 358, distance: 37.6
click at [782, 338] on icon "submit" at bounding box center [785, 335] width 15 height 15
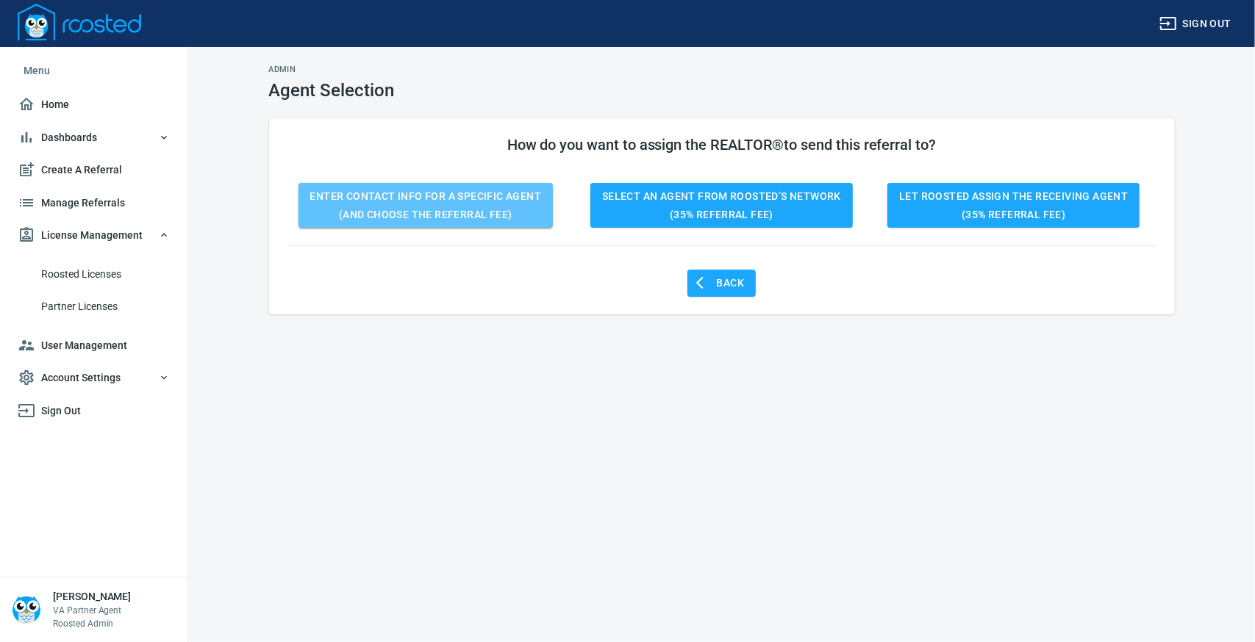
click at [482, 191] on span "Enter Contact Info for a Specific Agent (and choose the referral fee)" at bounding box center [426, 205] width 232 height 36
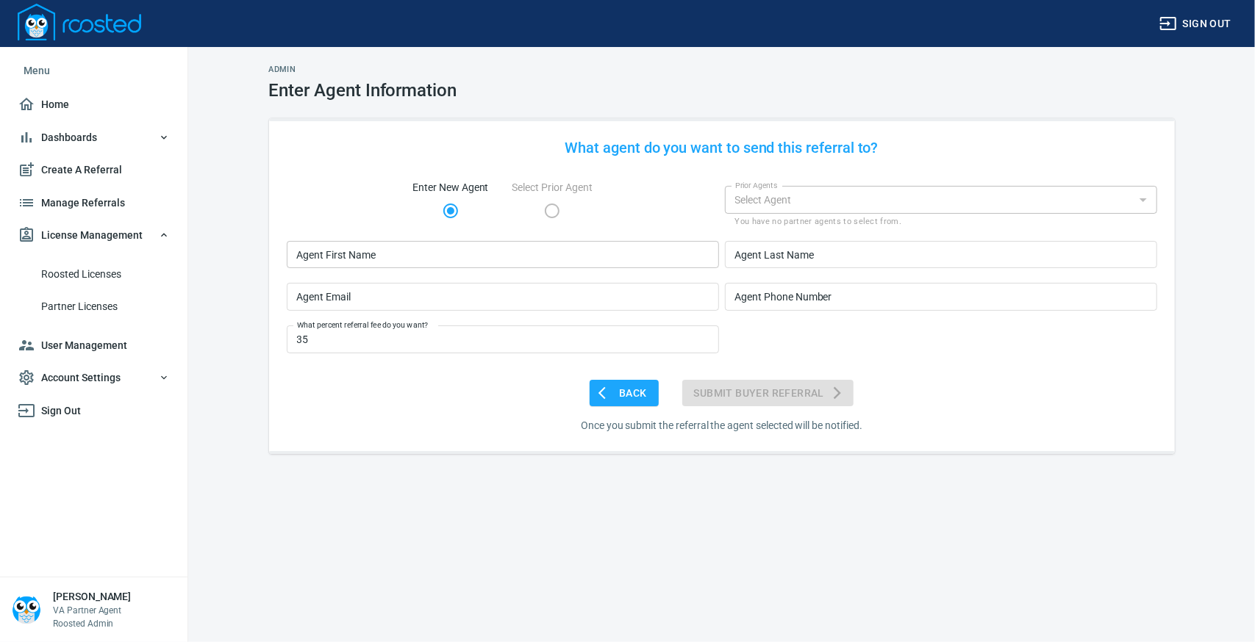
click at [448, 257] on input "Agent First Name" at bounding box center [503, 255] width 432 height 28
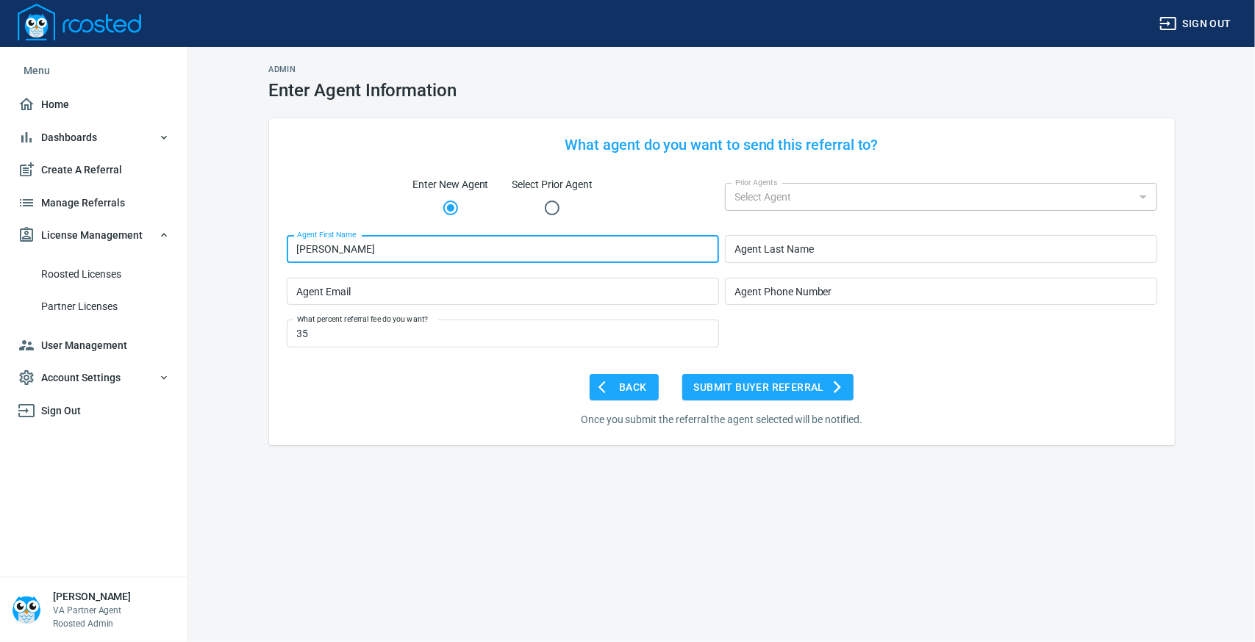
type input "[PERSON_NAME]"
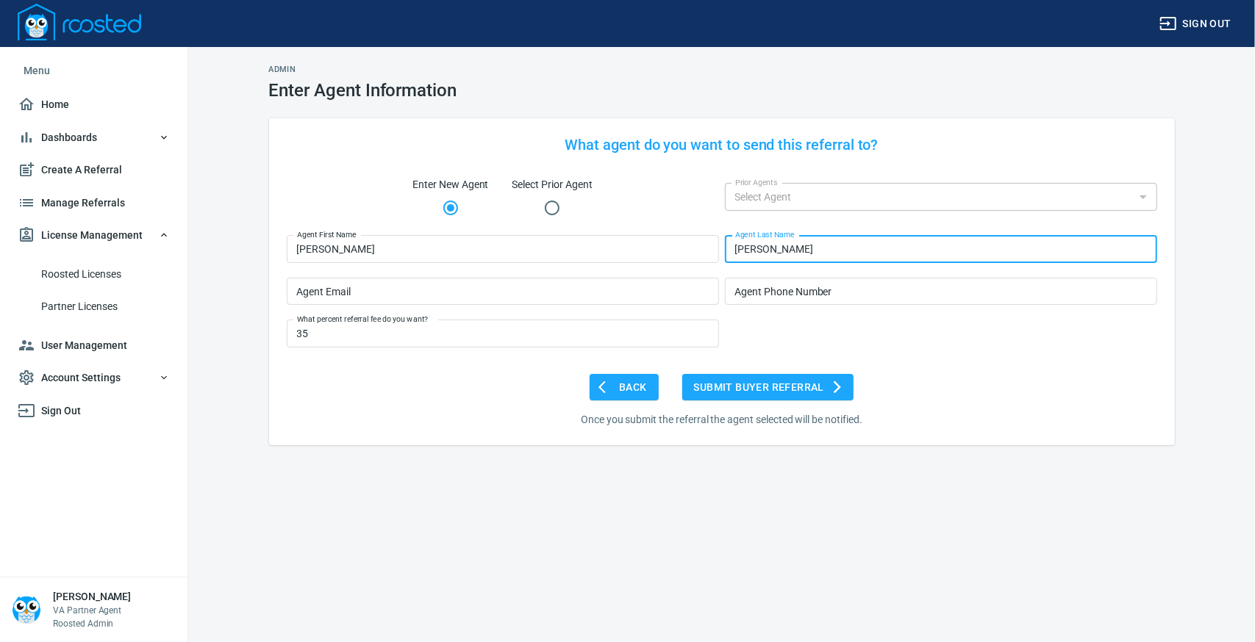
type input "[PERSON_NAME]"
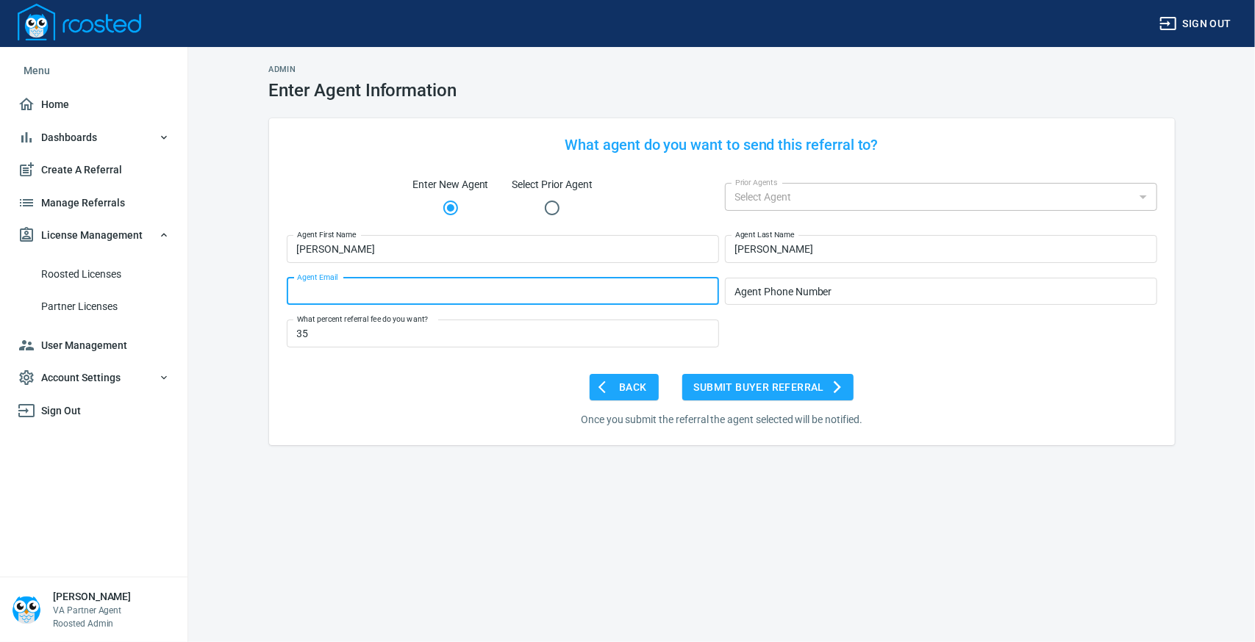
paste input "[EMAIL_ADDRESS][DOMAIN_NAME]"
type input "[EMAIL_ADDRESS][DOMAIN_NAME]"
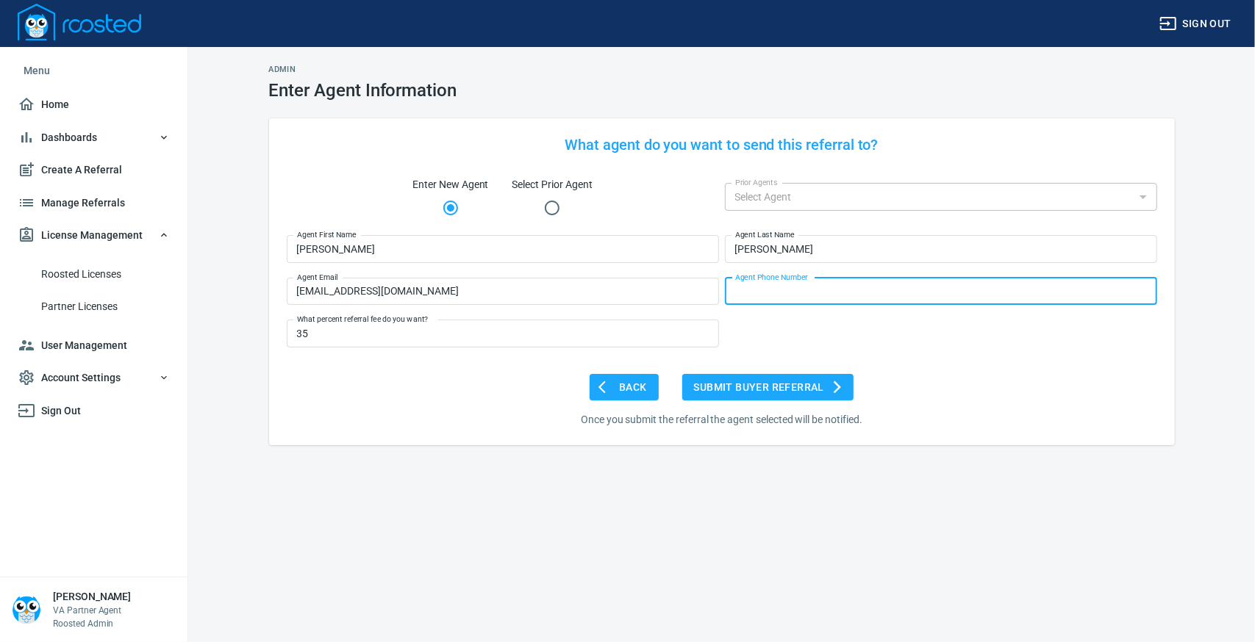
drag, startPoint x: 781, startPoint y: 296, endPoint x: 770, endPoint y: 280, distance: 19.6
click at [776, 287] on input "Agent Phone Number" at bounding box center [941, 292] width 432 height 28
type input "[PHONE_NUMBER]"
click at [804, 388] on span "Submit Buyer Referral" at bounding box center [768, 388] width 148 height 18
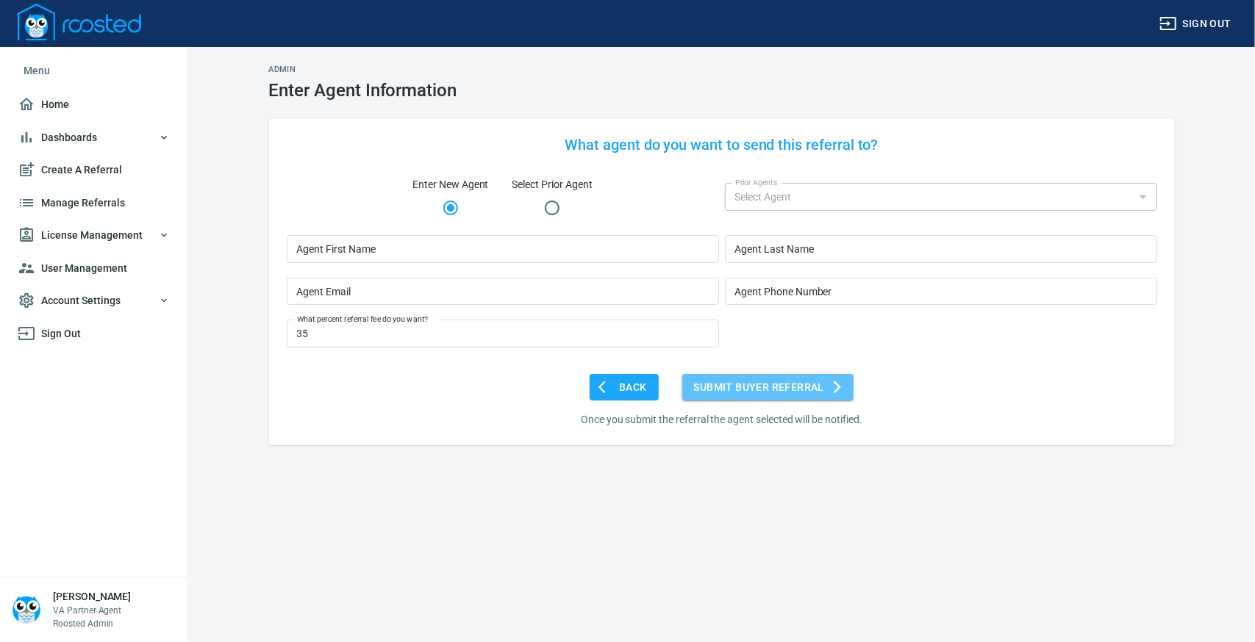
click at [724, 377] on button "Submit Buyer Referral" at bounding box center [767, 387] width 171 height 27
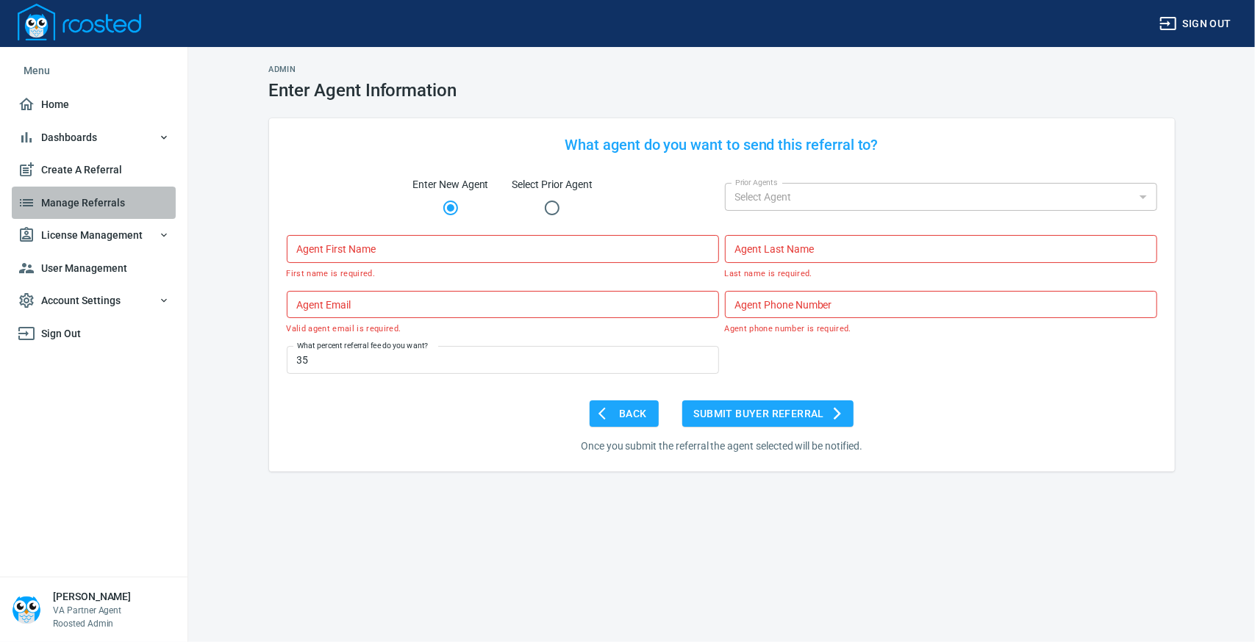
click at [86, 199] on span "Manage Referrals" at bounding box center [94, 203] width 152 height 18
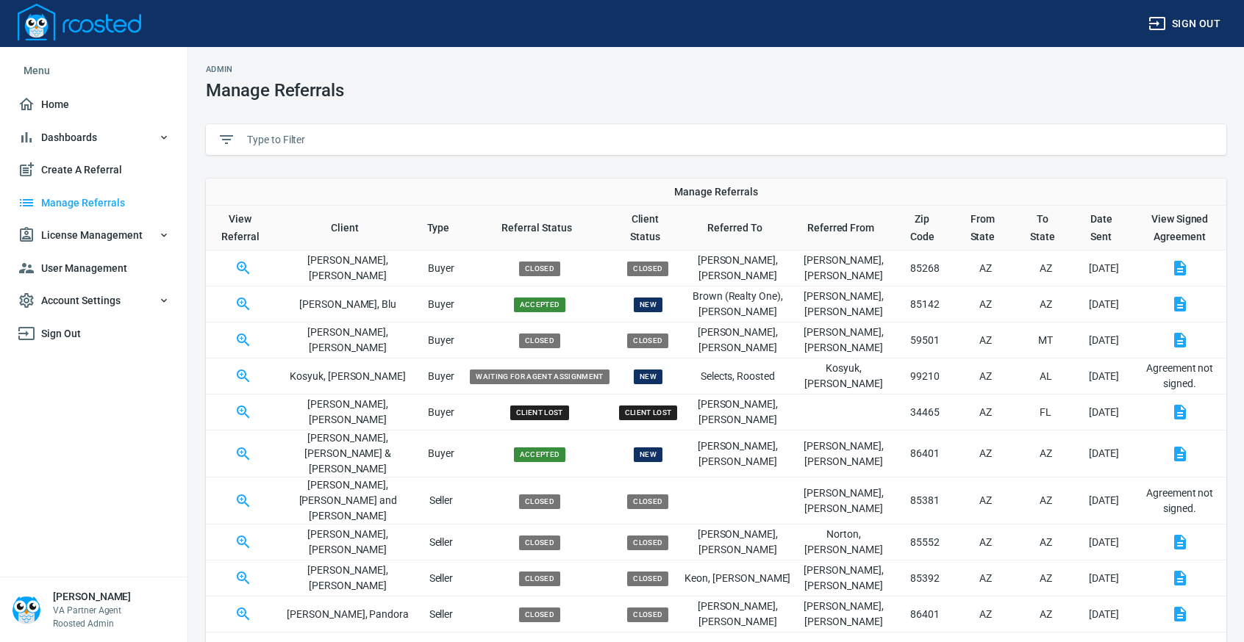
click at [338, 132] on input "text" at bounding box center [730, 140] width 967 height 22
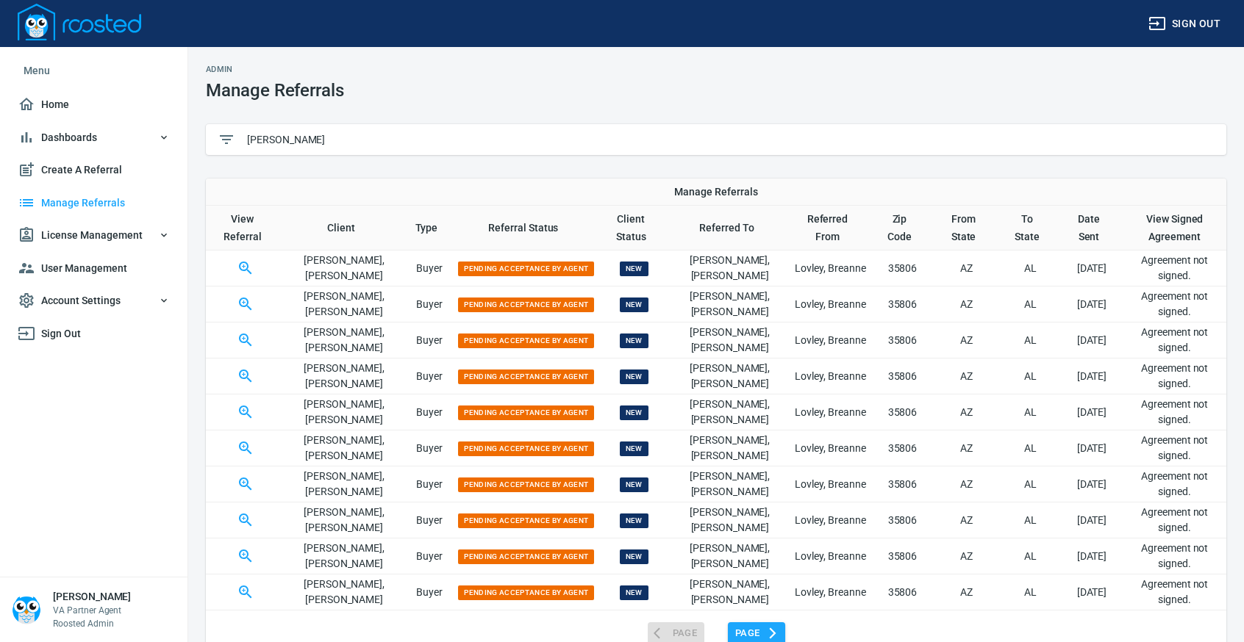
type input "[PERSON_NAME]"
click at [753, 629] on span "Page" at bounding box center [756, 634] width 43 height 17
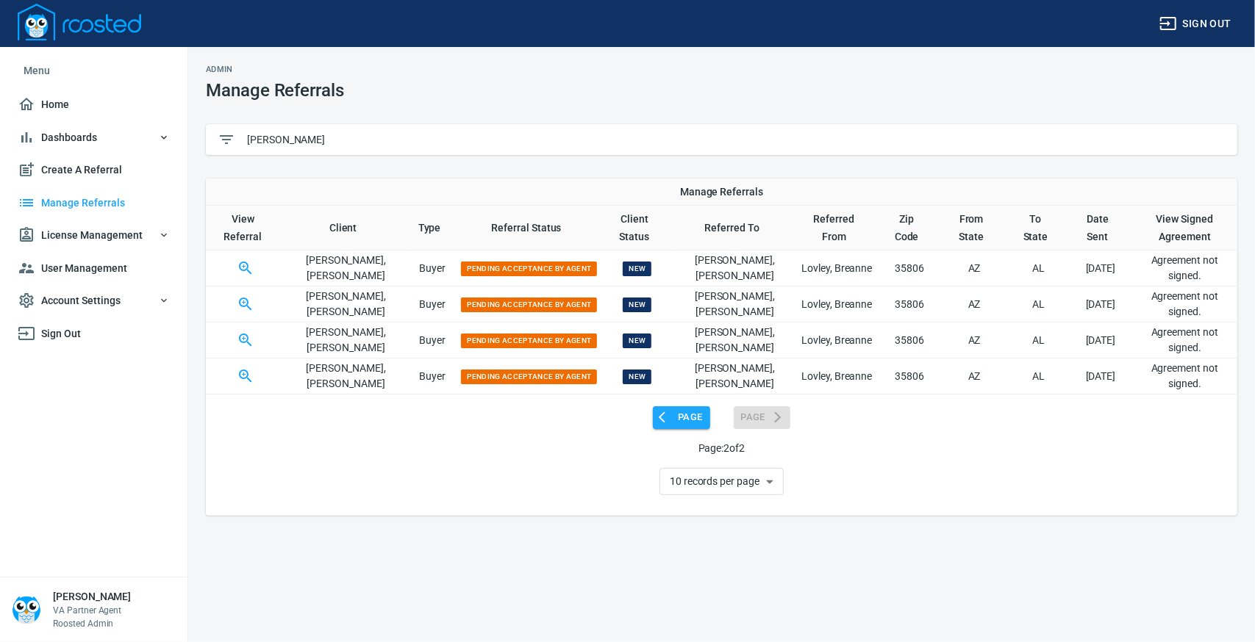
click at [676, 413] on span "Page" at bounding box center [681, 417] width 43 height 17
